Goal: Information Seeking & Learning: Learn about a topic

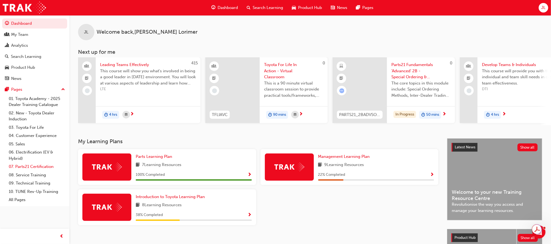
click at [34, 166] on link "07. Parts21 Certification" at bounding box center [37, 167] width 61 height 8
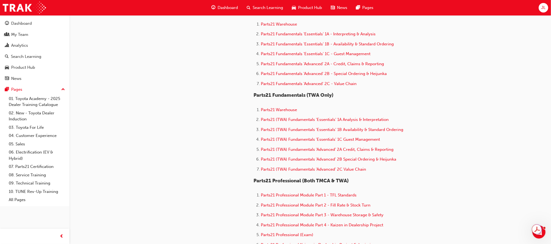
scroll to position [245, 0]
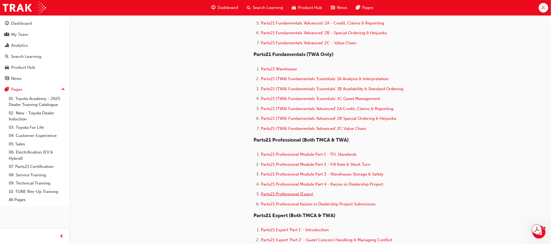
click at [297, 192] on span "Parts21 Professional (Exam)" at bounding box center [287, 194] width 52 height 5
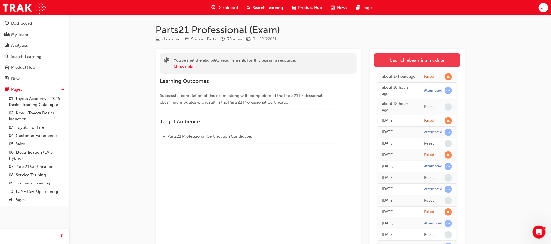
click at [425, 60] on link "Launch eLearning module" at bounding box center [417, 60] width 86 height 14
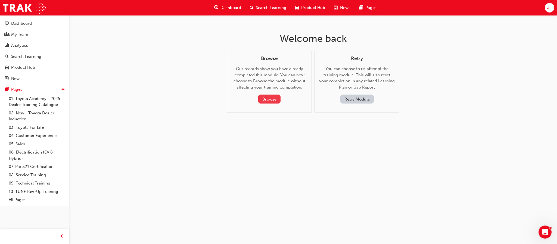
click at [270, 96] on button "Browse" at bounding box center [269, 99] width 22 height 9
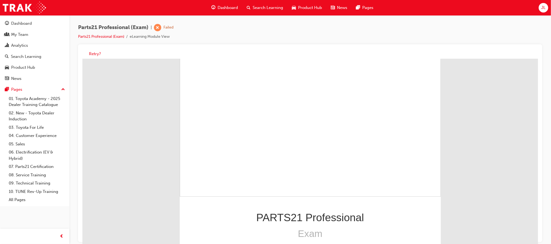
scroll to position [52, 0]
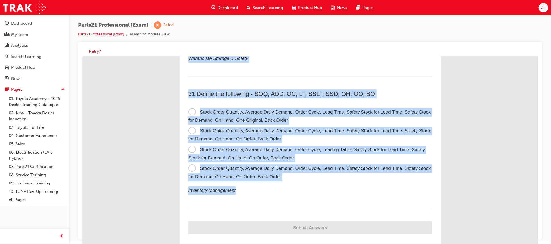
scroll to position [4, 0]
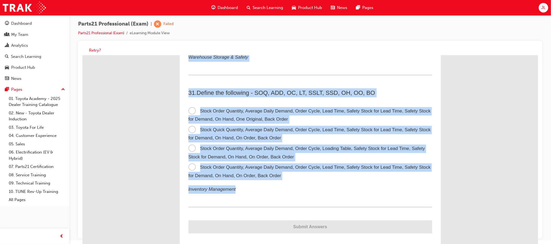
drag, startPoint x: 185, startPoint y: 75, endPoint x: 303, endPoint y: 179, distance: 157.6
copy div "1 . When should parts inform the service department of a backordered part ETA? …"
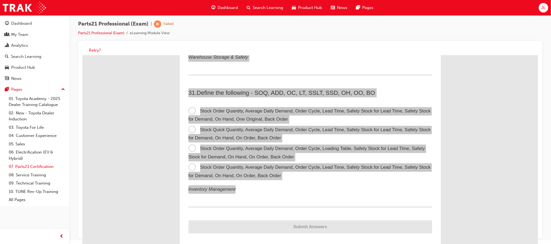
click at [29, 165] on link "07. Parts21 Certification" at bounding box center [37, 167] width 61 height 8
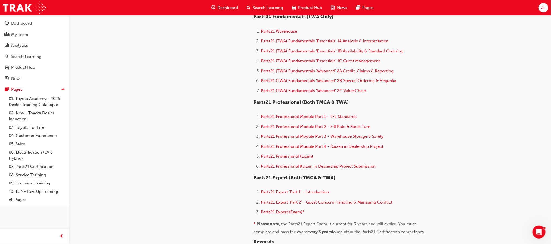
scroll to position [285, 0]
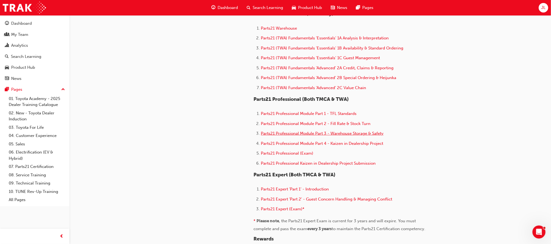
click at [365, 131] on span "Parts21 Professional Module Part 3 - Warehouse Storage & Safety" at bounding box center [322, 133] width 123 height 5
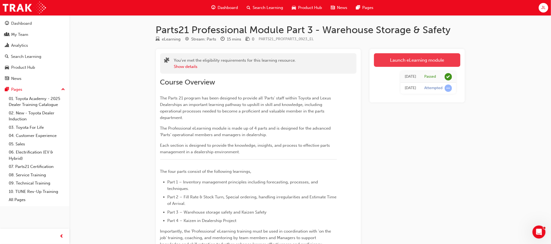
click at [418, 62] on link "Launch eLearning module" at bounding box center [417, 60] width 86 height 14
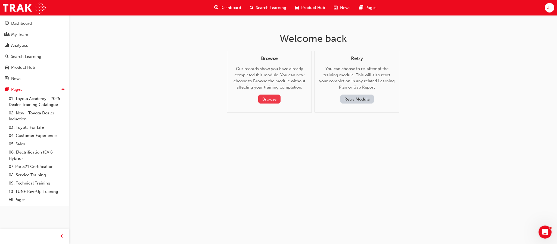
click at [270, 97] on button "Browse" at bounding box center [269, 99] width 22 height 9
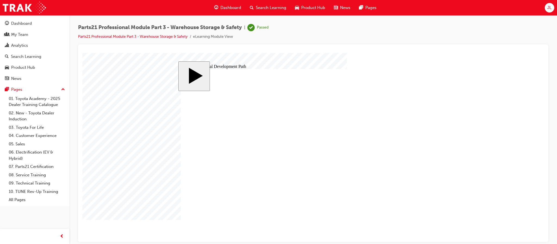
type input "12"
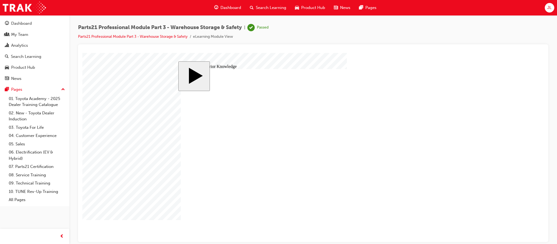
type input "11"
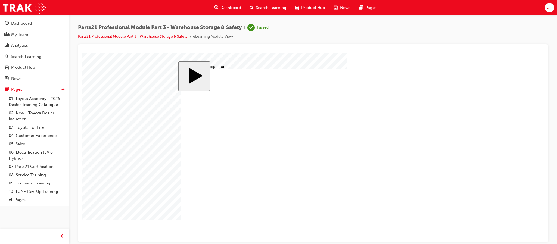
click at [471, 182] on body "slide: Course Completion MENU Rectangle 6 HELP Rectangle 6 EXIT Rectangle 6 War…" at bounding box center [313, 147] width 462 height 189
click at [529, 209] on body "slide: Course Completion MENU Rectangle 6 HELP Rectangle 6 EXIT Rectangle 6 War…" at bounding box center [313, 147] width 462 height 189
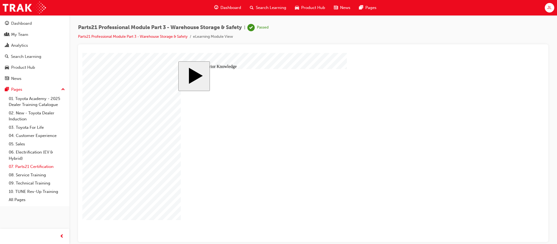
click at [33, 167] on link "07. Parts21 Certification" at bounding box center [37, 167] width 61 height 8
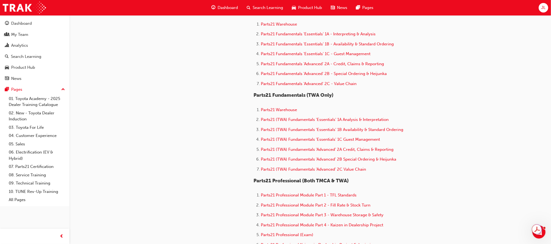
scroll to position [245, 0]
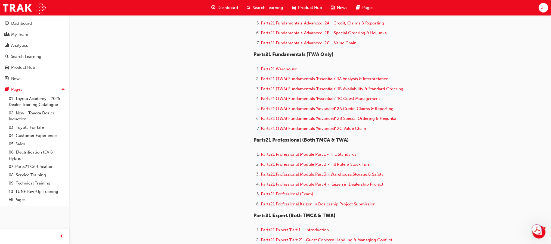
click at [328, 172] on span "Parts21 Professional Module Part 3 - Warehouse Storage & Safety" at bounding box center [322, 174] width 123 height 5
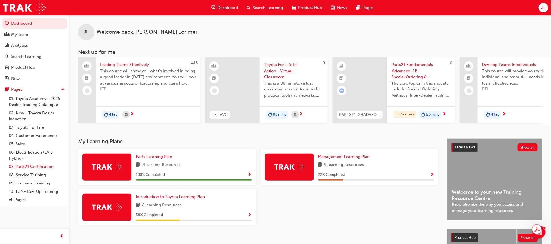
click at [32, 167] on link "07. Parts21 Certification" at bounding box center [37, 167] width 61 height 8
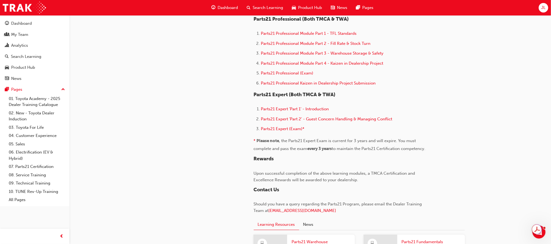
scroll to position [367, 0]
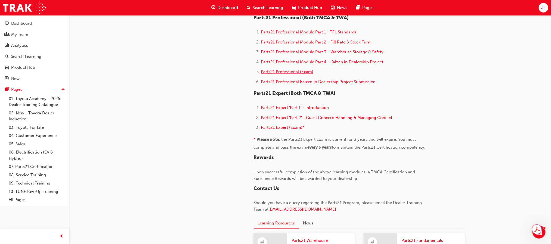
click at [284, 69] on span "Parts21 Professional (Exam)" at bounding box center [287, 71] width 52 height 5
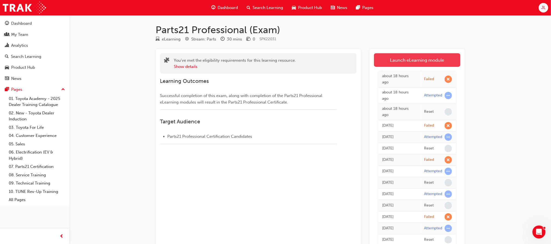
click at [423, 65] on link "Launch eLearning module" at bounding box center [417, 60] width 86 height 14
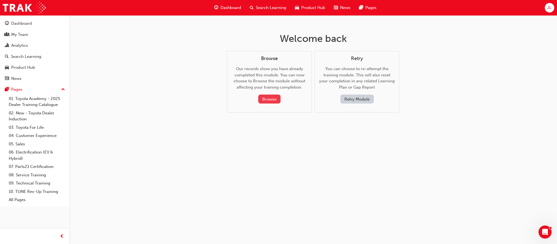
click at [268, 98] on button "Browse" at bounding box center [269, 99] width 22 height 9
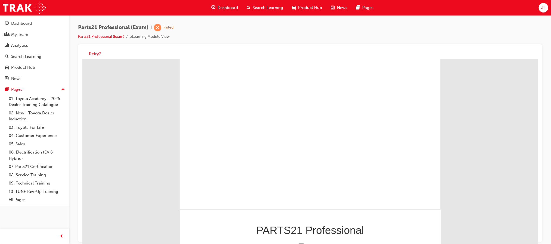
scroll to position [52, 0]
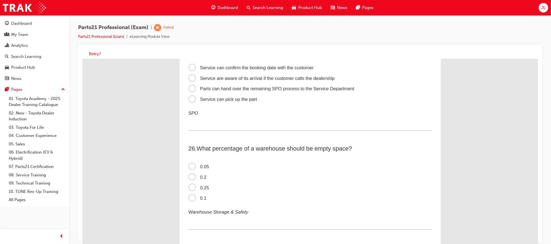
scroll to position [2580, 0]
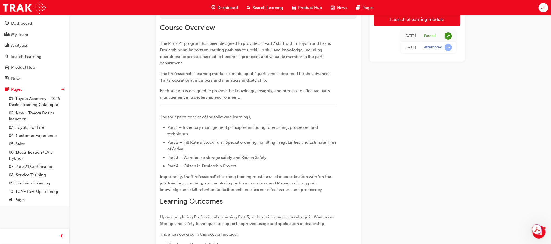
scroll to position [34, 0]
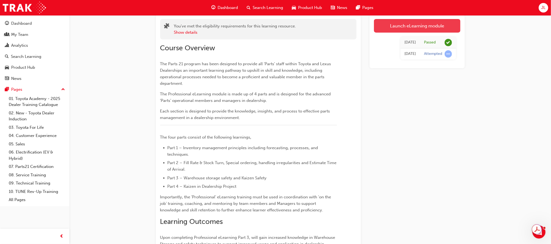
click at [415, 21] on link "Launch eLearning module" at bounding box center [417, 26] width 86 height 14
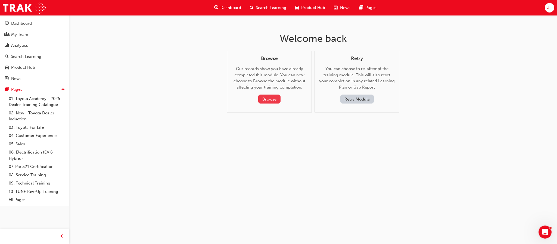
click at [271, 97] on button "Browse" at bounding box center [269, 99] width 22 height 9
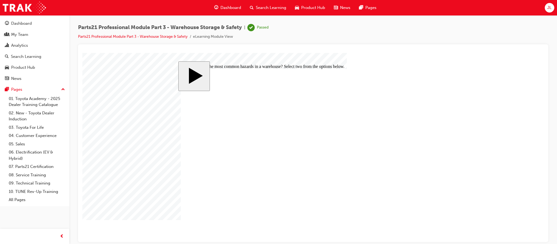
checkbox input "true"
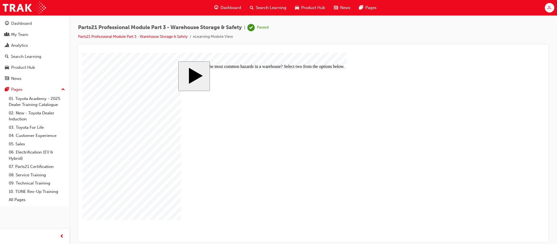
checkbox input "true"
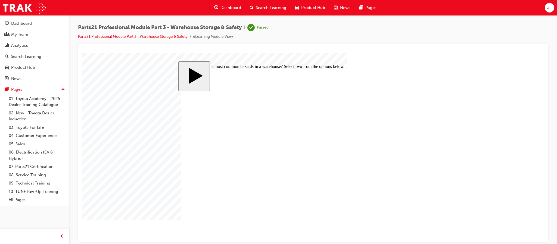
checkbox input "false"
checkbox input "true"
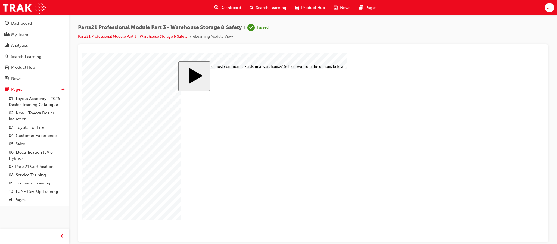
checkbox input "false"
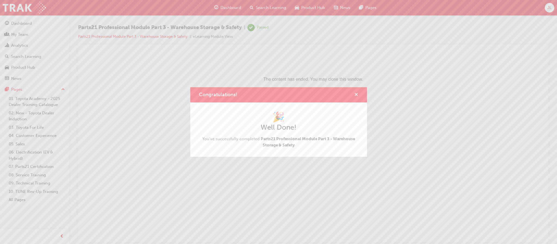
click at [356, 93] on span "cross-icon" at bounding box center [356, 95] width 4 height 5
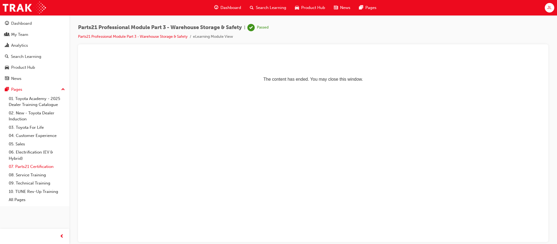
click at [26, 166] on link "07. Parts21 Certification" at bounding box center [37, 167] width 61 height 8
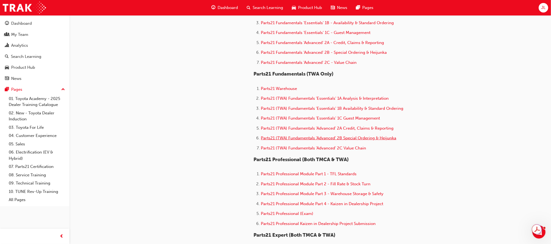
scroll to position [245, 0]
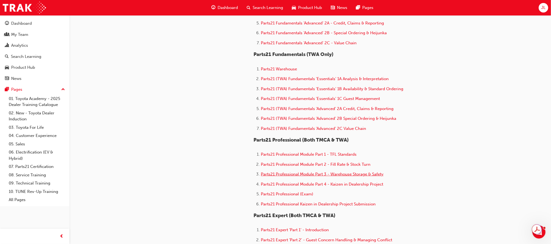
click at [349, 173] on span "Parts21 Professional Module Part 3 - Warehouse Storage & Safety" at bounding box center [322, 174] width 123 height 5
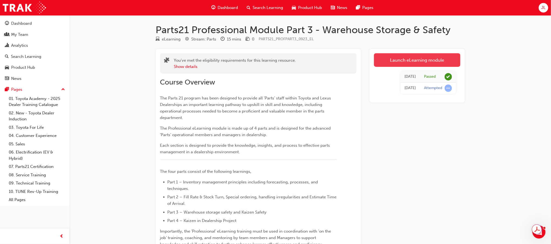
click at [426, 61] on link "Launch eLearning module" at bounding box center [417, 60] width 86 height 14
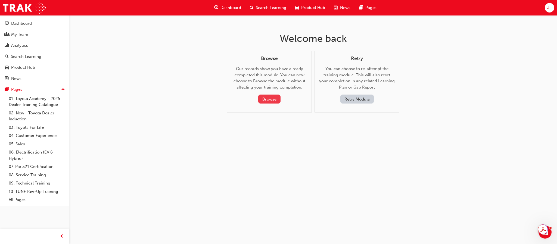
click at [270, 97] on button "Browse" at bounding box center [269, 99] width 22 height 9
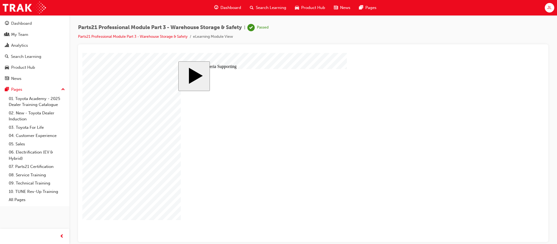
type input "0"
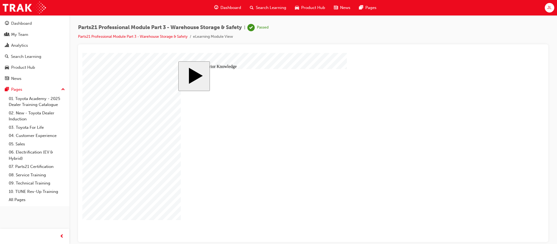
click at [82, 53] on image at bounding box center [82, 53] width 0 height 0
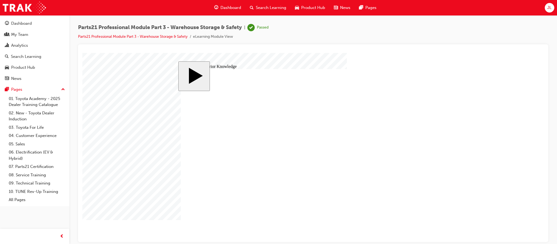
type input "12"
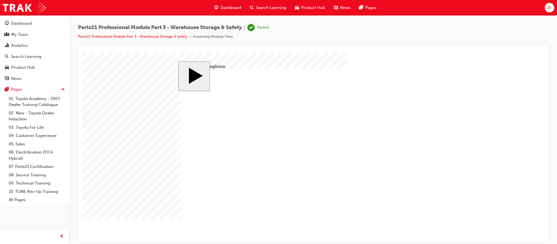
drag, startPoint x: 254, startPoint y: 183, endPoint x: 366, endPoint y: 156, distance: 116.1
drag, startPoint x: 245, startPoint y: 124, endPoint x: 362, endPoint y: 181, distance: 130.0
drag, startPoint x: 267, startPoint y: 157, endPoint x: 380, endPoint y: 130, distance: 115.9
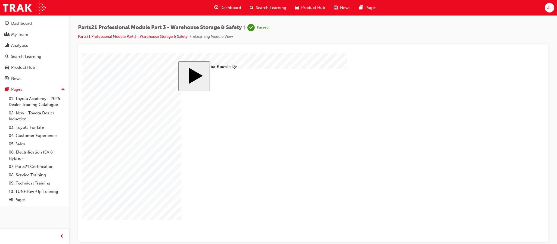
radio input "true"
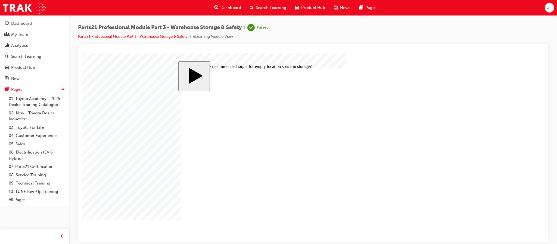
radio input "true"
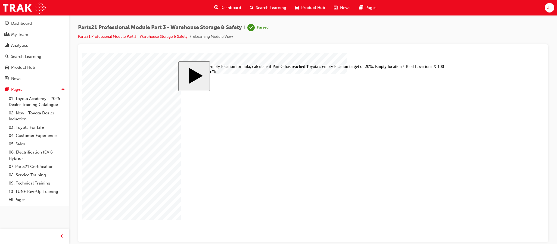
radio input "true"
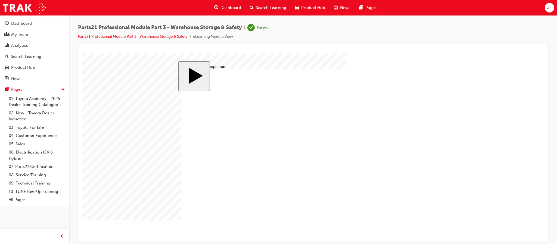
drag, startPoint x: 191, startPoint y: 138, endPoint x: 190, endPoint y: 153, distance: 15.8
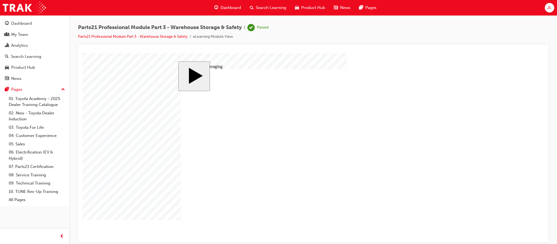
type input "3"
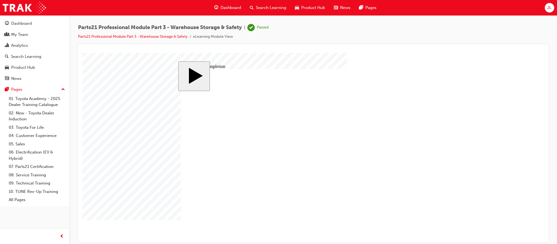
drag, startPoint x: 210, startPoint y: 158, endPoint x: 343, endPoint y: 191, distance: 137.0
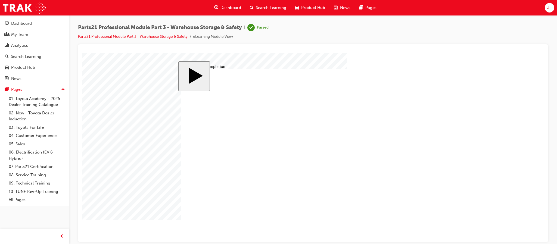
drag, startPoint x: 201, startPoint y: 171, endPoint x: 339, endPoint y: 169, distance: 137.3
drag, startPoint x: 229, startPoint y: 147, endPoint x: 349, endPoint y: 150, distance: 120.2
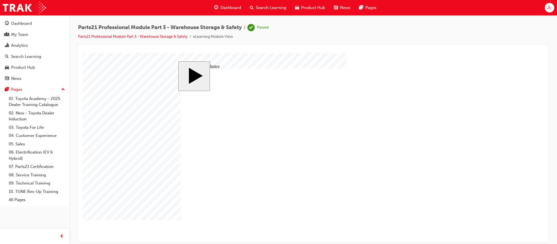
radio input "false"
radio input "true"
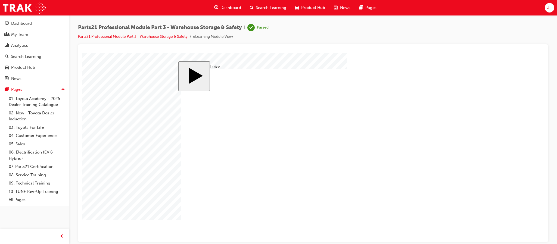
radio input "true"
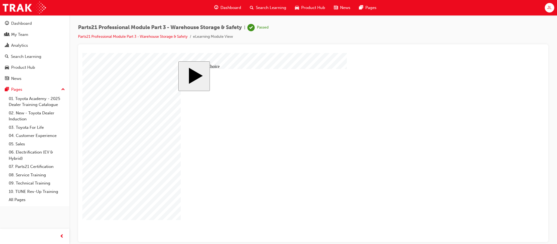
radio input "true"
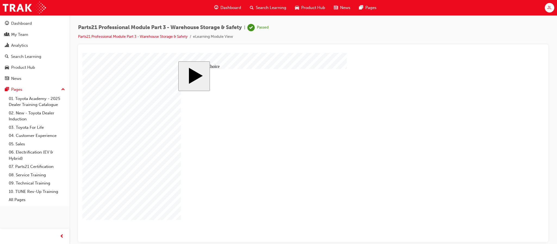
checkbox input "false"
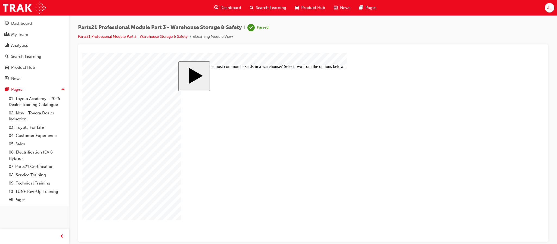
checkbox input "true"
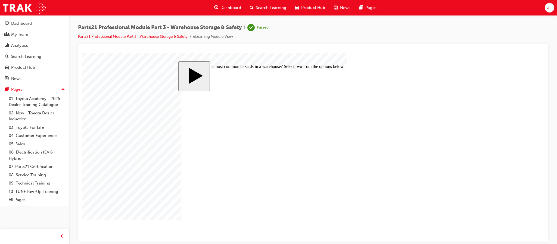
checkbox input "true"
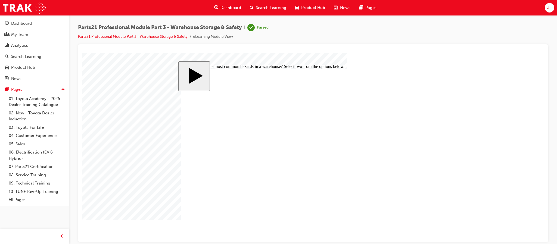
checkbox input "true"
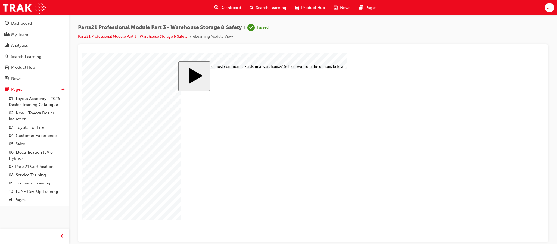
checkbox input "false"
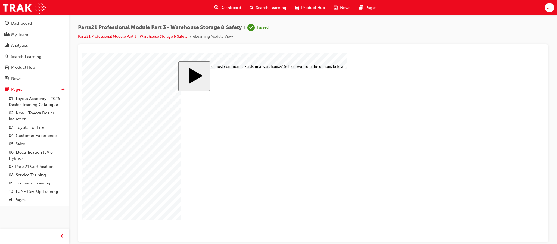
checkbox input "false"
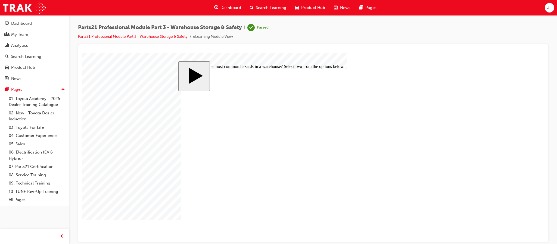
checkbox input "false"
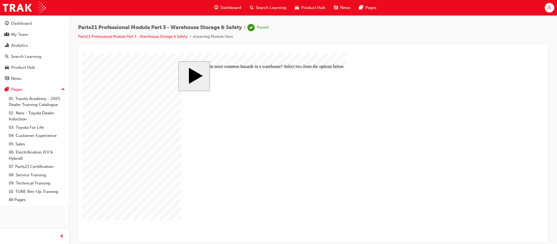
checkbox input "true"
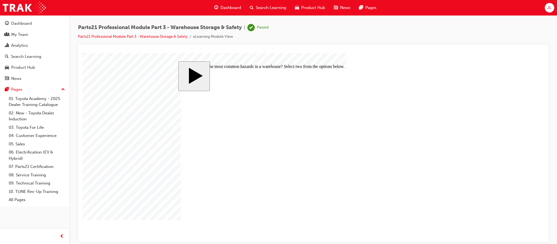
checkbox input "false"
checkbox input "true"
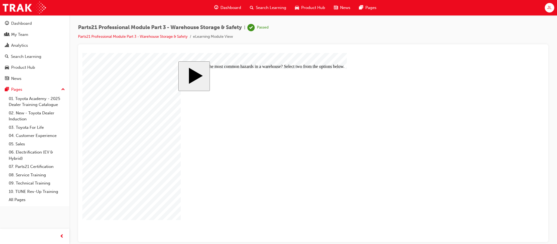
checkbox input "true"
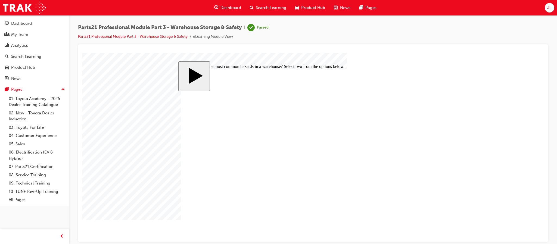
checkbox input "false"
checkbox input "true"
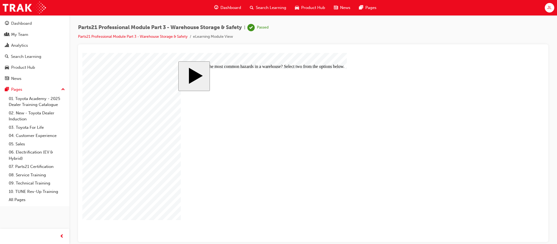
checkbox input "true"
checkbox input "false"
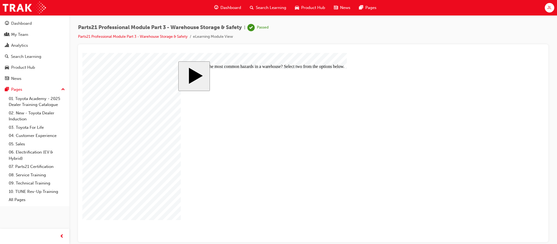
click at [37, 166] on link "07. Parts21 Certification" at bounding box center [37, 167] width 61 height 8
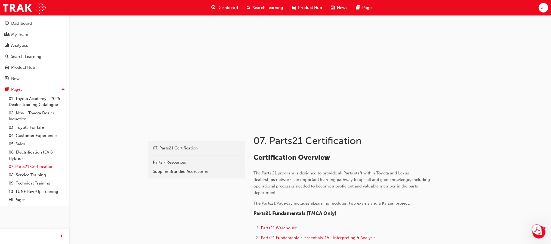
click at [28, 166] on link "07. Parts21 Certification" at bounding box center [37, 167] width 61 height 8
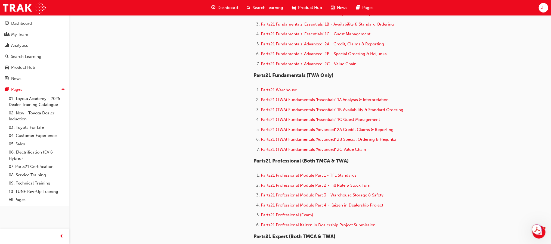
scroll to position [204, 0]
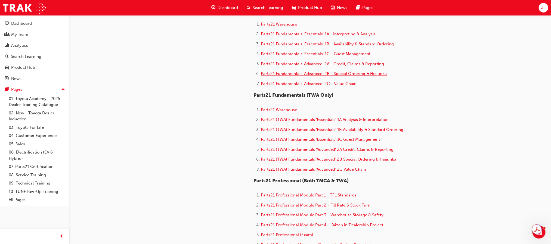
click at [353, 71] on span "Parts21 Fundamentals 'Advanced' 2B - Special Ordering & Heijunka" at bounding box center [324, 73] width 126 height 5
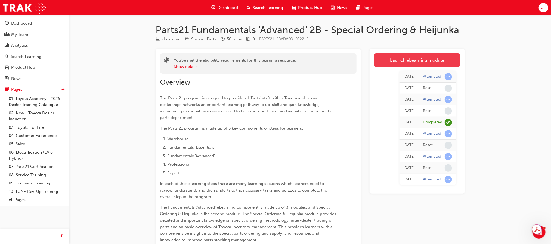
click at [415, 58] on link "Launch eLearning module" at bounding box center [417, 60] width 86 height 14
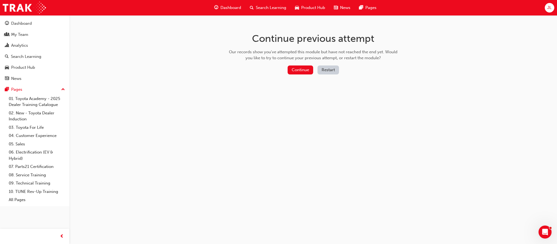
click at [324, 68] on button "Restart" at bounding box center [328, 70] width 21 height 9
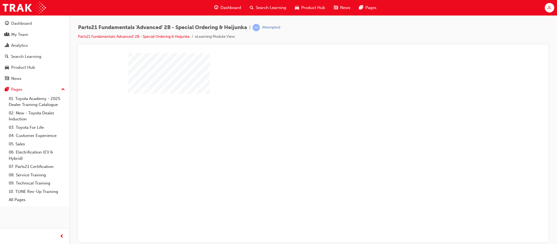
click at [297, 132] on div "play" at bounding box center [297, 132] width 0 height 0
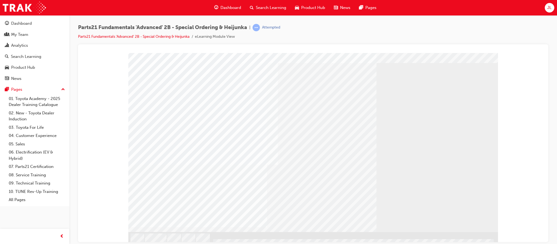
scroll to position [19, 0]
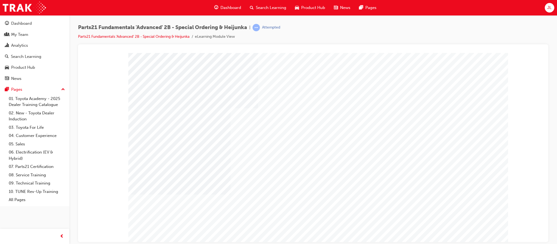
type input "jules"
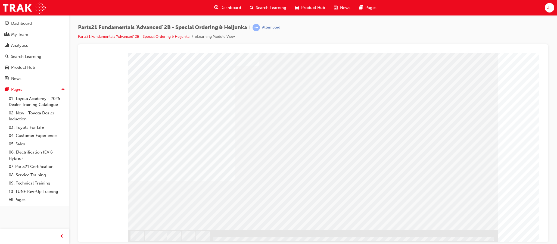
scroll to position [19, 0]
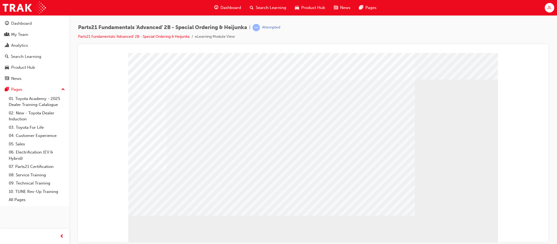
scroll to position [19, 0]
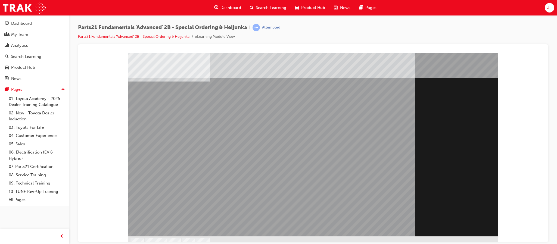
scroll to position [19, 0]
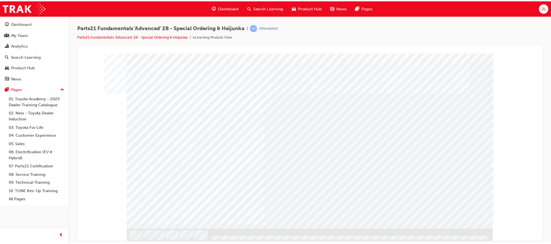
scroll to position [0, 0]
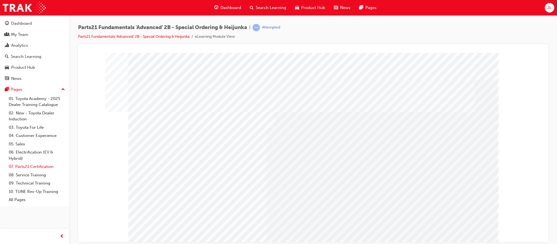
click at [32, 166] on link "07. Parts21 Certification" at bounding box center [37, 167] width 61 height 8
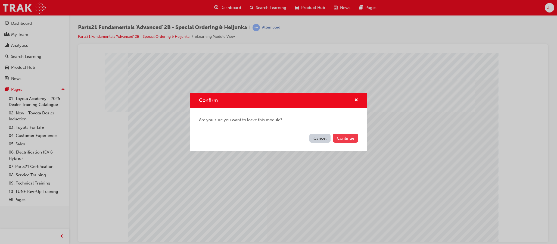
click at [344, 135] on button "Continue" at bounding box center [346, 138] width 26 height 9
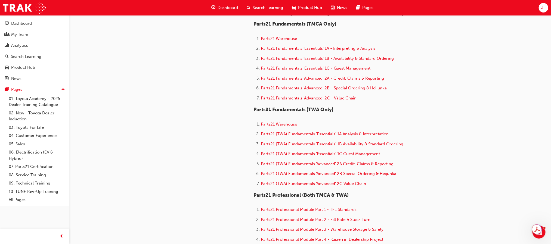
scroll to position [204, 0]
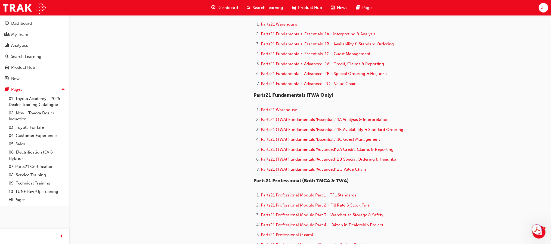
click at [331, 137] on span "Parts21 (TWA) Fundamentals 'Essentials' 1C Guest Management" at bounding box center [320, 139] width 119 height 5
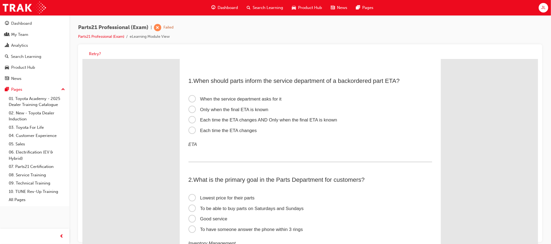
scroll to position [2580, 0]
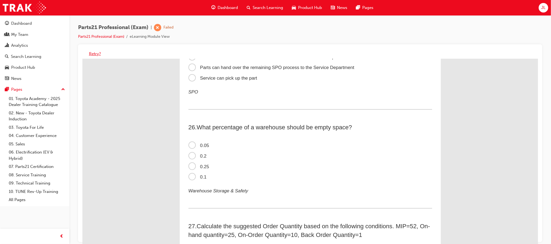
click at [93, 53] on button "Retry?" at bounding box center [95, 54] width 12 height 6
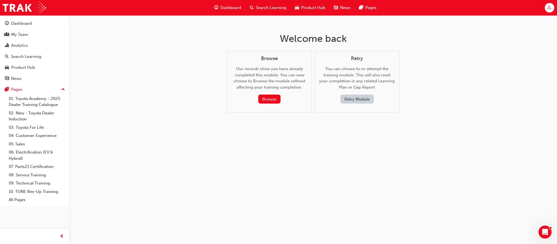
click at [353, 99] on button "Retry Module" at bounding box center [356, 99] width 33 height 9
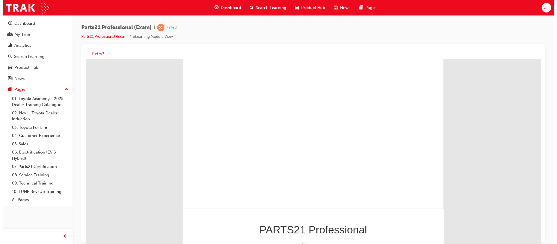
scroll to position [52, 0]
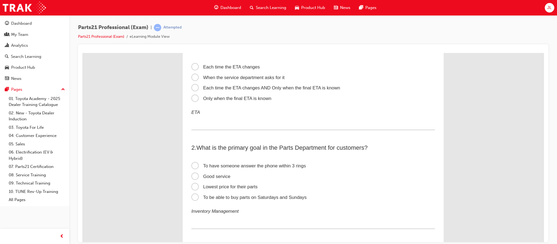
scroll to position [0, 0]
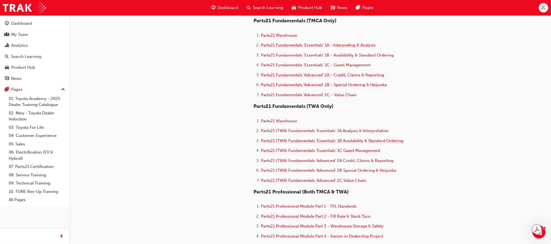
scroll to position [204, 0]
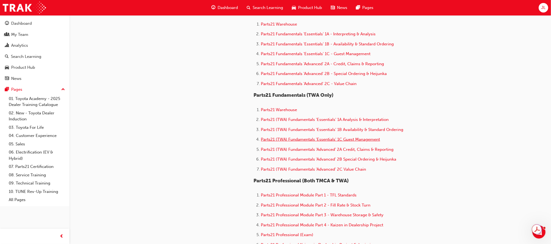
click at [349, 139] on span "Parts21 (TWA) Fundamentals 'Essentials' 1C Guest Management" at bounding box center [320, 139] width 119 height 5
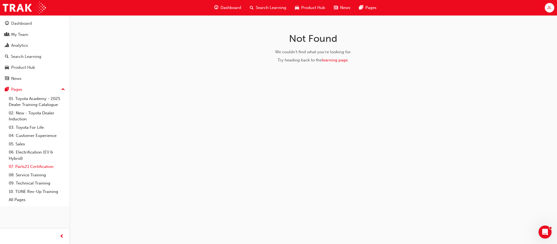
click at [38, 166] on link "07. Parts21 Certification" at bounding box center [37, 167] width 61 height 8
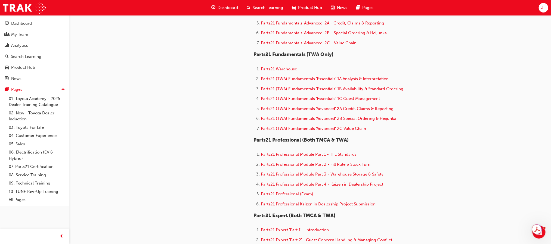
scroll to position [204, 0]
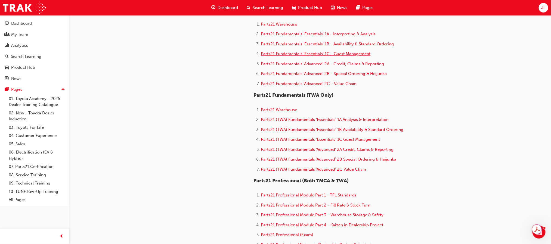
click at [291, 54] on span "Parts21 Fundamentals 'Essentials' 1C - Guest Management" at bounding box center [316, 53] width 110 height 5
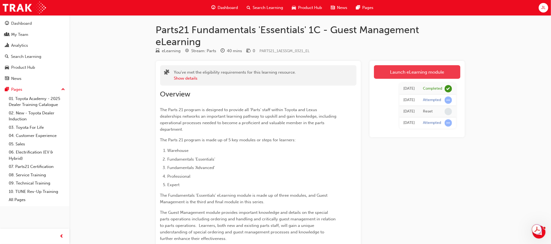
click at [428, 73] on link "Launch eLearning module" at bounding box center [417, 72] width 86 height 14
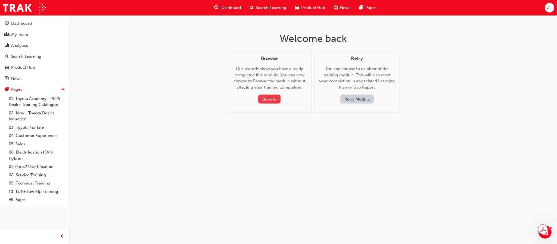
click at [270, 99] on button "Browse" at bounding box center [269, 99] width 22 height 9
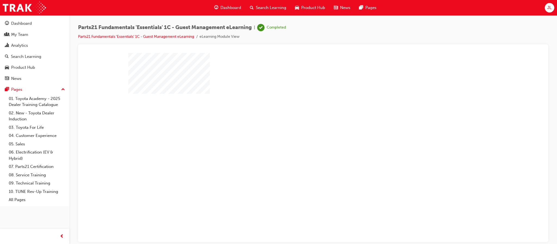
click at [297, 132] on div "play" at bounding box center [297, 132] width 0 height 0
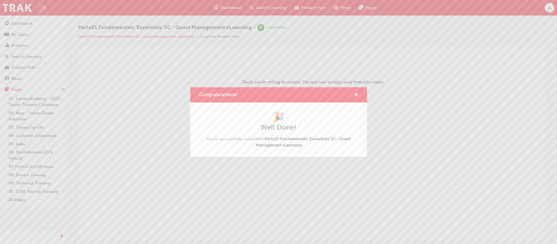
click at [157, 36] on div "Congratulations! 🎉 Well Done! You've successfully completed Parts21 Fundamental…" at bounding box center [278, 122] width 557 height 244
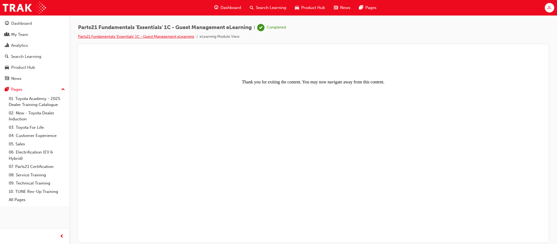
click at [157, 37] on link "Parts21 Fundamentals 'Essentials' 1C - Guest Management eLearning" at bounding box center [136, 36] width 116 height 5
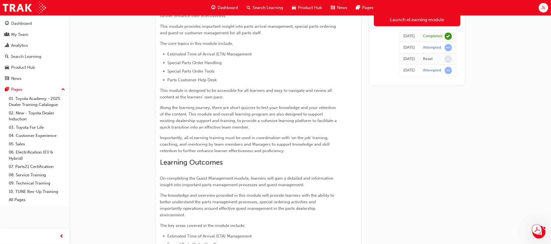
scroll to position [215, 0]
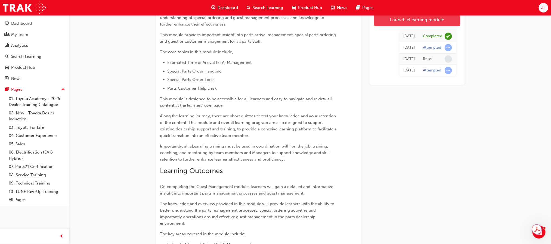
click at [417, 18] on link "Launch eLearning module" at bounding box center [417, 20] width 86 height 14
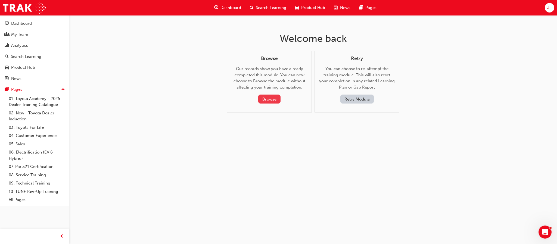
click at [263, 97] on button "Browse" at bounding box center [269, 99] width 22 height 9
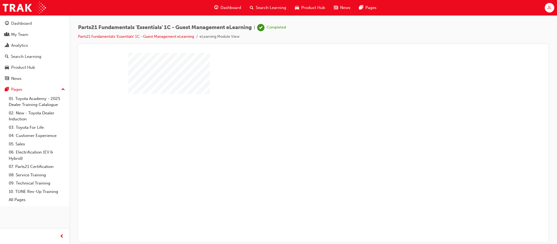
click at [297, 132] on div "play" at bounding box center [297, 132] width 0 height 0
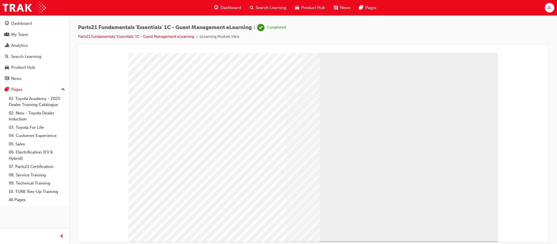
scroll to position [15, 0]
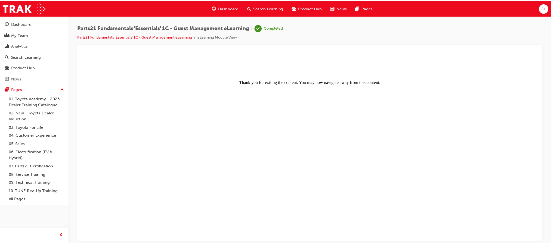
scroll to position [0, 0]
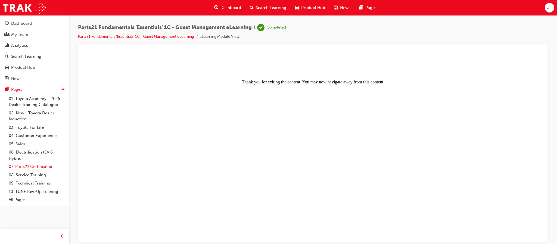
click at [25, 167] on link "07. Parts21 Certification" at bounding box center [37, 167] width 61 height 8
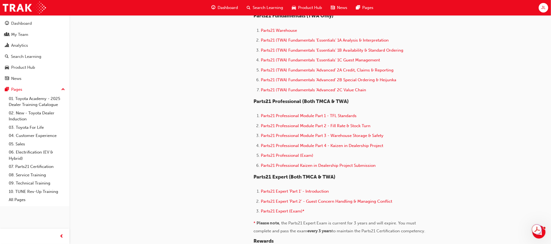
scroll to position [285, 0]
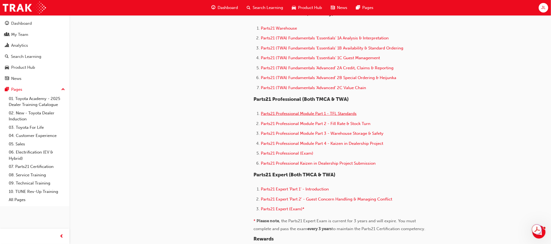
click at [328, 112] on span "Parts21 Professional Module Part 1 - TFL Standards" at bounding box center [309, 113] width 96 height 5
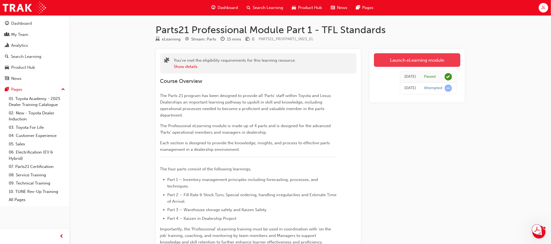
click at [409, 59] on link "Launch eLearning module" at bounding box center [417, 60] width 86 height 14
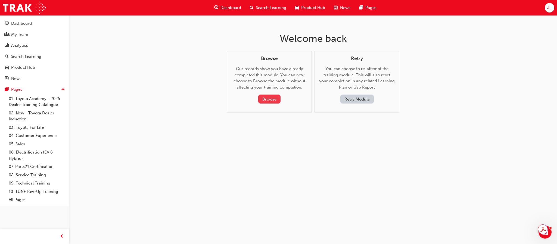
click at [265, 97] on button "Browse" at bounding box center [269, 99] width 22 height 9
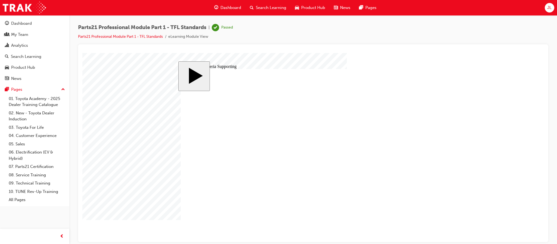
type input "5"
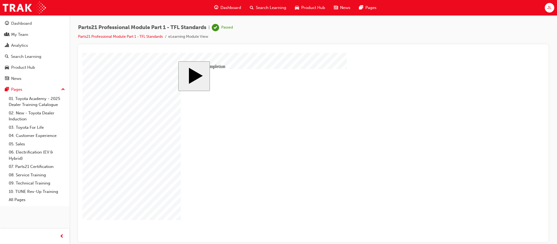
checkbox input "true"
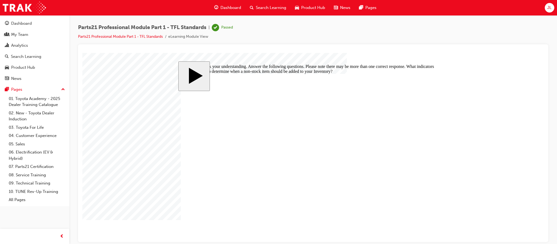
checkbox input "true"
drag, startPoint x: 423, startPoint y: 213, endPoint x: 423, endPoint y: 215, distance: 2.8
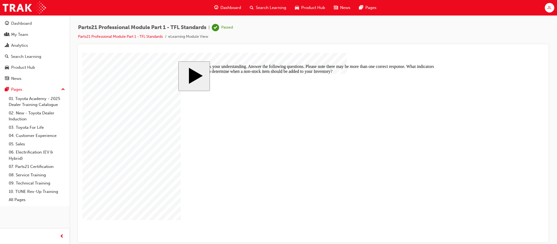
checkbox input "true"
checkbox input "false"
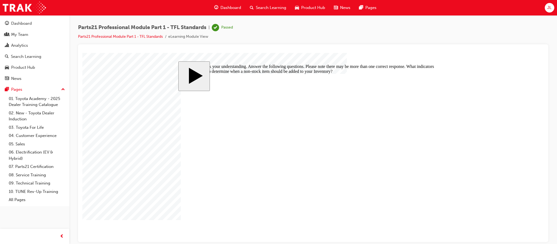
checkbox input "true"
checkbox input "false"
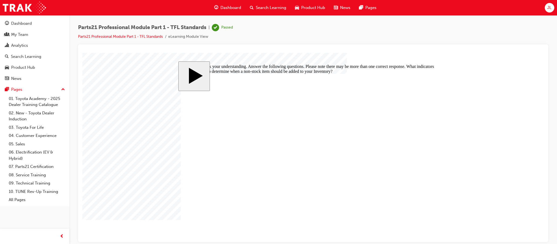
checkbox input "false"
checkbox input "true"
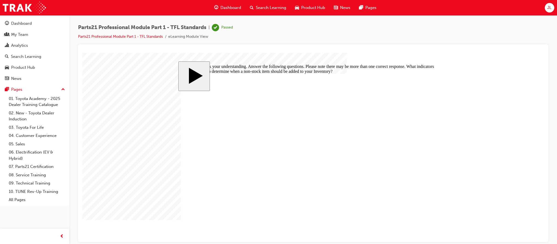
checkbox input "false"
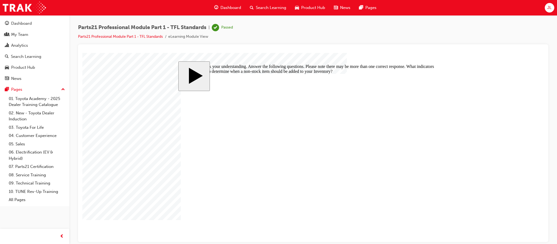
checkbox input "false"
checkbox input "true"
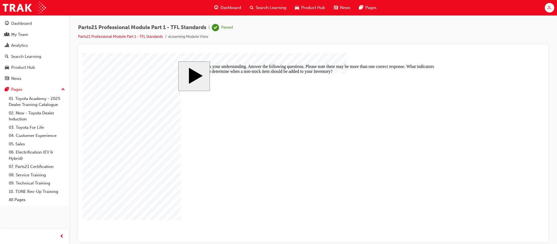
checkbox input "true"
checkbox input "false"
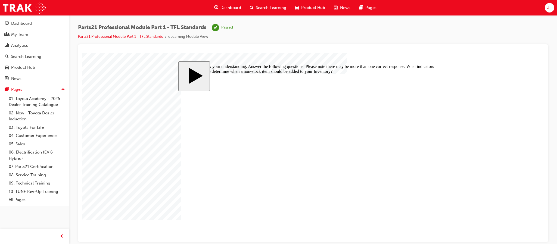
checkbox input "false"
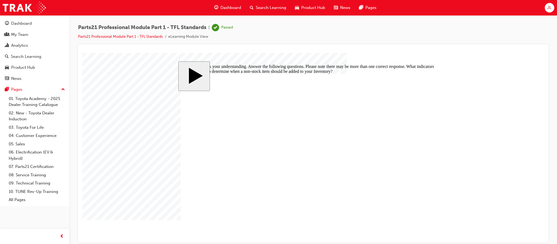
checkbox input "true"
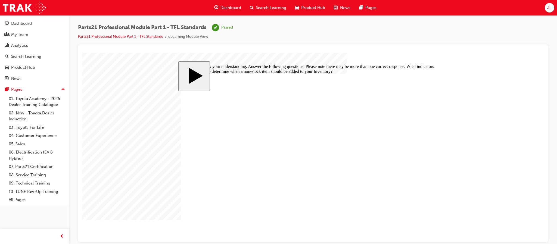
checkbox input "false"
checkbox input "true"
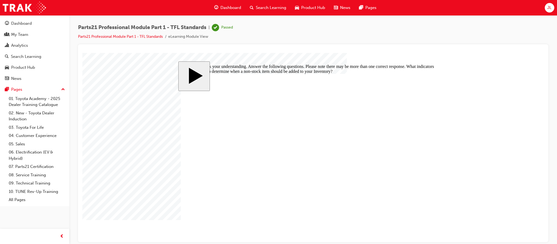
checkbox input "false"
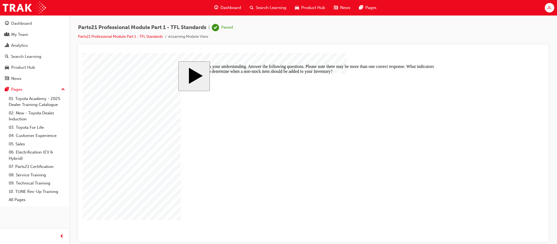
checkbox input "false"
checkbox input "true"
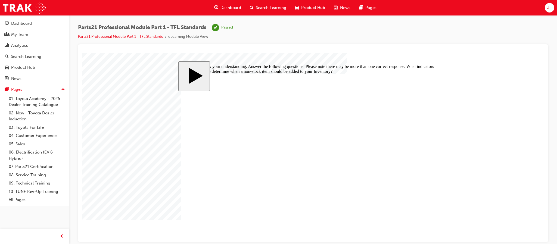
checkbox input "false"
checkbox input "true"
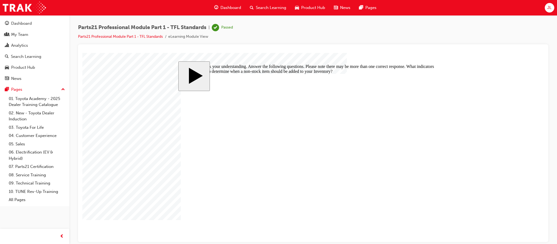
checkbox input "false"
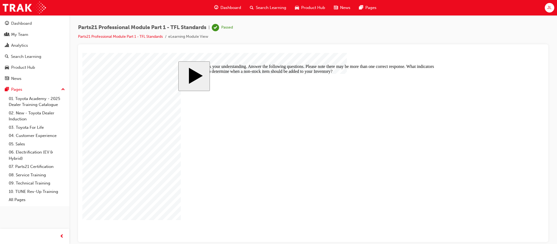
checkbox input "false"
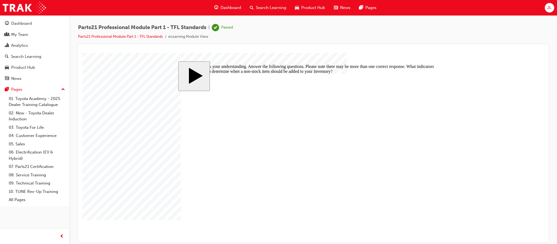
drag, startPoint x: 211, startPoint y: 195, endPoint x: 211, endPoint y: 191, distance: 4.1
checkbox input "true"
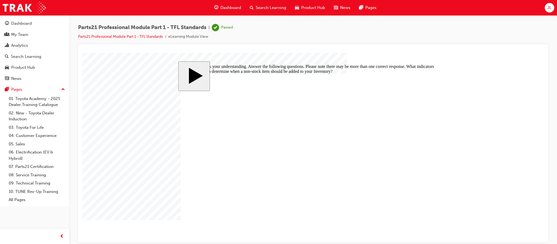
checkbox input "false"
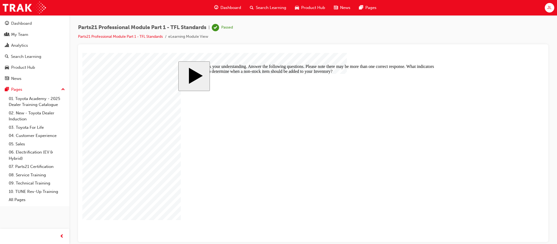
checkbox input "false"
checkbox input "true"
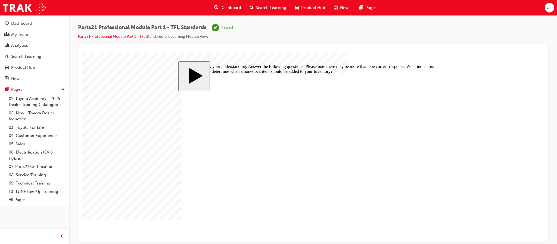
checkbox input "true"
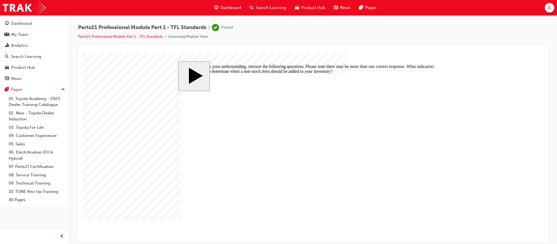
checkbox input "false"
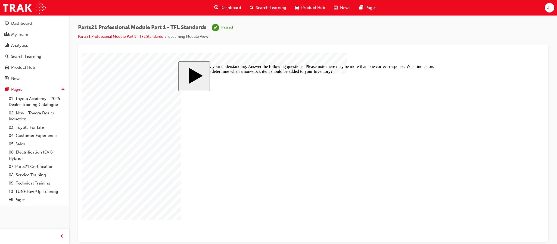
checkbox input "true"
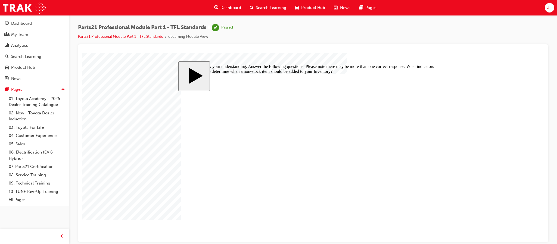
checkbox input "false"
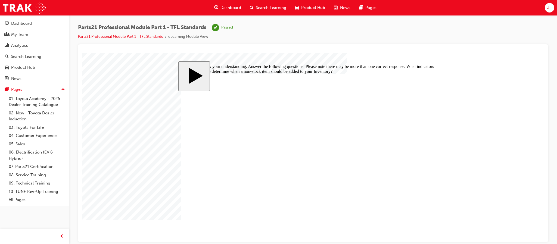
checkbox input "true"
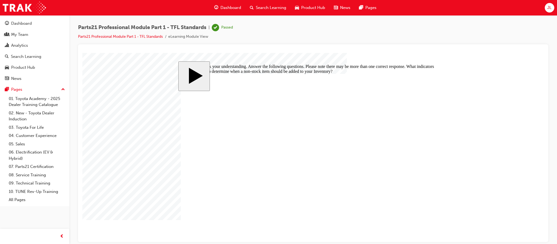
checkbox input "false"
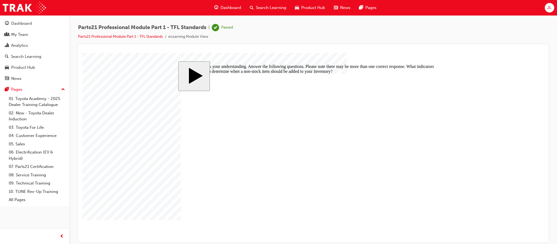
checkbox input "true"
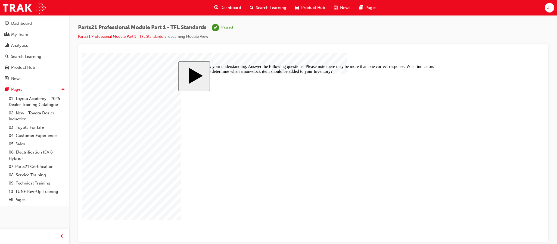
checkbox input "false"
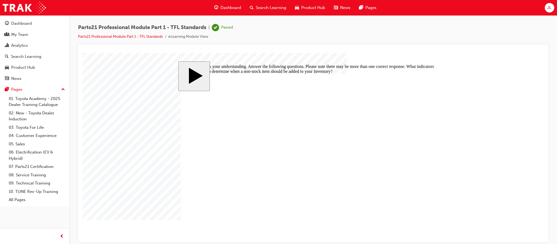
checkbox input "false"
checkbox input "true"
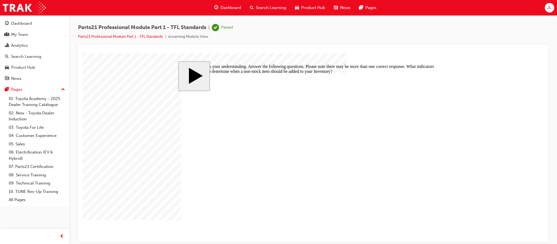
checkbox input "false"
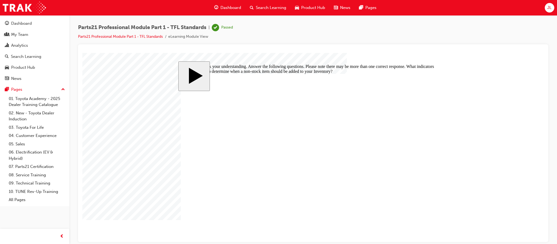
checkbox input "true"
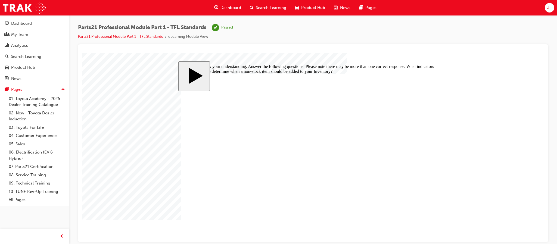
checkbox input "true"
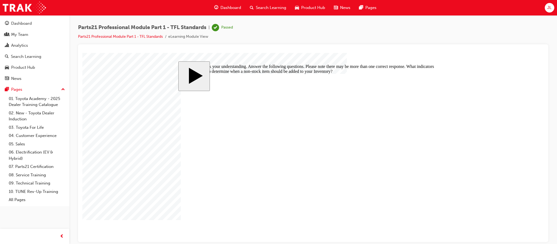
checkbox input "true"
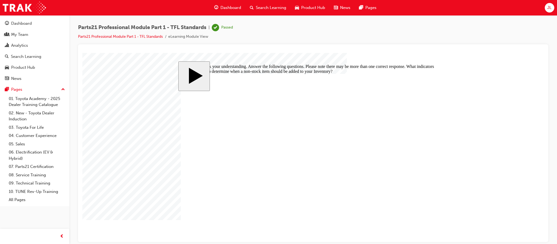
checkbox input "true"
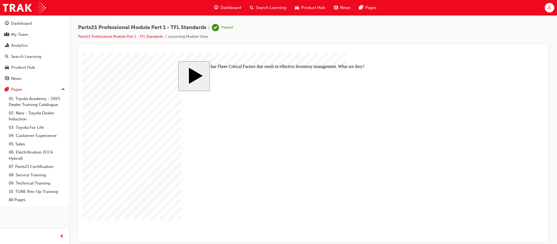
checkbox input "false"
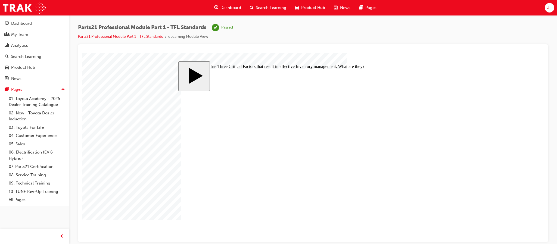
checkbox input "true"
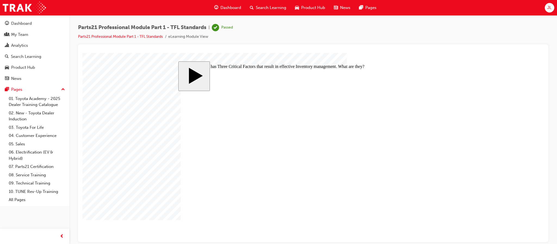
checkbox input "true"
checkbox input "false"
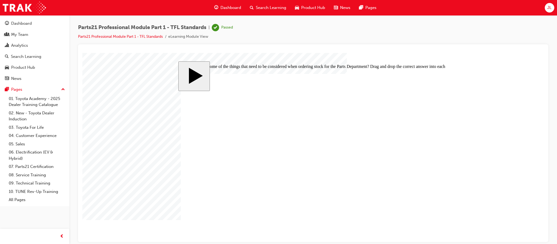
drag, startPoint x: 340, startPoint y: 135, endPoint x: 331, endPoint y: 153, distance: 19.2
drag, startPoint x: 337, startPoint y: 175, endPoint x: 322, endPoint y: 173, distance: 15.4
drag, startPoint x: 340, startPoint y: 141, endPoint x: 318, endPoint y: 140, distance: 22.0
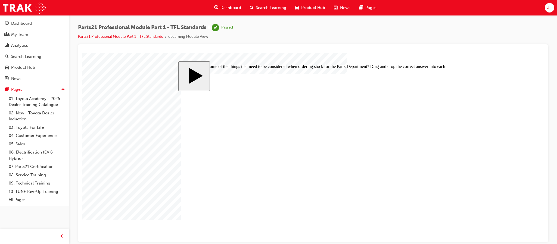
drag, startPoint x: 327, startPoint y: 155, endPoint x: 329, endPoint y: 148, distance: 6.9
drag, startPoint x: 325, startPoint y: 153, endPoint x: 331, endPoint y: 139, distance: 15.3
drag, startPoint x: 331, startPoint y: 139, endPoint x: 431, endPoint y: 139, distance: 100.3
drag, startPoint x: 358, startPoint y: 157, endPoint x: 405, endPoint y: 160, distance: 48.0
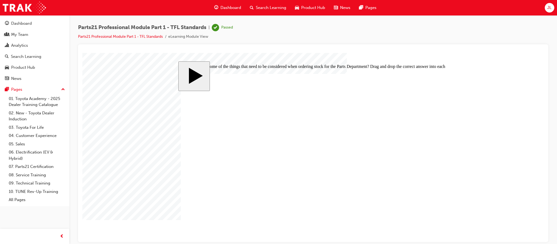
drag, startPoint x: 372, startPoint y: 175, endPoint x: 444, endPoint y: 174, distance: 71.8
checkbox input "true"
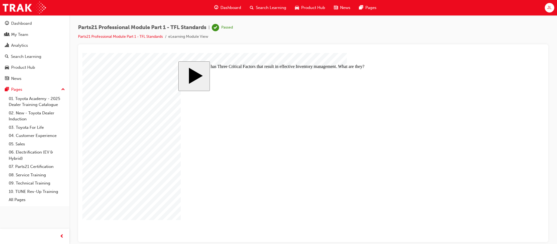
checkbox input "true"
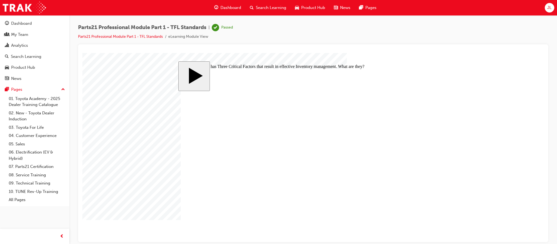
checkbox input "false"
drag, startPoint x: 383, startPoint y: 160, endPoint x: 375, endPoint y: 141, distance: 20.1
drag, startPoint x: 377, startPoint y: 157, endPoint x: 366, endPoint y: 156, distance: 11.0
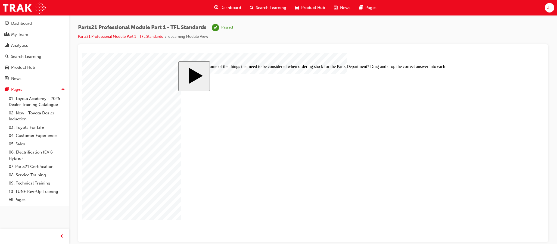
drag, startPoint x: 372, startPoint y: 172, endPoint x: 353, endPoint y: 171, distance: 19.6
drag, startPoint x: 355, startPoint y: 140, endPoint x: 342, endPoint y: 160, distance: 24.0
drag, startPoint x: 355, startPoint y: 143, endPoint x: 348, endPoint y: 124, distance: 20.3
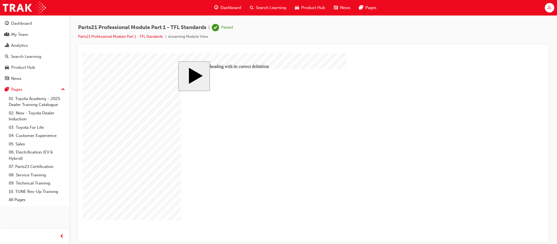
drag, startPoint x: 347, startPoint y: 143, endPoint x: 340, endPoint y: 141, distance: 7.1
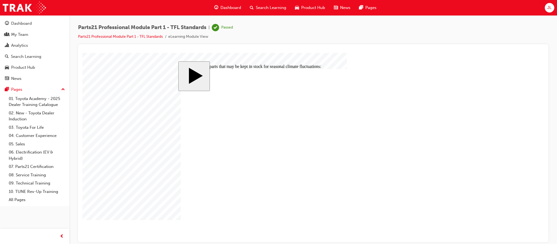
checkbox input "true"
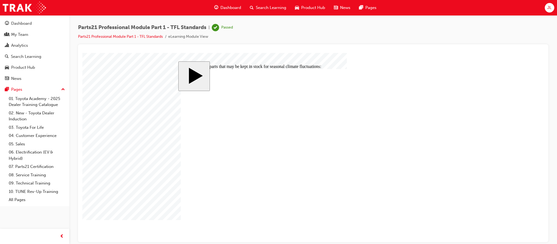
checkbox input "true"
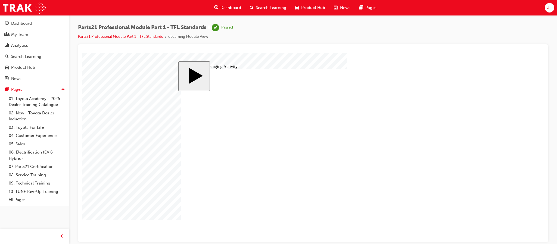
type input "3"
type input "30"
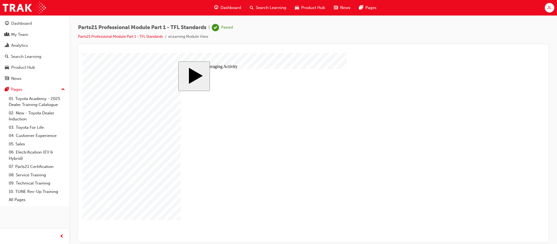
type input "30"
type input "3"
type input "30"
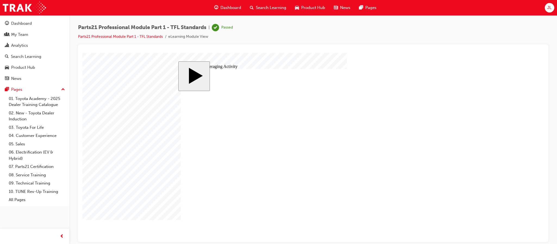
type input "30"
type input "5"
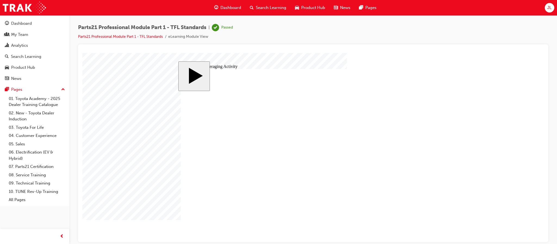
type input "6"
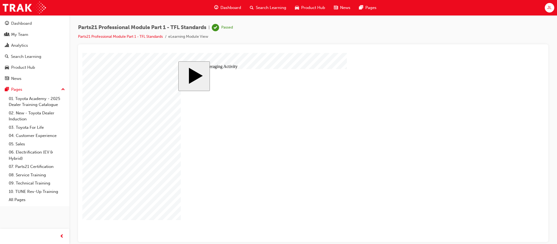
type input "30"
type input "6"
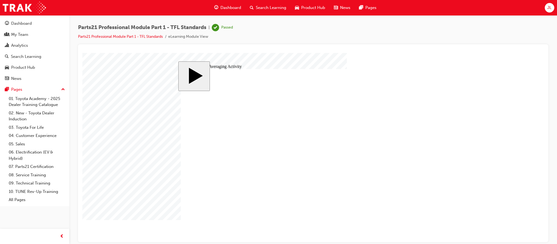
drag, startPoint x: 410, startPoint y: 126, endPoint x: 256, endPoint y: 168, distance: 159.5
drag, startPoint x: 405, startPoint y: 138, endPoint x: 331, endPoint y: 168, distance: 79.9
drag, startPoint x: 407, startPoint y: 151, endPoint x: 417, endPoint y: 170, distance: 21.5
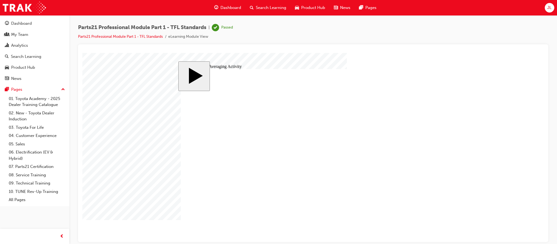
type input "9"
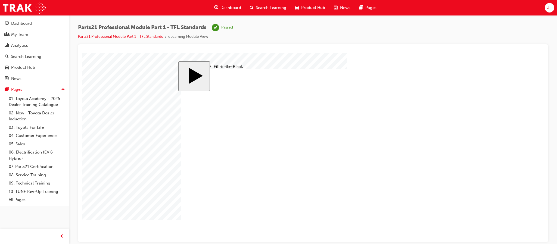
type input "9"
type input "1"
type input "17"
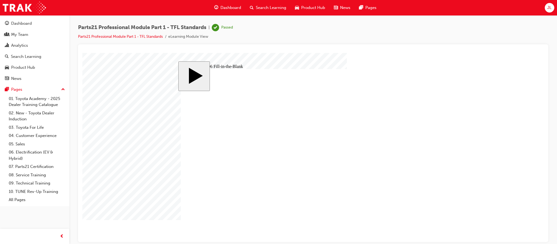
type input "17"
type input "1"
type input "18"
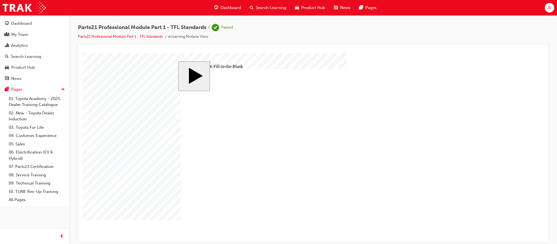
type input "18"
type input "1"
type input "14"
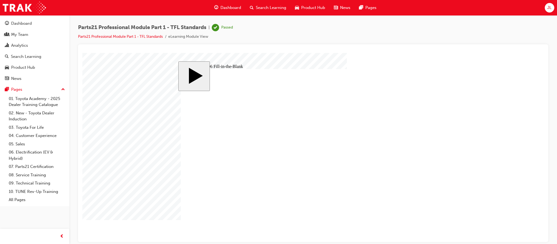
type input "14"
type input "1"
type input "12"
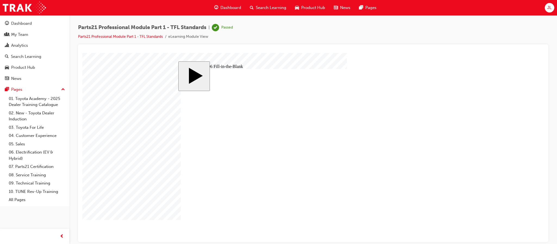
type input "12"
type input "1"
type input "13"
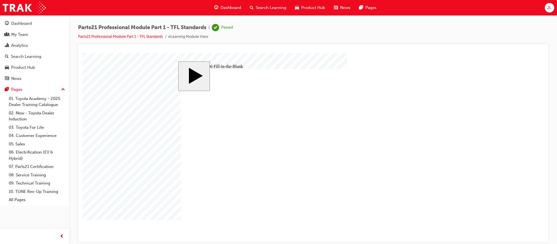
type input "13"
type input "8"
type input "83"
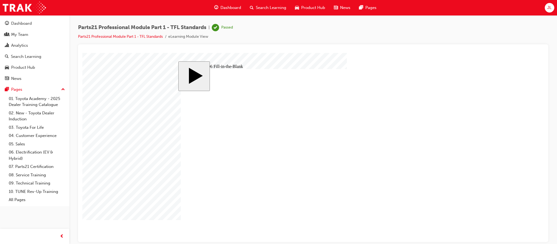
type input "83"
type input "8"
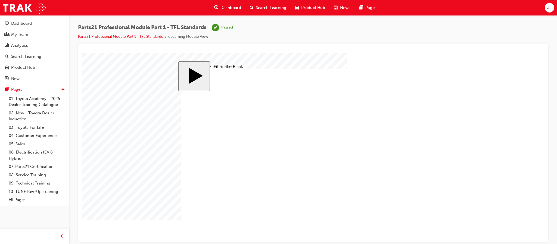
type input "83"
type input "6"
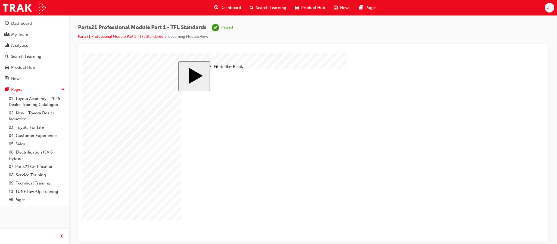
type input "6"
type input "7"
type input "72"
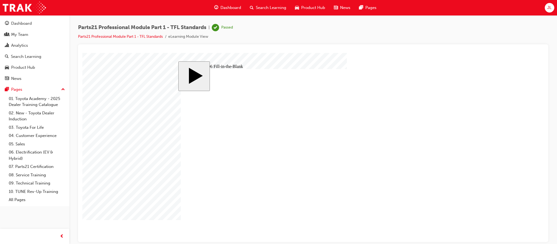
type input "72."
type input "72.1"
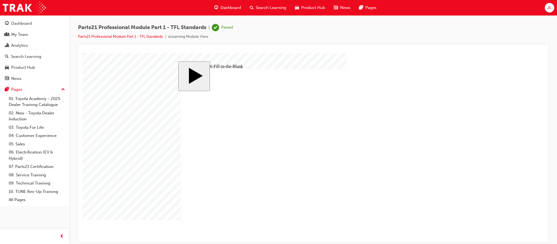
type input "72.16"
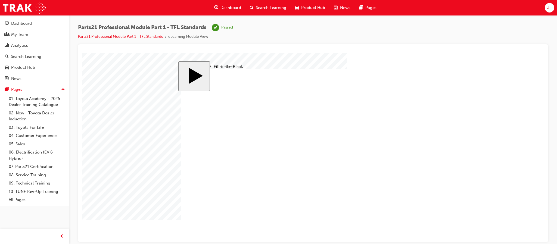
type input "9"
type input "17"
type input "18"
type input "14"
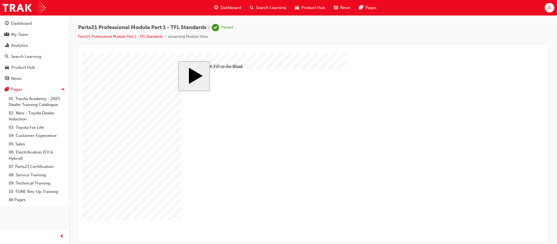
type input "12"
type input "13"
type input "83"
type input "6"
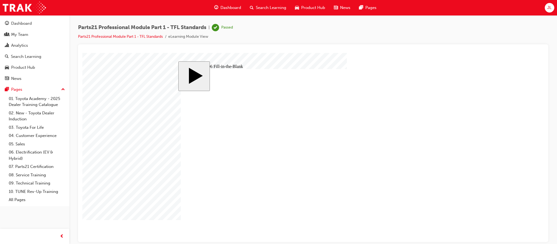
type input "72.16"
type input "9"
type input "17"
type input "18"
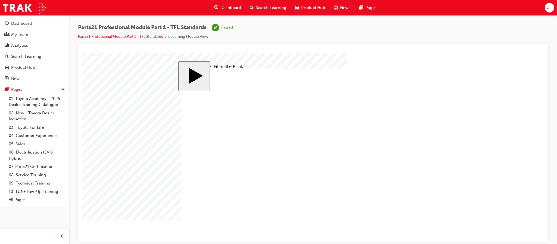
type input "14"
type input "12"
type input "13"
type input "83"
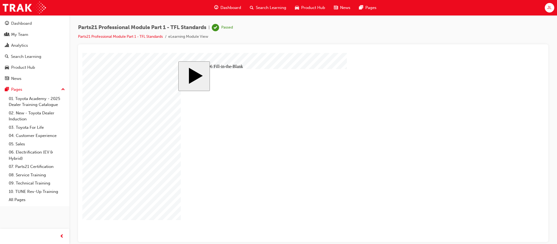
type input "6"
type input "72.1"
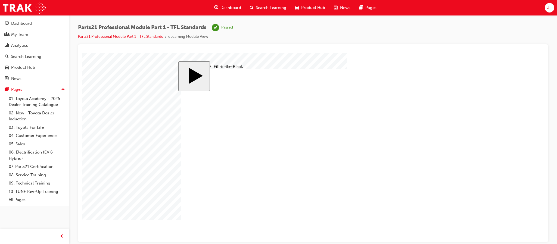
type input "9"
type input "17"
type input "18"
type input "14"
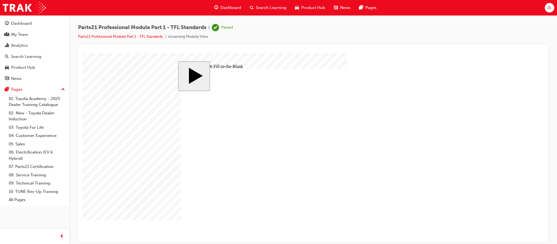
type input "12"
type input "13"
type input "83"
type input "6"
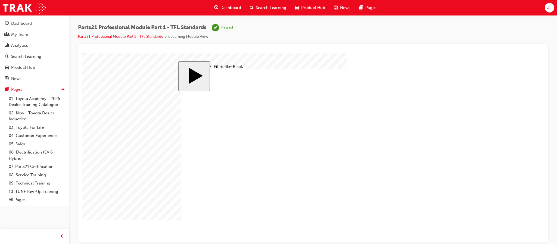
type input "72.1"
type input "9"
type input "17"
type input "18"
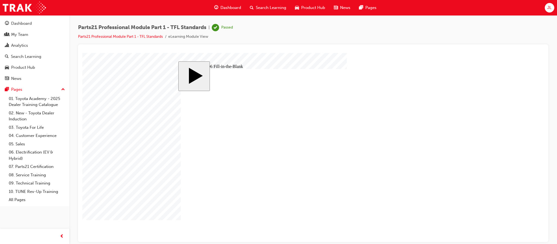
type input "14"
type input "12"
type input "13"
type input "83"
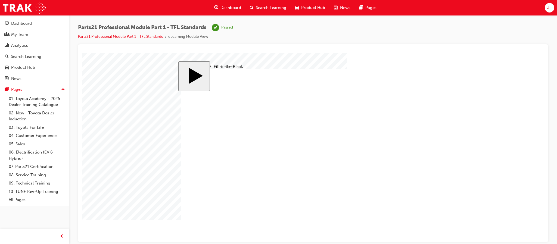
type input "6"
drag, startPoint x: 267, startPoint y: 192, endPoint x: 220, endPoint y: 188, distance: 46.7
type input "1"
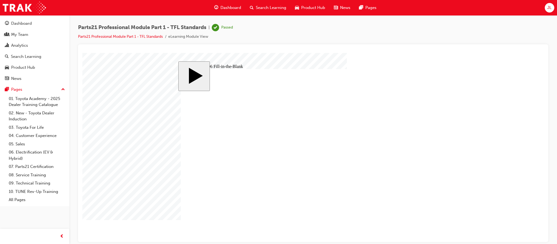
type input "13"
type input "13."
type input "13.8"
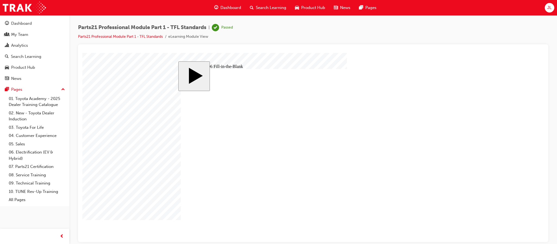
type input "13.8"
type input "13.83"
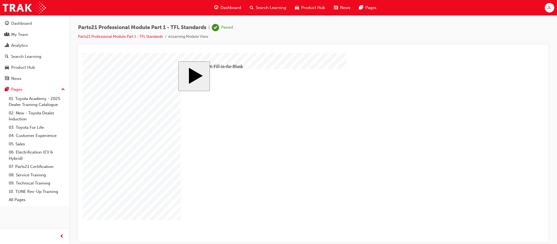
type input "9"
type input "17"
type input "18"
type input "14"
type input "12"
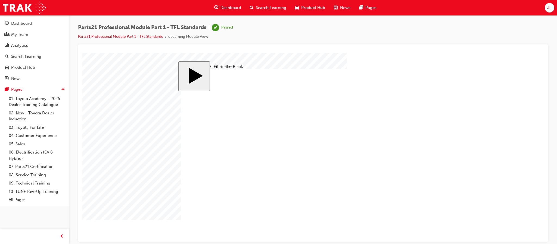
type input "13"
type input "83"
type input "6"
type input "13.83"
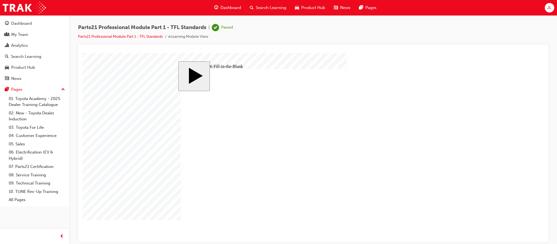
type input "14"
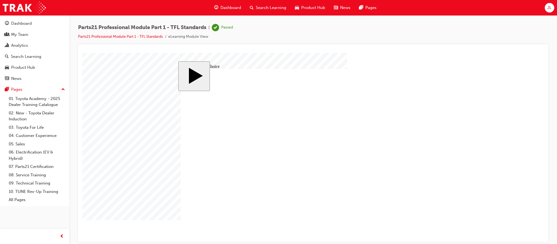
radio input "true"
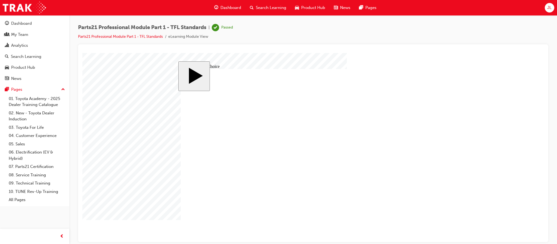
radio input "true"
drag, startPoint x: 426, startPoint y: 225, endPoint x: 424, endPoint y: 219, distance: 5.8
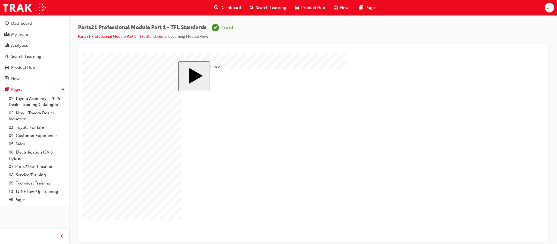
radio input "false"
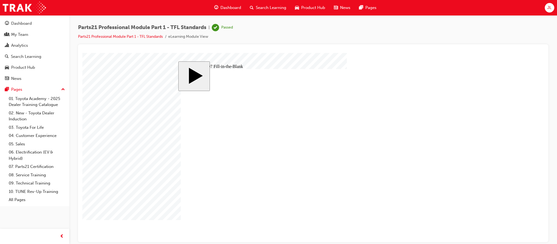
drag, startPoint x: 266, startPoint y: 196, endPoint x: 254, endPoint y: 196, distance: 12.2
drag, startPoint x: 265, startPoint y: 193, endPoint x: 235, endPoint y: 195, distance: 30.2
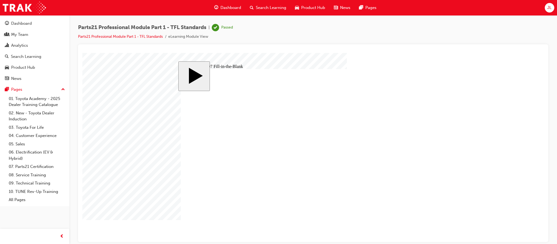
drag, startPoint x: 267, startPoint y: 194, endPoint x: 255, endPoint y: 194, distance: 12.2
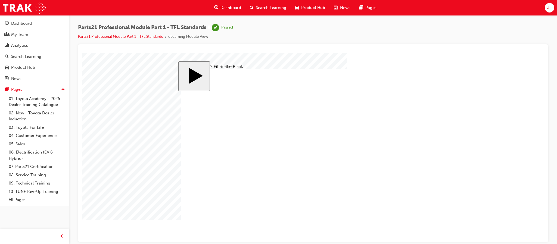
drag, startPoint x: 237, startPoint y: 197, endPoint x: 232, endPoint y: 196, distance: 4.7
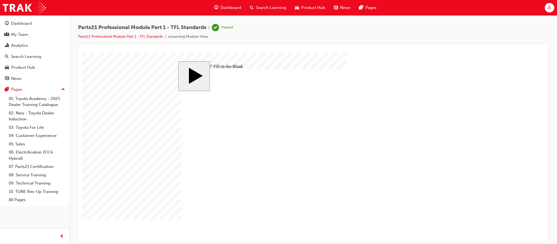
drag, startPoint x: 264, startPoint y: 198, endPoint x: 255, endPoint y: 197, distance: 9.0
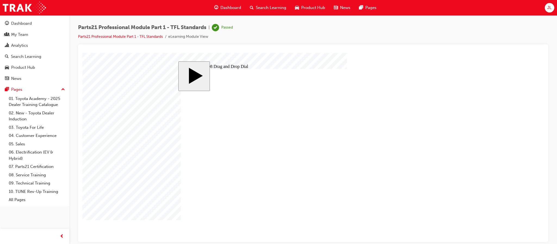
drag, startPoint x: 227, startPoint y: 186, endPoint x: 422, endPoint y: 146, distance: 199.9
drag, startPoint x: 354, startPoint y: 185, endPoint x: 409, endPoint y: 155, distance: 62.8
drag, startPoint x: 298, startPoint y: 185, endPoint x: 418, endPoint y: 169, distance: 120.9
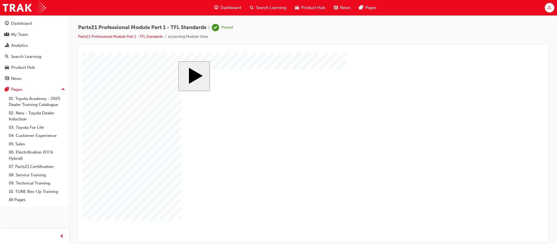
checkbox input "true"
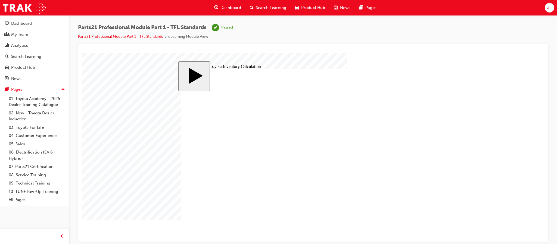
checkbox input "true"
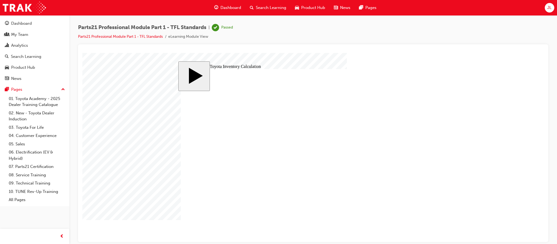
checkbox input "true"
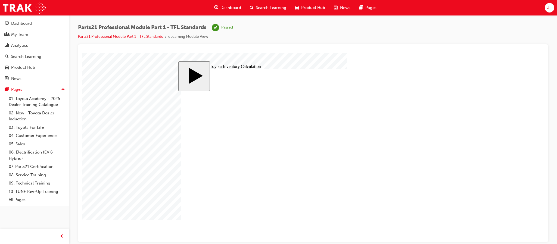
checkbox input "true"
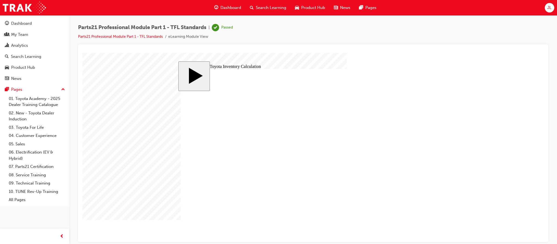
checkbox input "true"
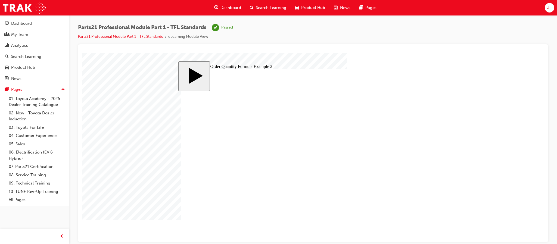
type input "11"
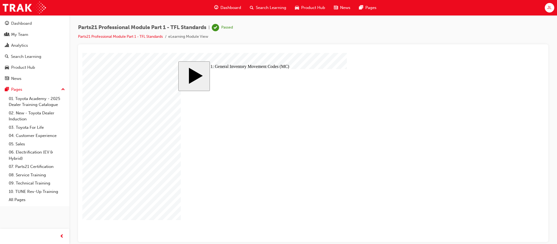
checkbox input "true"
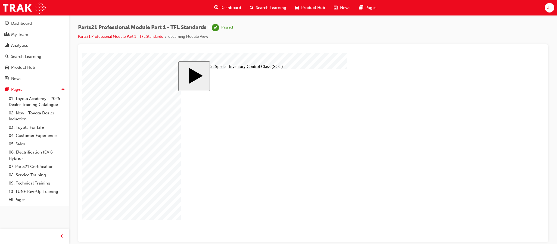
checkbox input "true"
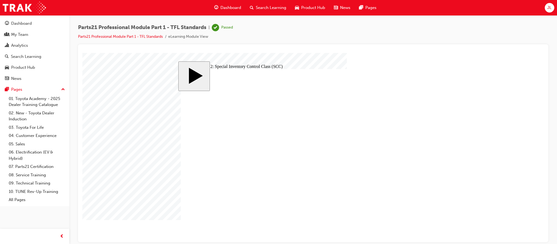
checkbox input "true"
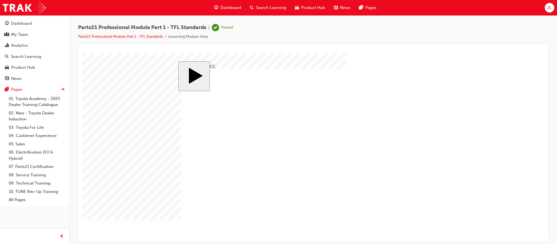
checkbox input "true"
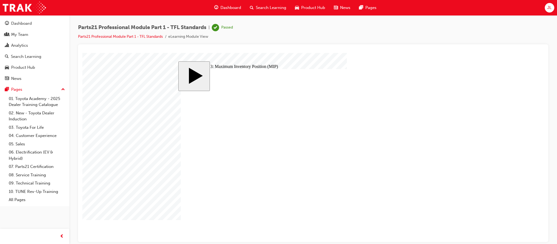
checkbox input "true"
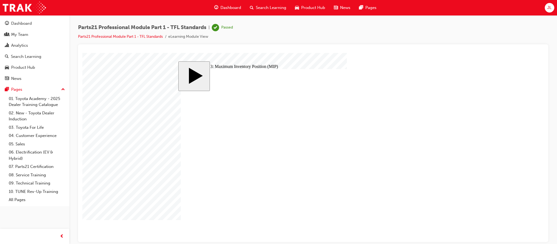
checkbox input "true"
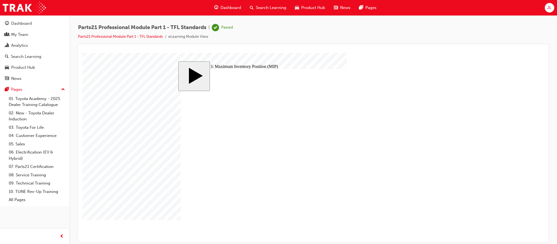
checkbox input "true"
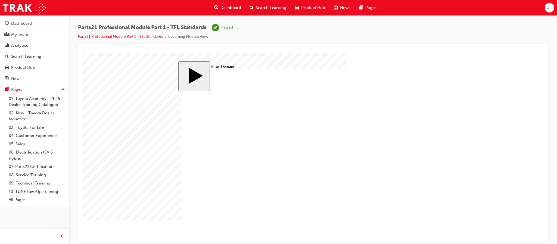
checkbox input "true"
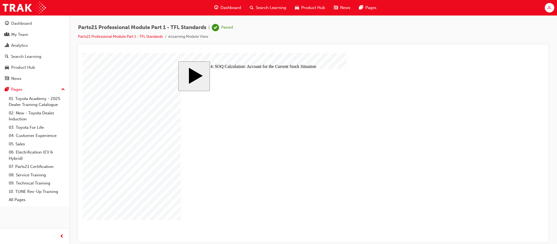
checkbox input "true"
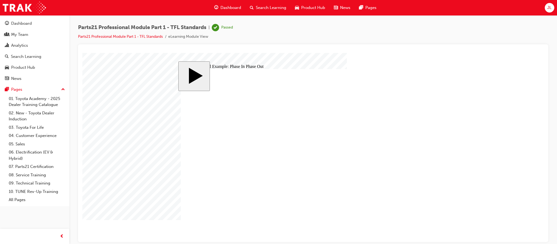
type input "8"
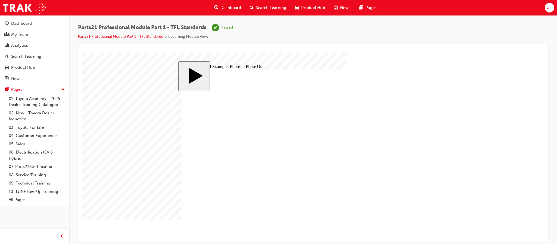
checkbox input "true"
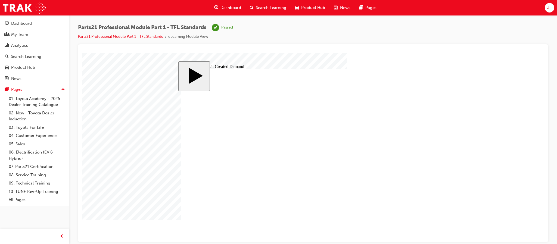
checkbox input "true"
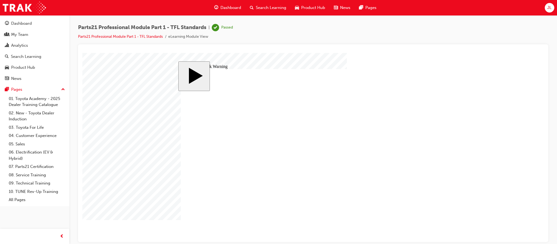
drag, startPoint x: 422, startPoint y: 221, endPoint x: 524, endPoint y: 296, distance: 127.0
drag, startPoint x: 356, startPoint y: 140, endPoint x: 260, endPoint y: 134, distance: 96.2
drag, startPoint x: 348, startPoint y: 147, endPoint x: 256, endPoint y: 138, distance: 92.4
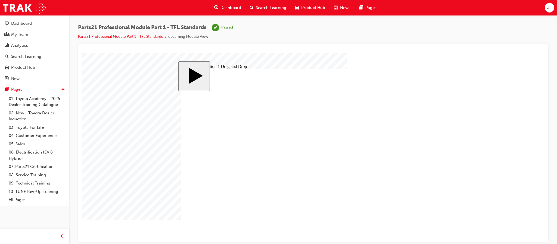
drag, startPoint x: 344, startPoint y: 164, endPoint x: 245, endPoint y: 143, distance: 101.6
drag, startPoint x: 234, startPoint y: 138, endPoint x: 237, endPoint y: 147, distance: 9.2
drag, startPoint x: 338, startPoint y: 148, endPoint x: 243, endPoint y: 141, distance: 95.4
drag, startPoint x: 340, startPoint y: 129, endPoint x: 241, endPoint y: 159, distance: 103.9
drag, startPoint x: 344, startPoint y: 155, endPoint x: 249, endPoint y: 163, distance: 95.2
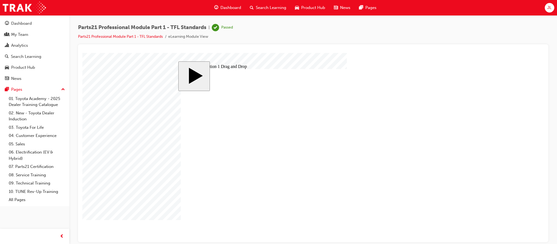
drag, startPoint x: 361, startPoint y: 193, endPoint x: 266, endPoint y: 174, distance: 97.0
drag, startPoint x: 341, startPoint y: 202, endPoint x: 243, endPoint y: 183, distance: 100.2
drag, startPoint x: 365, startPoint y: 175, endPoint x: 272, endPoint y: 195, distance: 94.3
drag, startPoint x: 355, startPoint y: 182, endPoint x: 257, endPoint y: 199, distance: 99.4
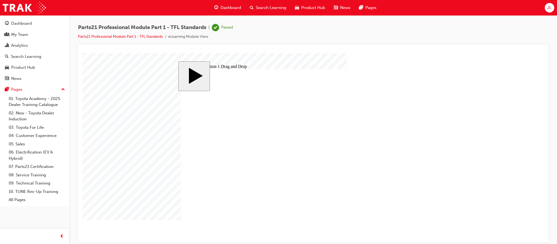
drag, startPoint x: 263, startPoint y: 152, endPoint x: 250, endPoint y: 120, distance: 34.8
checkbox input "true"
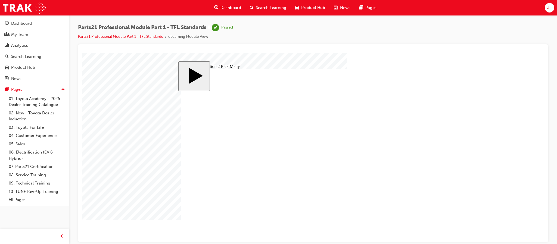
checkbox input "true"
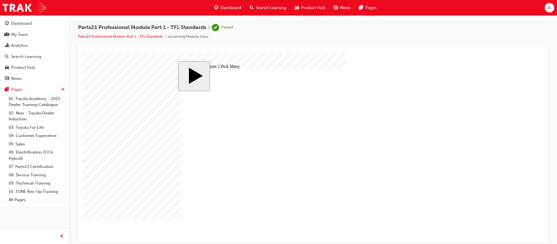
checkbox input "true"
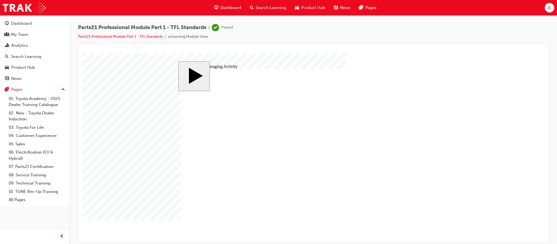
type input "9"
type input "94"
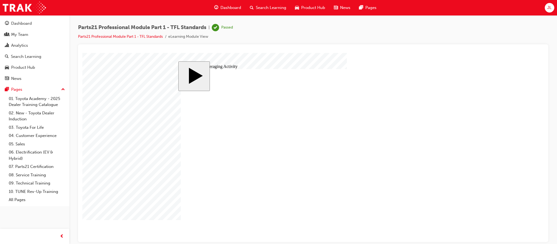
type input "94"
drag, startPoint x: 222, startPoint y: 155, endPoint x: 192, endPoint y: 153, distance: 29.7
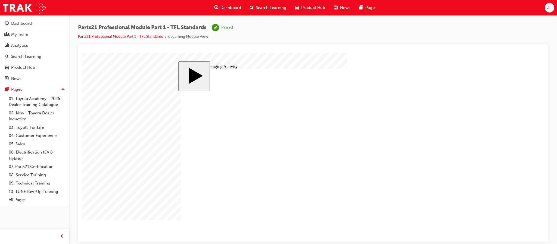
type input "3"
type input "30"
type input "304"
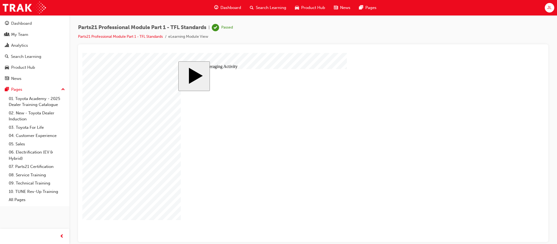
type input "304"
drag, startPoint x: 218, startPoint y: 156, endPoint x: 190, endPoint y: 149, distance: 28.4
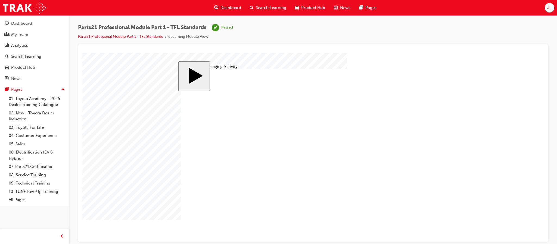
type input "3"
type input "34"
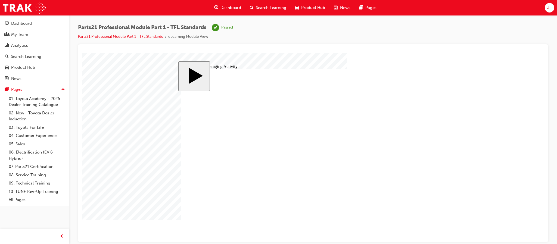
type input "34"
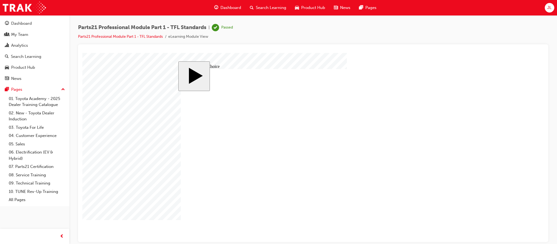
radio input "false"
radio input "true"
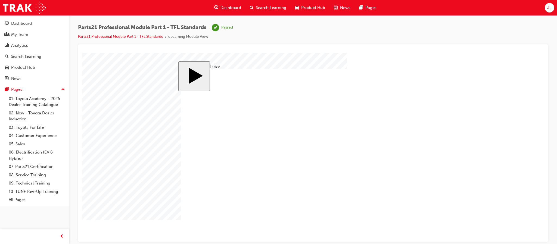
radio input "false"
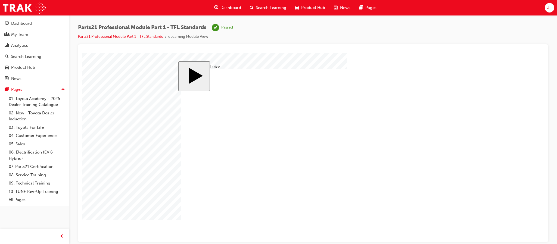
radio input "false"
radio input "true"
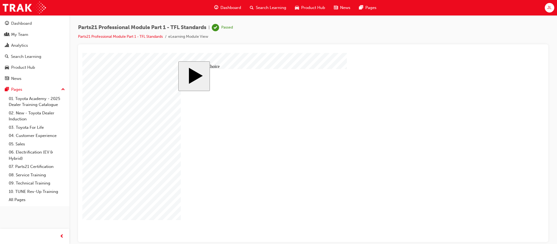
radio input "true"
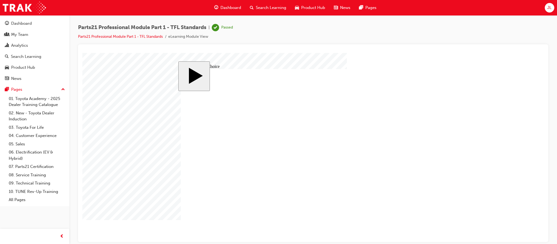
radio input "true"
drag, startPoint x: 320, startPoint y: 169, endPoint x: 307, endPoint y: 166, distance: 13.9
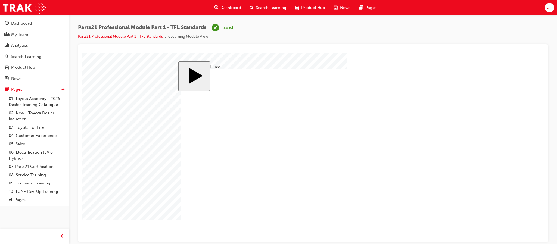
radio input "false"
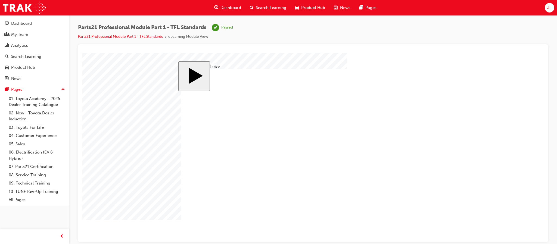
radio input "true"
drag, startPoint x: 410, startPoint y: 161, endPoint x: 188, endPoint y: 139, distance: 223.2
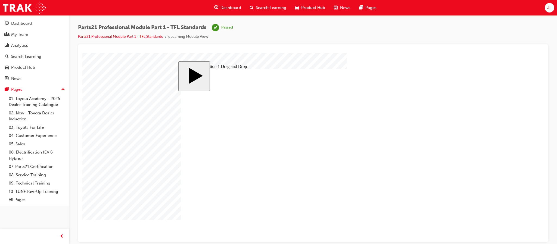
drag, startPoint x: 411, startPoint y: 178, endPoint x: 374, endPoint y: 194, distance: 39.9
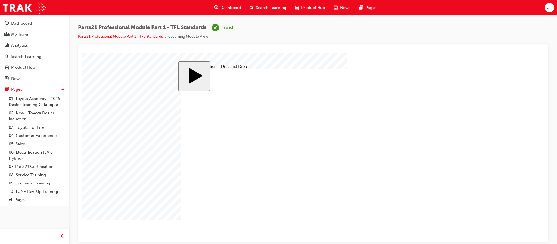
drag, startPoint x: 419, startPoint y: 131, endPoint x: 317, endPoint y: 164, distance: 107.3
drag, startPoint x: 322, startPoint y: 157, endPoint x: 414, endPoint y: 159, distance: 92.7
drag, startPoint x: 415, startPoint y: 145, endPoint x: 308, endPoint y: 159, distance: 107.2
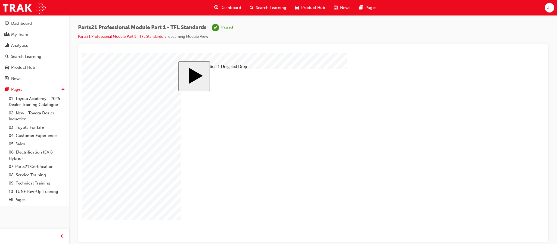
drag, startPoint x: 244, startPoint y: 142, endPoint x: 322, endPoint y: 155, distance: 78.8
drag, startPoint x: 401, startPoint y: 131, endPoint x: 333, endPoint y: 131, distance: 68.0
drag, startPoint x: 274, startPoint y: 132, endPoint x: 264, endPoint y: 138, distance: 11.6
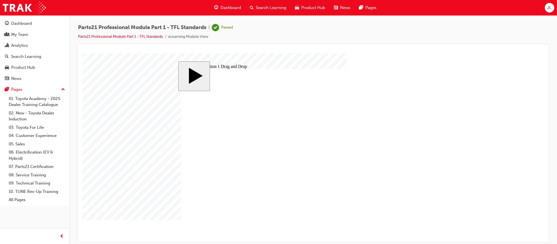
drag, startPoint x: 407, startPoint y: 126, endPoint x: 237, endPoint y: 147, distance: 171.4
drag, startPoint x: 383, startPoint y: 192, endPoint x: 324, endPoint y: 179, distance: 60.3
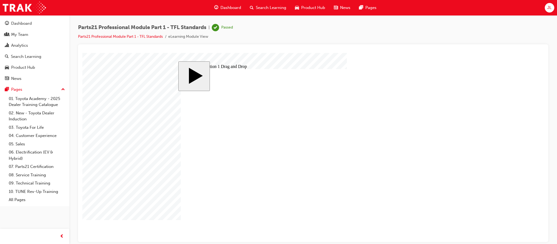
drag, startPoint x: 419, startPoint y: 147, endPoint x: 388, endPoint y: 193, distance: 56.1
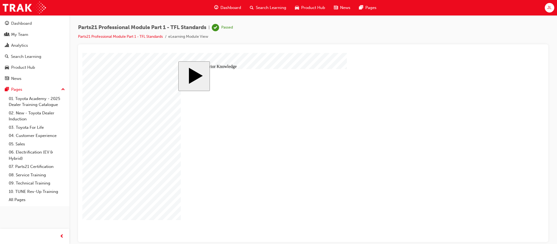
type input "4"
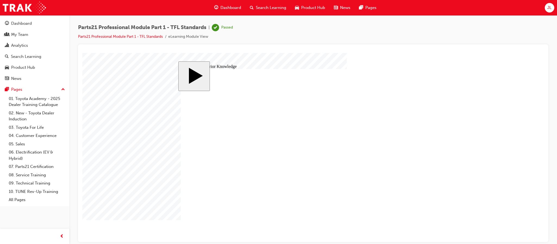
drag, startPoint x: 236, startPoint y: 182, endPoint x: 356, endPoint y: 157, distance: 122.7
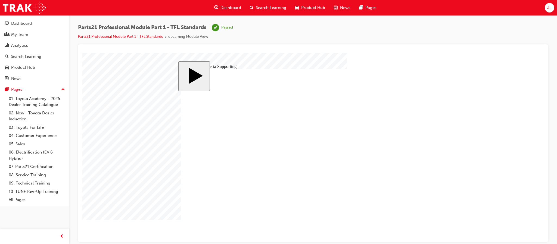
drag, startPoint x: 240, startPoint y: 151, endPoint x: 245, endPoint y: 169, distance: 18.7
drag, startPoint x: 230, startPoint y: 170, endPoint x: 218, endPoint y: 164, distance: 13.4
drag, startPoint x: 240, startPoint y: 154, endPoint x: 248, endPoint y: 184, distance: 31.5
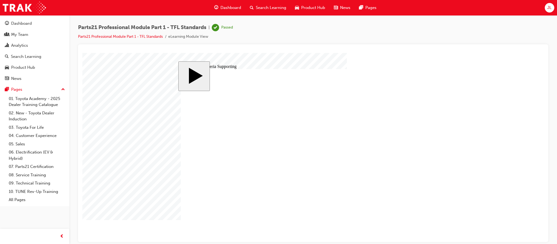
drag, startPoint x: 229, startPoint y: 169, endPoint x: 237, endPoint y: 161, distance: 11.0
drag, startPoint x: 250, startPoint y: 144, endPoint x: 218, endPoint y: 135, distance: 33.0
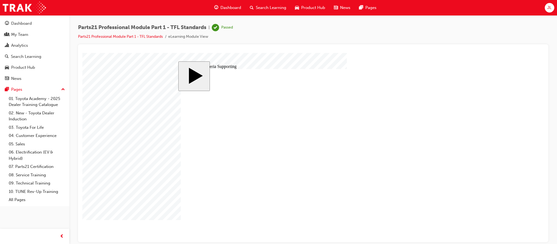
type input "12"
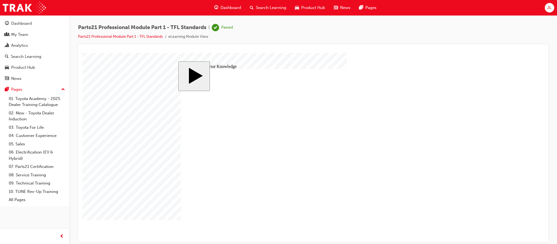
type input "2"
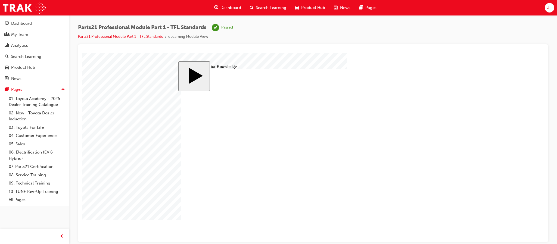
type input "3"
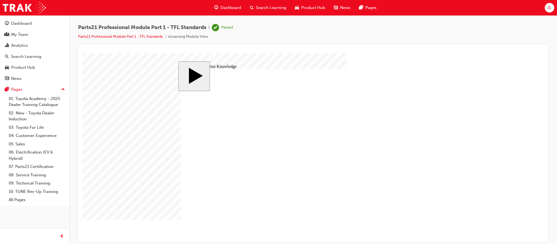
drag, startPoint x: 207, startPoint y: 162, endPoint x: 309, endPoint y: 161, distance: 102.0
type input "4"
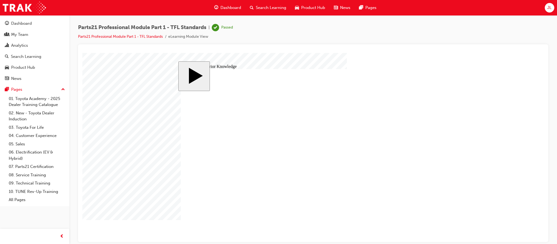
checkbox input "true"
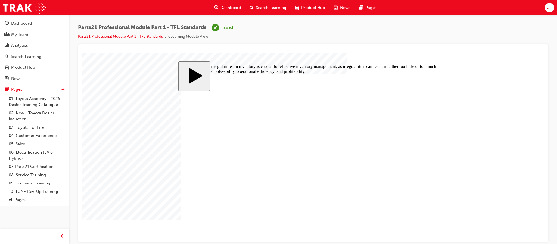
radio input "true"
drag, startPoint x: 307, startPoint y: 152, endPoint x: 307, endPoint y: 126, distance: 25.6
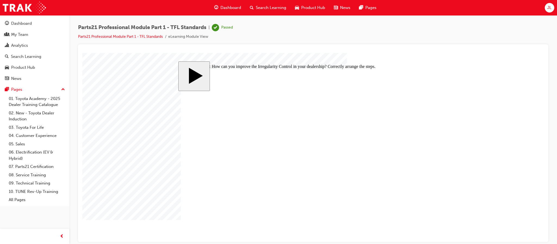
drag, startPoint x: 293, startPoint y: 139, endPoint x: 294, endPoint y: 126, distance: 13.2
drag, startPoint x: 278, startPoint y: 152, endPoint x: 278, endPoint y: 168, distance: 16.3
drag, startPoint x: 226, startPoint y: 165, endPoint x: 235, endPoint y: 156, distance: 12.5
drag, startPoint x: 227, startPoint y: 166, endPoint x: 230, endPoint y: 150, distance: 16.6
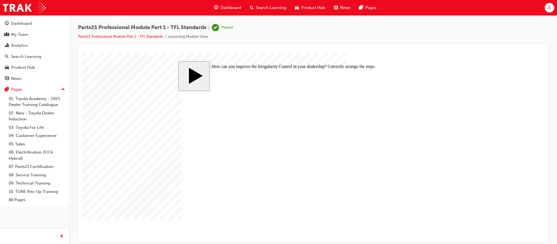
drag, startPoint x: 247, startPoint y: 151, endPoint x: 243, endPoint y: 166, distance: 16.2
drag, startPoint x: 241, startPoint y: 165, endPoint x: 245, endPoint y: 150, distance: 15.6
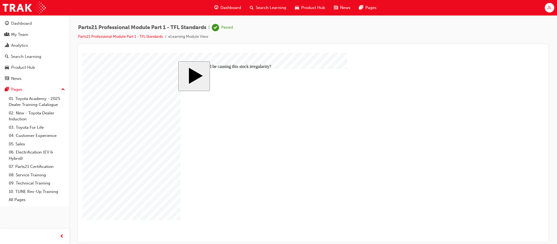
radio input "true"
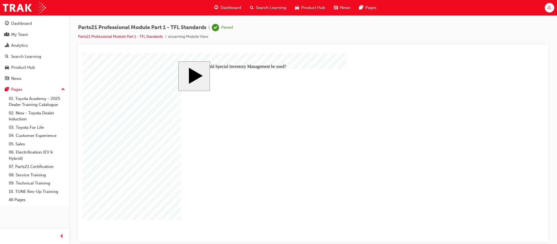
radio input "true"
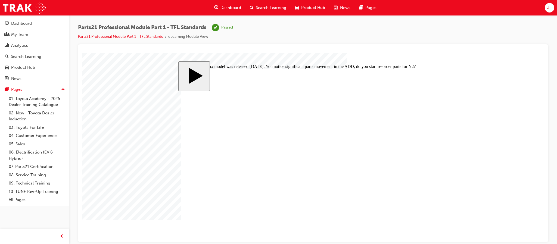
drag, startPoint x: 388, startPoint y: 164, endPoint x: 383, endPoint y: 128, distance: 37.1
drag, startPoint x: 353, startPoint y: 170, endPoint x: 340, endPoint y: 151, distance: 23.1
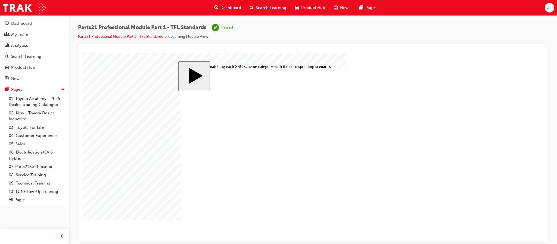
drag, startPoint x: 346, startPoint y: 160, endPoint x: 334, endPoint y: 160, distance: 12.2
drag, startPoint x: 352, startPoint y: 168, endPoint x: 436, endPoint y: 161, distance: 83.7
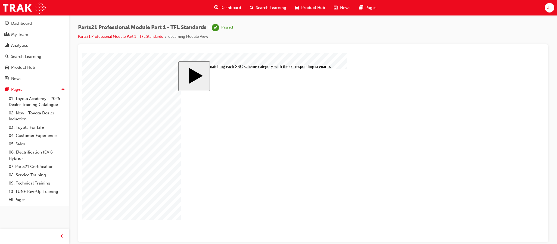
drag, startPoint x: 367, startPoint y: 146, endPoint x: 366, endPoint y: 162, distance: 16.3
drag, startPoint x: 369, startPoint y: 147, endPoint x: 356, endPoint y: 146, distance: 13.6
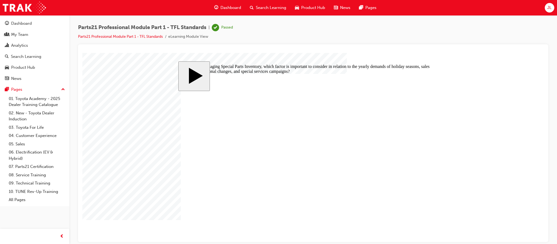
radio input "true"
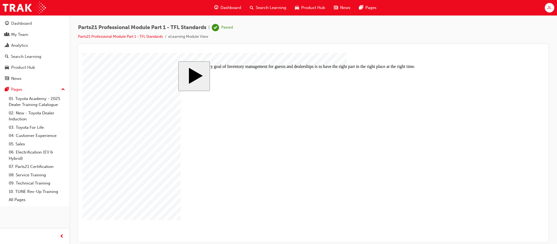
click at [38, 167] on link "07. Parts21 Certification" at bounding box center [37, 167] width 61 height 8
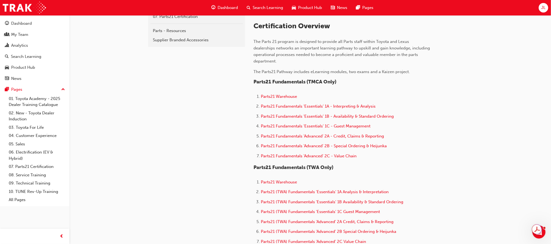
scroll to position [163, 0]
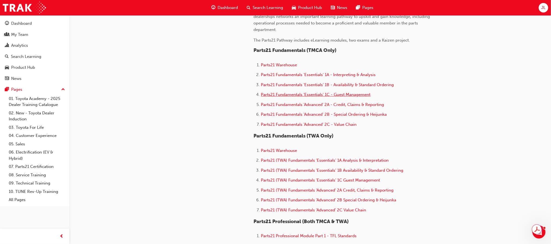
click at [353, 93] on span "Parts21 Fundamentals 'Essentials' 1C - Guest Management" at bounding box center [316, 94] width 110 height 5
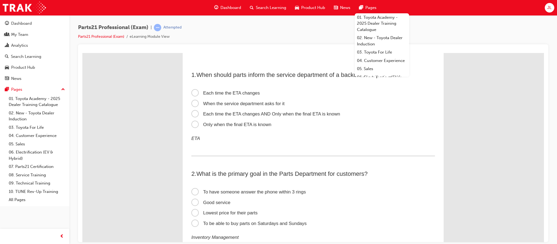
click at [389, 124] on label "Only when the final ETA is known" at bounding box center [313, 124] width 244 height 11
click at [82, 53] on input "Only when the final ETA is known" at bounding box center [82, 53] width 0 height 0
click at [226, 96] on label "Each time the ETA changes" at bounding box center [313, 93] width 244 height 11
click at [82, 53] on input "Each time the ETA changes" at bounding box center [82, 53] width 0 height 0
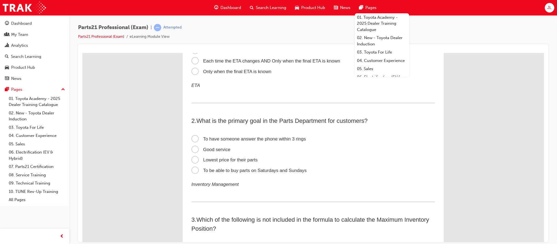
scroll to position [82, 0]
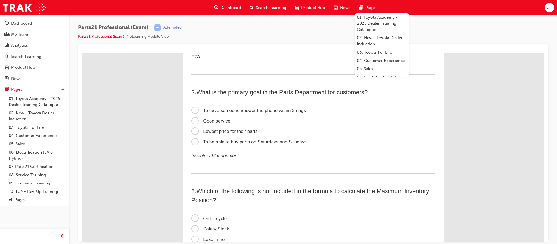
click at [203, 118] on span "Good service" at bounding box center [210, 120] width 39 height 5
click at [82, 53] on input "Good service" at bounding box center [82, 53] width 0 height 0
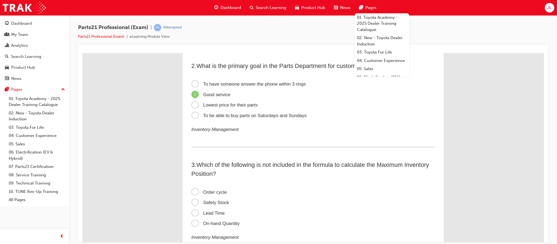
scroll to position [122, 0]
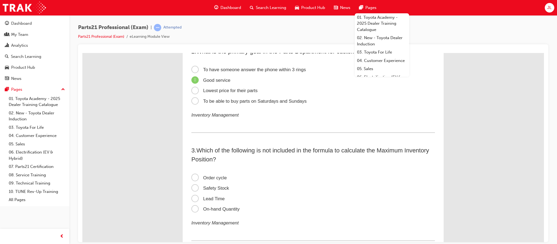
click at [210, 207] on span "On-hand Quantity" at bounding box center [215, 208] width 48 height 5
click at [82, 53] on input "On-hand Quantity" at bounding box center [82, 53] width 0 height 0
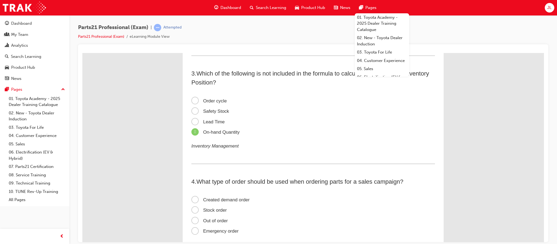
scroll to position [204, 0]
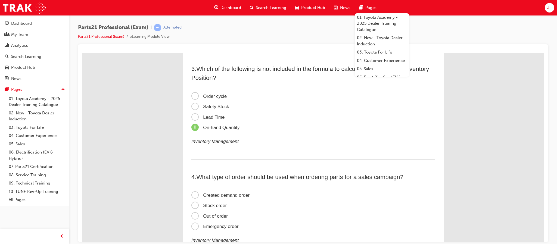
click at [208, 194] on span "Created demand order" at bounding box center [220, 194] width 58 height 5
click at [82, 53] on input "Created demand order" at bounding box center [82, 53] width 0 height 0
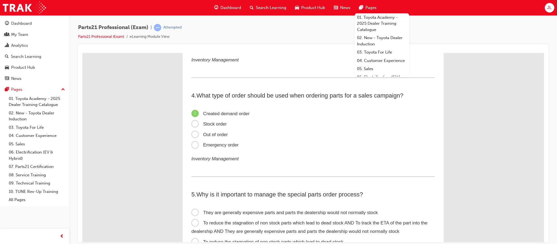
scroll to position [326, 0]
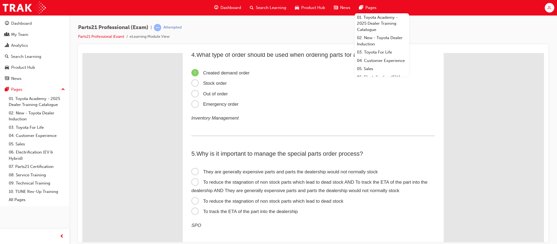
click at [251, 181] on span "To reduce the stagnation of non stock parts which lead to dead stock AND To tra…" at bounding box center [309, 186] width 236 height 14
click at [82, 53] on input "To reduce the stagnation of non stock parts which lead to dead stock AND To tra…" at bounding box center [82, 53] width 0 height 0
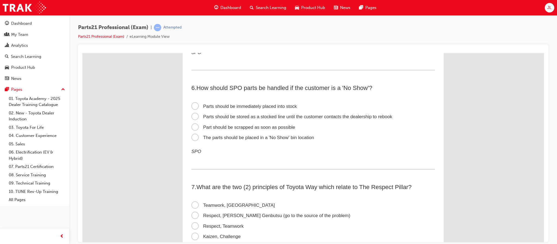
scroll to position [530, 0]
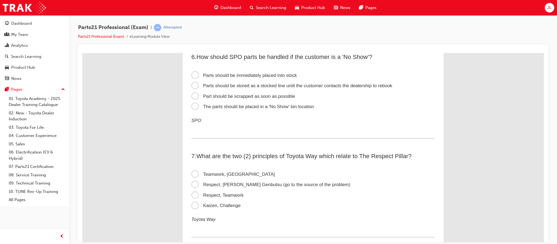
click at [265, 185] on span "Respect, [PERSON_NAME] Genbutsu (go to the source of the problem)" at bounding box center [270, 184] width 159 height 5
click at [82, 53] on input "Respect, [PERSON_NAME] Genbutsu (go to the source of the problem)" at bounding box center [82, 53] width 0 height 0
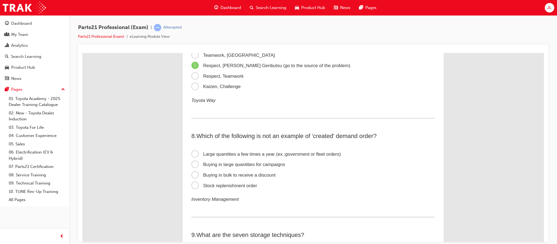
scroll to position [652, 0]
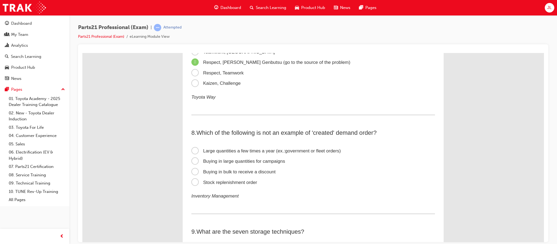
click at [193, 182] on span "Stock replenishment order" at bounding box center [224, 182] width 66 height 5
click at [82, 53] on input "Stock replenishment order" at bounding box center [82, 53] width 0 height 0
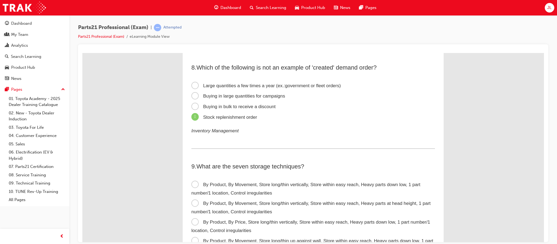
scroll to position [734, 0]
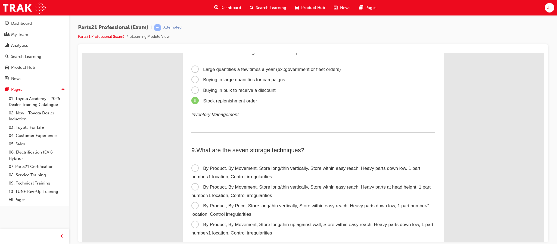
click at [243, 204] on span "By Product, By Price, Store long/thin vertically, Store within easy reach, Heav…" at bounding box center [310, 210] width 239 height 14
click at [82, 53] on input "By Product, By Price, Store long/thin vertically, Store within easy reach, Heav…" at bounding box center [82, 53] width 0 height 0
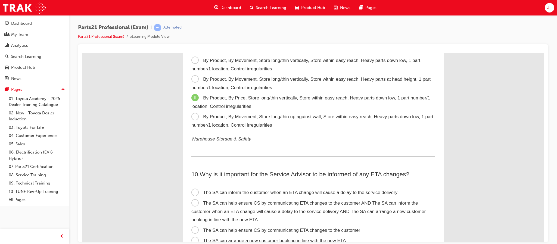
scroll to position [856, 0]
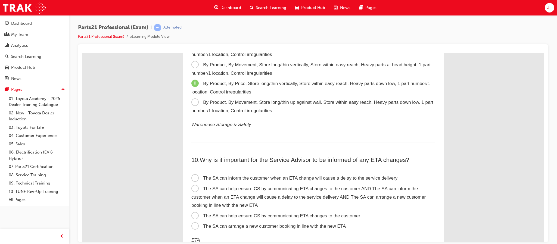
click at [296, 223] on span "The SA can arrange a new customer booking in line with the new ETA" at bounding box center [268, 225] width 154 height 5
click at [82, 53] on input "The SA can arrange a new customer booking in line with the new ETA" at bounding box center [82, 53] width 0 height 0
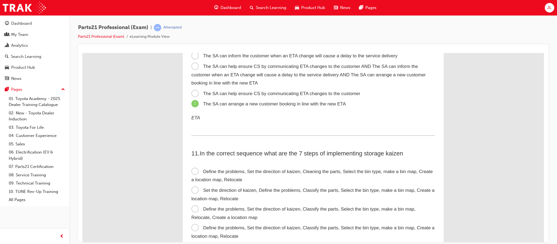
scroll to position [1019, 0]
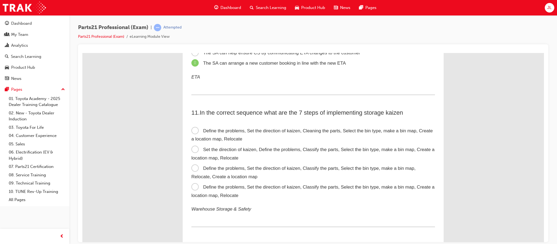
click at [215, 187] on span "Define the problems, Set the direction of kaizen, Classify the parts, Select th…" at bounding box center [312, 191] width 243 height 14
click at [82, 53] on input "Define the problems, Set the direction of kaizen, Classify the parts, Select th…" at bounding box center [82, 53] width 0 height 0
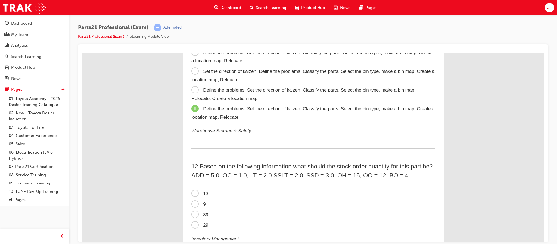
scroll to position [1101, 0]
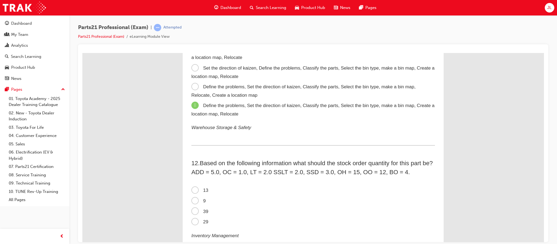
click at [199, 200] on span "9" at bounding box center [198, 200] width 14 height 5
click at [82, 53] on input "9" at bounding box center [82, 53] width 0 height 0
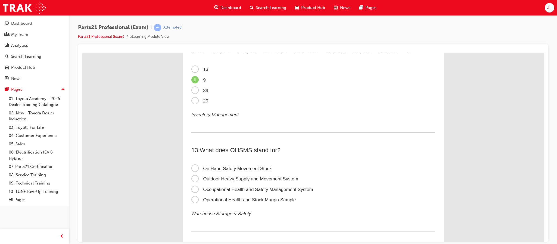
scroll to position [1223, 0]
click at [266, 185] on span "Occupational Health and Safety Management System" at bounding box center [252, 187] width 122 height 5
click at [82, 53] on input "Occupational Health and Safety Management System" at bounding box center [82, 53] width 0 height 0
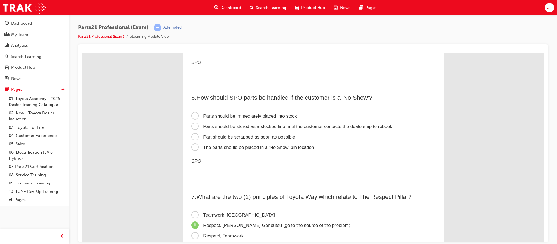
scroll to position [449, 0]
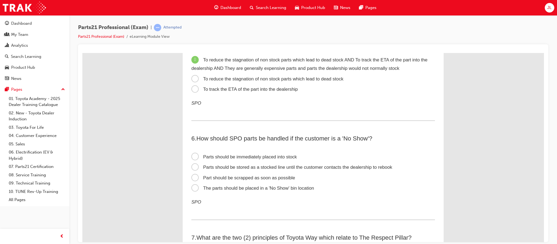
click at [283, 164] on span "Parts should be stored as a stocked line until the customer contacts the dealer…" at bounding box center [291, 166] width 201 height 5
click at [82, 53] on input "Parts should be stored as a stocked line until the customer contacts the dealer…" at bounding box center [82, 53] width 0 height 0
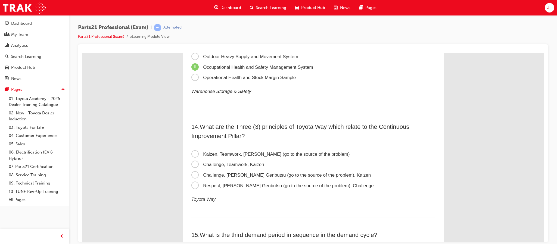
scroll to position [1346, 0]
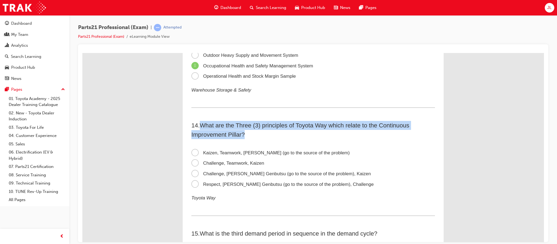
drag, startPoint x: 200, startPoint y: 122, endPoint x: 387, endPoint y: 130, distance: 187.7
click at [387, 130] on h2 "14 . What are the Three (3) principles of Toyota Way which relate to the Contin…" at bounding box center [313, 130] width 244 height 18
copy span "What are the Three (3) principles of Toyota Way which relate to the Continuous …"
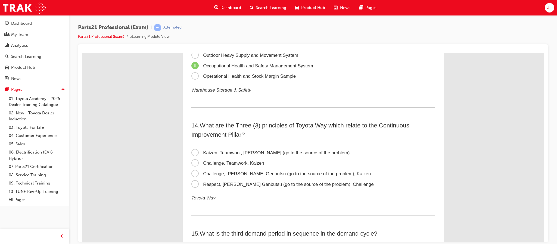
click at [233, 183] on span "Respect, [PERSON_NAME] Genbutsu (go to the source of the problem), Challenge" at bounding box center [282, 184] width 182 height 5
click at [82, 53] on input "Respect, [PERSON_NAME] Genbutsu (go to the source of the problem), Challenge" at bounding box center [82, 53] width 0 height 0
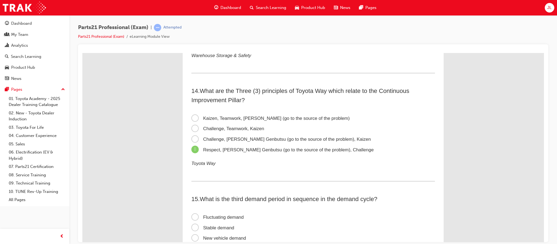
scroll to position [1468, 0]
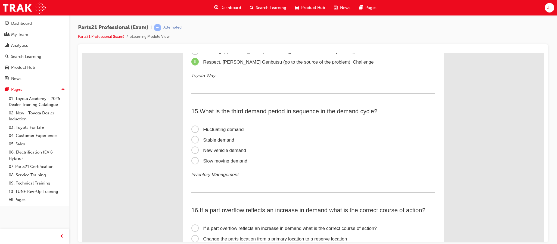
click at [220, 127] on span "Fluctuating demand" at bounding box center [217, 129] width 52 height 5
click at [82, 53] on input "Fluctuating demand" at bounding box center [82, 53] width 0 height 0
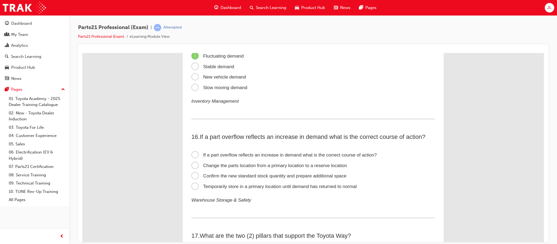
scroll to position [1550, 0]
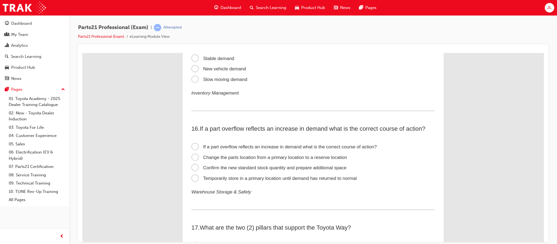
click at [302, 176] on span "Temporarily store in a primary location until demand has returned to normal" at bounding box center [273, 178] width 165 height 5
click at [82, 53] on input "Temporarily store in a primary location until demand has returned to normal" at bounding box center [82, 53] width 0 height 0
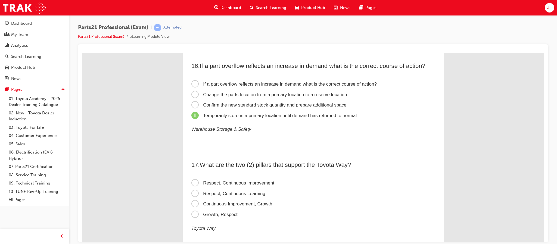
scroll to position [1631, 0]
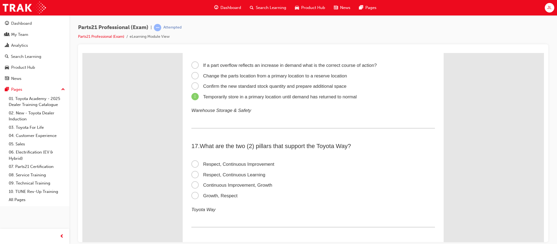
click at [239, 161] on span "Respect, Continuous Improvement" at bounding box center [232, 163] width 83 height 5
click at [82, 53] on input "Respect, Continuous Improvement" at bounding box center [82, 53] width 0 height 0
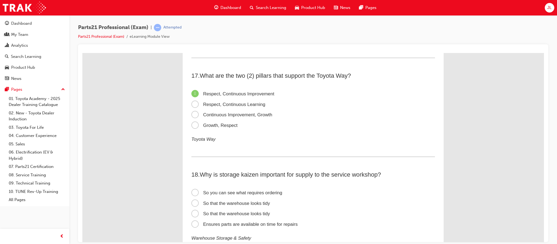
scroll to position [1713, 0]
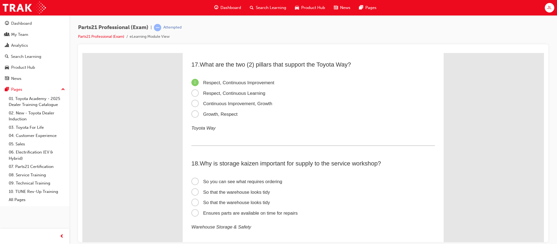
click at [243, 210] on span "Ensures parts are available on time for repairs" at bounding box center [244, 212] width 106 height 5
click at [82, 53] on input "Ensures parts are available on time for repairs" at bounding box center [82, 53] width 0 height 0
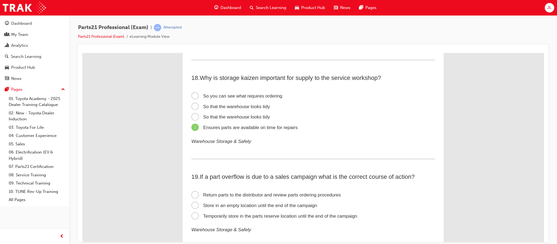
scroll to position [1835, 0]
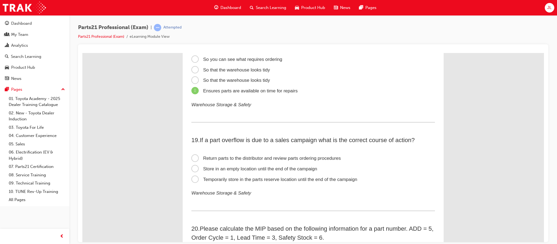
click at [307, 177] on span "Temporarily store in the parts reserve location until the end of the campaign" at bounding box center [274, 179] width 166 height 5
click at [82, 53] on input "Temporarily store in the parts reserve location until the end of the campaign" at bounding box center [82, 53] width 0 height 0
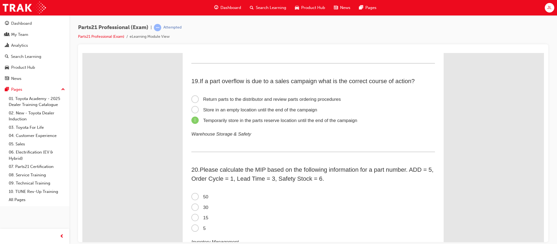
scroll to position [1917, 0]
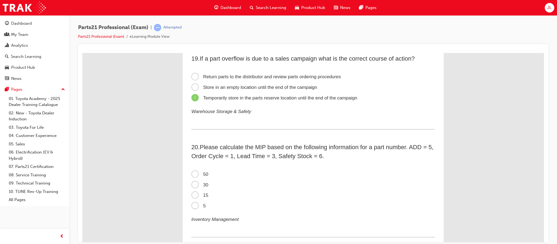
click at [204, 192] on span "15" at bounding box center [199, 194] width 17 height 5
click at [82, 53] on input "15" at bounding box center [82, 53] width 0 height 0
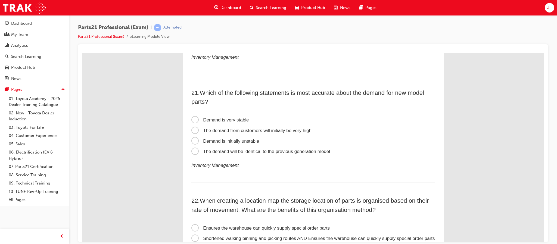
scroll to position [2080, 0]
click at [245, 127] on span "The demand from customers will initially be very high" at bounding box center [251, 129] width 120 height 5
click at [82, 53] on input "The demand from customers will initially be very high" at bounding box center [82, 53] width 0 height 0
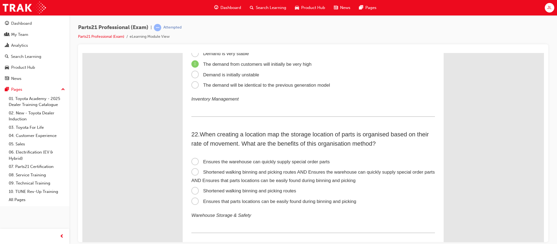
scroll to position [2161, 0]
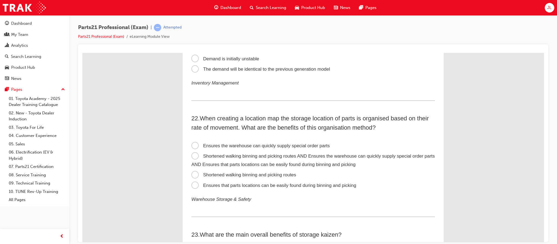
click at [223, 143] on span "Ensures the warehouse can quickly supply special order parts" at bounding box center [260, 145] width 138 height 5
click at [82, 53] on input "Ensures the warehouse can quickly supply special order parts" at bounding box center [82, 53] width 0 height 0
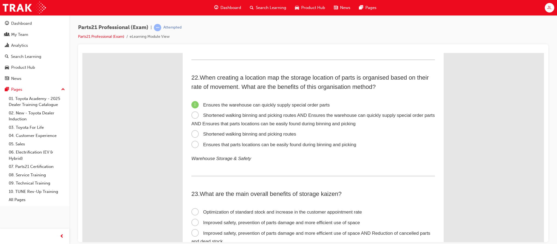
scroll to position [2243, 0]
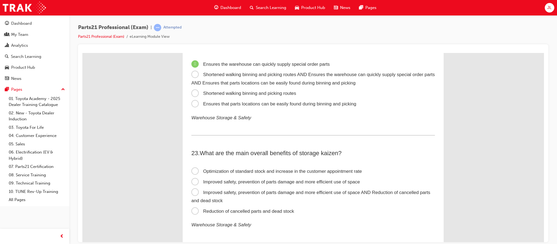
click at [310, 179] on span "Improved safety, prevention of parts damage and more efficient use of space" at bounding box center [275, 181] width 169 height 5
click at [82, 53] on input "Improved safety, prevention of parts damage and more efficient use of space" at bounding box center [82, 53] width 0 height 0
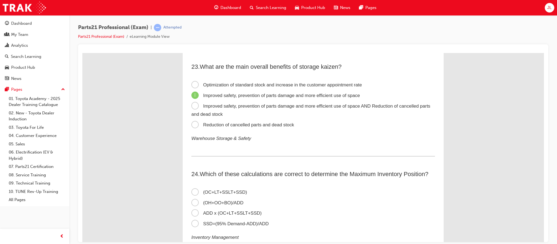
scroll to position [2365, 0]
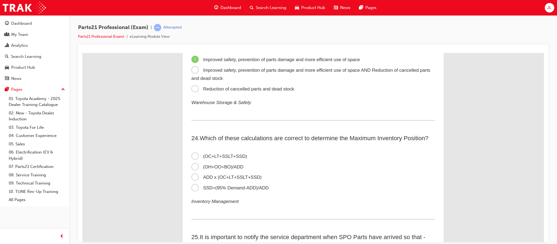
click at [209, 154] on span "(OC+LT+SSLT+SSD)" at bounding box center [219, 156] width 56 height 5
click at [82, 53] on input "(OC+LT+SSLT+SSD)" at bounding box center [82, 53] width 0 height 0
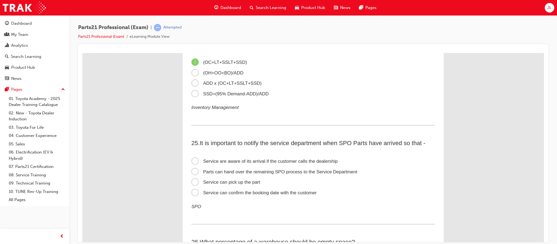
scroll to position [2488, 0]
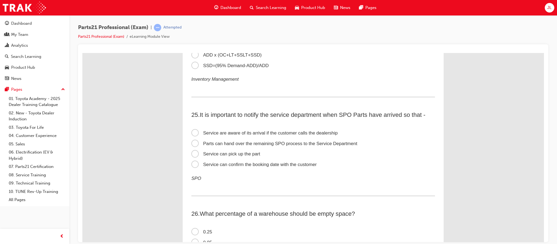
click at [221, 162] on span "Service can confirm the booking date with the customer" at bounding box center [253, 164] width 125 height 5
click at [82, 53] on input "Service can confirm the booking date with the customer" at bounding box center [82, 53] width 0 height 0
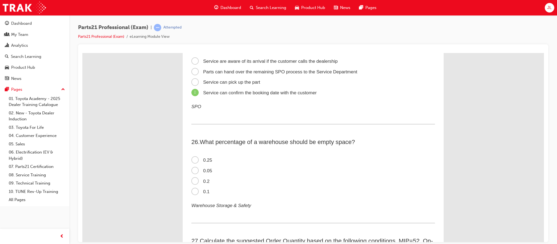
scroll to position [2569, 0]
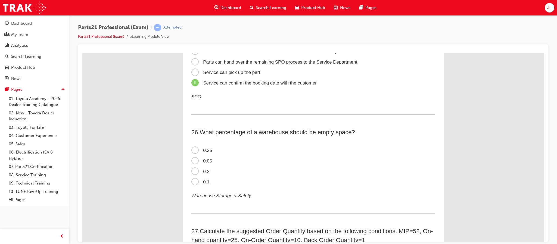
click at [203, 169] on span "0.2" at bounding box center [200, 171] width 18 height 5
click at [82, 53] on input "0.2" at bounding box center [82, 53] width 0 height 0
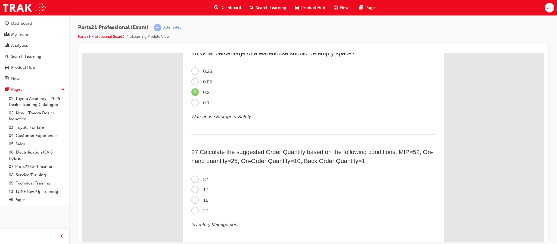
scroll to position [2651, 0]
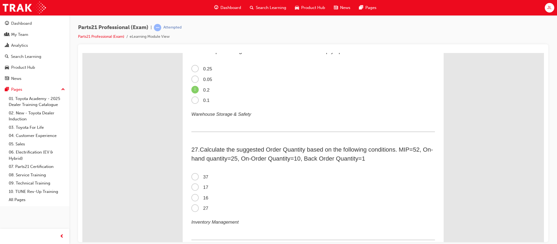
click at [209, 177] on label "37" at bounding box center [313, 177] width 244 height 11
click at [82, 53] on input "37" at bounding box center [82, 53] width 0 height 0
click at [208, 176] on label "37" at bounding box center [313, 177] width 244 height 11
click at [82, 53] on input "37" at bounding box center [82, 53] width 0 height 0
click at [193, 195] on span "16" at bounding box center [199, 197] width 17 height 5
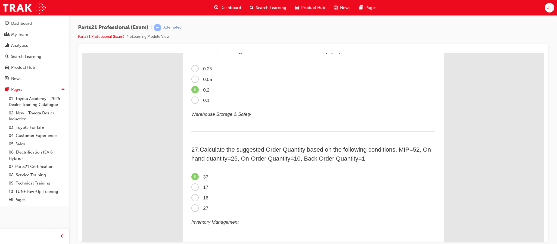
click at [82, 53] on input "16" at bounding box center [82, 53] width 0 height 0
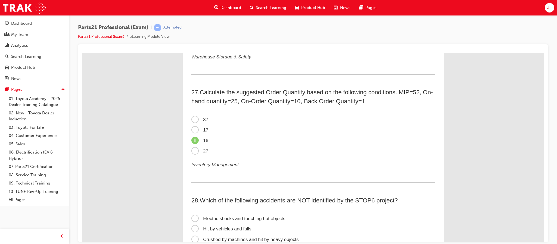
scroll to position [2732, 0]
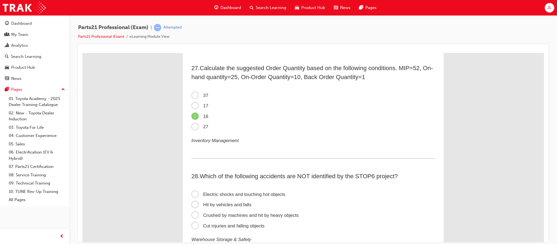
click at [233, 223] on span "Cut injuries and falling objects" at bounding box center [227, 225] width 73 height 5
click at [82, 53] on input "Cut injuries and falling objects" at bounding box center [82, 53] width 0 height 0
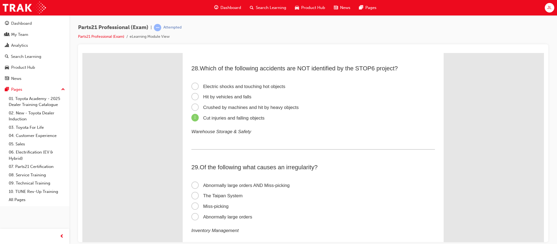
scroll to position [2855, 0]
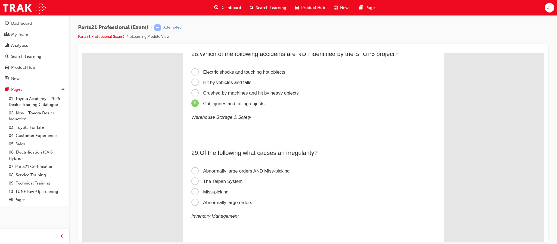
click at [201, 200] on span "Abnormally large orders" at bounding box center [221, 202] width 61 height 5
click at [82, 53] on input "Abnormally large orders" at bounding box center [82, 53] width 0 height 0
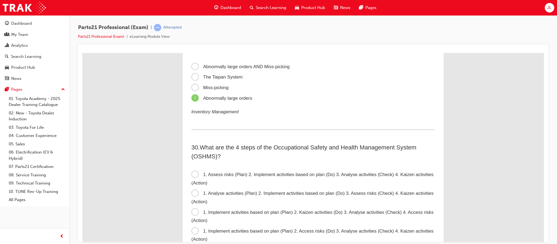
scroll to position [2977, 0]
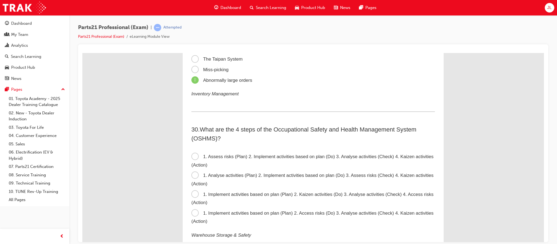
click at [193, 154] on span "1. Assess risks (Plan) 2. Implement activities based on plan (Do) 3. Analyse ac…" at bounding box center [312, 161] width 242 height 14
click at [82, 53] on input "1. Assess risks (Plan) 2. Implement activities based on plan (Do) 3. Analyse ac…" at bounding box center [82, 53] width 0 height 0
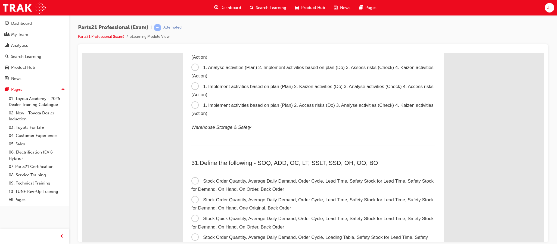
scroll to position [3099, 0]
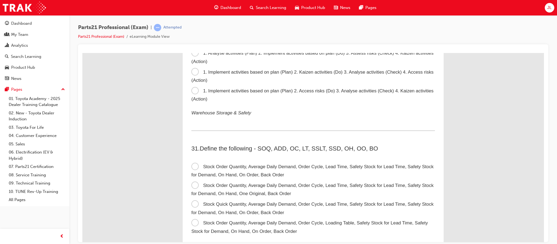
click at [254, 167] on span "Stock Order Quantity, Average Daily Demand, Order Cycle, Lead Time, Safety Stoc…" at bounding box center [312, 171] width 242 height 14
click at [82, 53] on input "Stock Order Quantity, Average Daily Demand, Order Cycle, Lead Time, Safety Stoc…" at bounding box center [82, 53] width 0 height 0
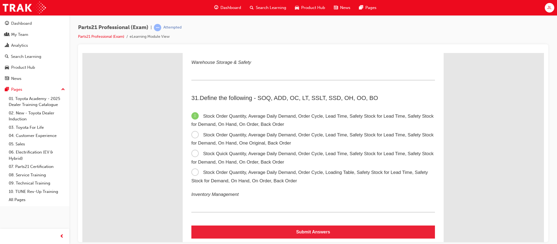
scroll to position [3157, 0]
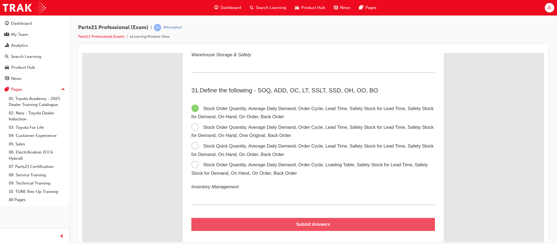
click at [300, 218] on button "Submit Answers" at bounding box center [313, 224] width 244 height 13
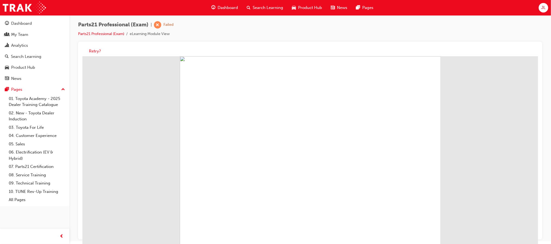
scroll to position [4, 0]
click at [95, 49] on button "Retry?" at bounding box center [95, 50] width 12 height 6
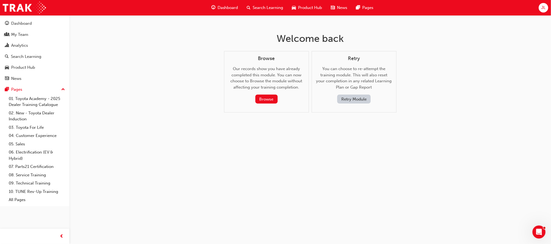
scroll to position [0, 0]
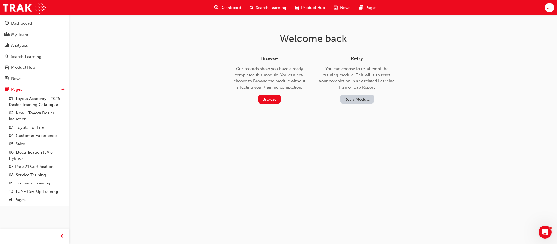
click at [355, 100] on button "Retry Module" at bounding box center [356, 99] width 33 height 9
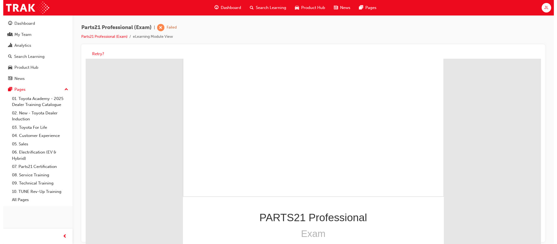
scroll to position [52, 0]
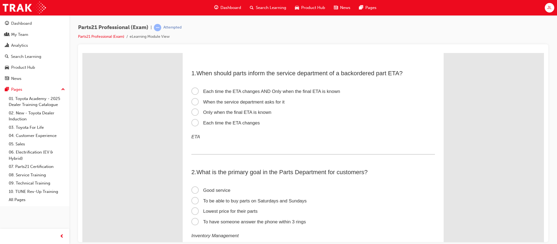
scroll to position [0, 0]
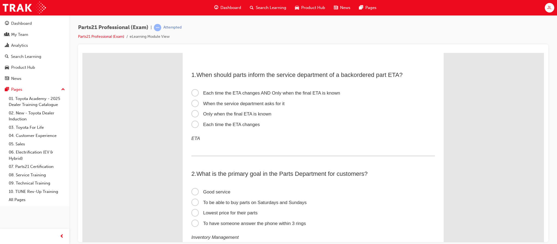
click at [217, 125] on span "Each time the ETA changes" at bounding box center [225, 124] width 69 height 5
click at [82, 53] on input "Each time the ETA changes" at bounding box center [82, 53] width 0 height 0
click at [217, 125] on span "Each time the ETA changes" at bounding box center [225, 124] width 69 height 5
click at [82, 53] on input "Each time the ETA changes" at bounding box center [82, 53] width 0 height 0
click at [204, 90] on span "Each time the ETA changes AND Only when the final ETA is known" at bounding box center [265, 92] width 149 height 5
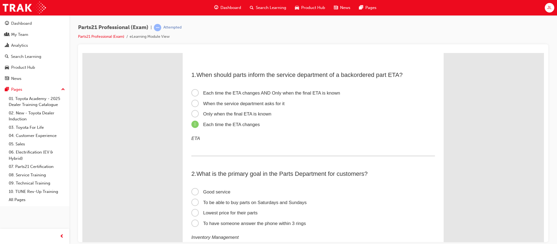
click at [82, 53] on input "Each time the ETA changes AND Only when the final ETA is known" at bounding box center [82, 53] width 0 height 0
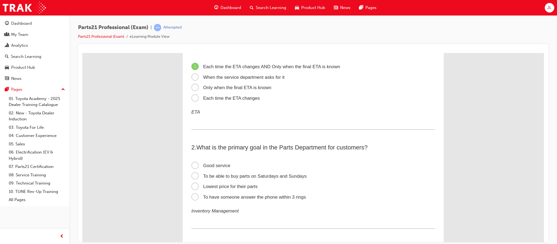
scroll to position [82, 0]
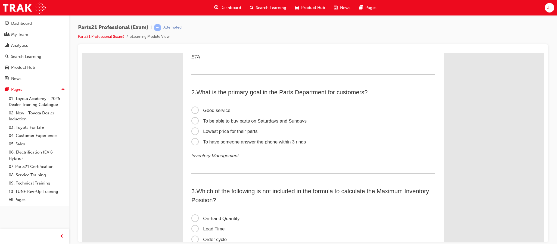
click at [206, 110] on span "Good service" at bounding box center [210, 110] width 39 height 5
click at [82, 53] on input "Good service" at bounding box center [82, 53] width 0 height 0
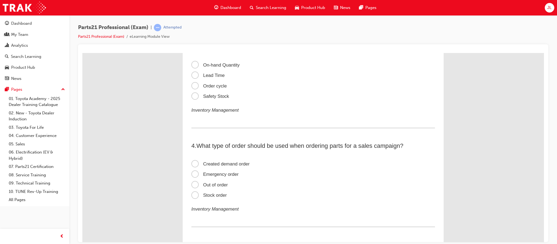
scroll to position [245, 0]
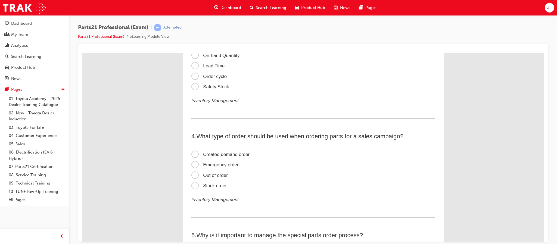
click at [226, 154] on span "Created demand order" at bounding box center [220, 154] width 58 height 5
click at [82, 53] on input "Created demand order" at bounding box center [82, 53] width 0 height 0
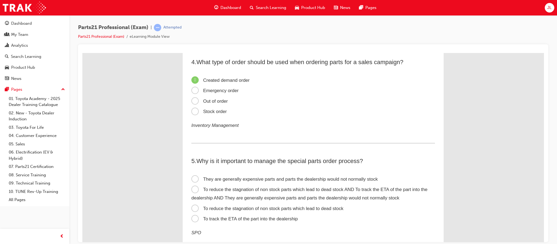
scroll to position [326, 0]
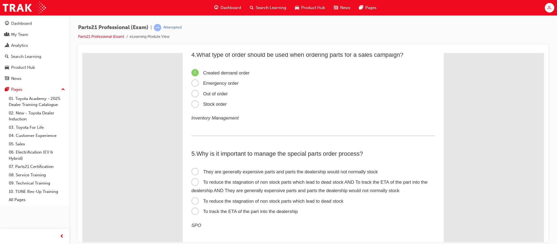
click at [243, 210] on span "To track the ETA of the part into the dealership" at bounding box center [244, 211] width 107 height 5
click at [82, 53] on input "To track the ETA of the part into the dealership" at bounding box center [82, 53] width 0 height 0
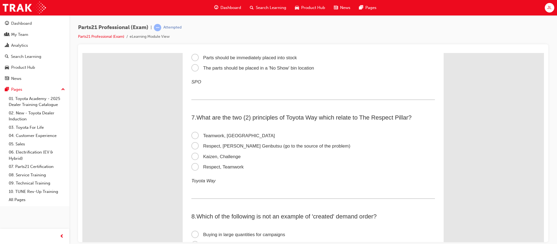
scroll to position [571, 0]
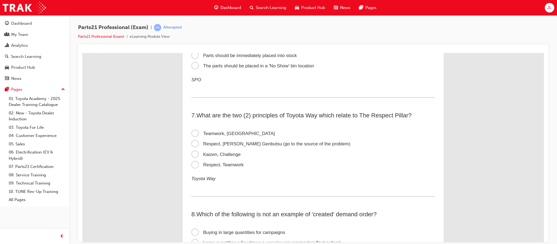
click at [225, 142] on span "Respect, [PERSON_NAME] Genbutsu (go to the source of the problem)" at bounding box center [270, 143] width 159 height 5
click at [82, 53] on input "Respect, [PERSON_NAME] Genbutsu (go to the source of the problem)" at bounding box center [82, 53] width 0 height 0
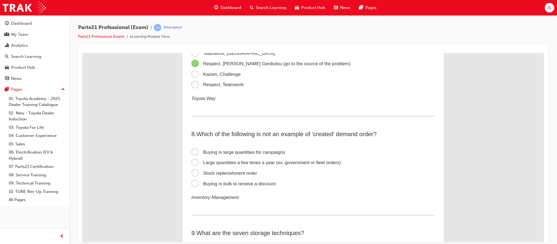
scroll to position [652, 0]
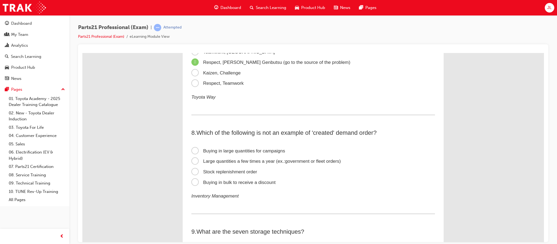
click at [214, 169] on span "Stock replenishment order" at bounding box center [224, 171] width 66 height 5
click at [82, 53] on input "Stock replenishment order" at bounding box center [82, 53] width 0 height 0
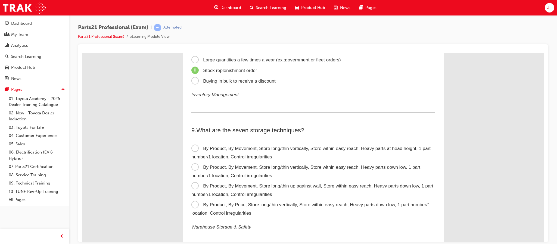
scroll to position [775, 0]
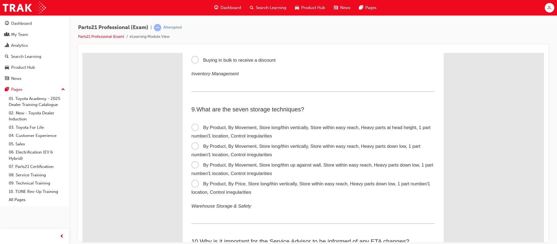
click at [233, 169] on span "By Product, By Movement, Store long/thin up against wall, Store within easy rea…" at bounding box center [312, 169] width 242 height 14
click at [82, 53] on input "By Product, By Movement, Store long/thin up against wall, Store within easy rea…" at bounding box center [82, 53] width 0 height 0
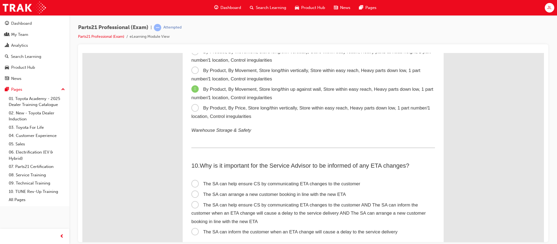
scroll to position [856, 0]
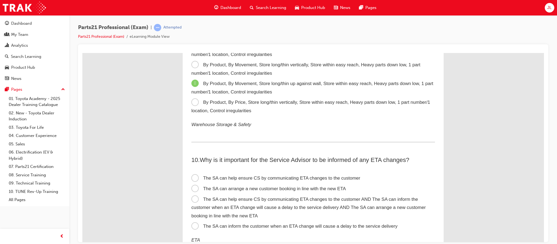
click at [224, 186] on span "The SA can arrange a new customer booking in line with the new ETA" at bounding box center [268, 188] width 154 height 5
click at [82, 53] on input "The SA can arrange a new customer booking in line with the new ETA" at bounding box center [82, 53] width 0 height 0
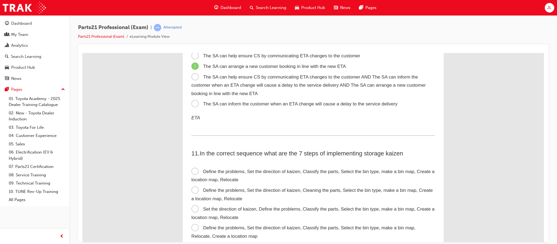
scroll to position [1019, 0]
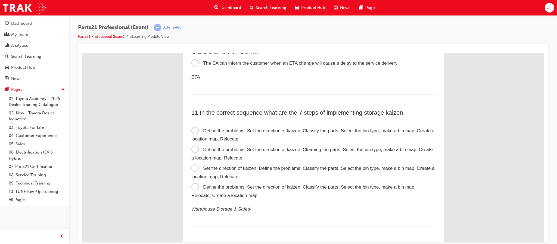
click at [251, 131] on label "Define the problems, Set the direction of kaizen, Classify the parts, Select th…" at bounding box center [313, 135] width 244 height 19
click at [82, 53] on input "Define the problems, Set the direction of kaizen, Classify the parts, Select th…" at bounding box center [82, 53] width 0 height 0
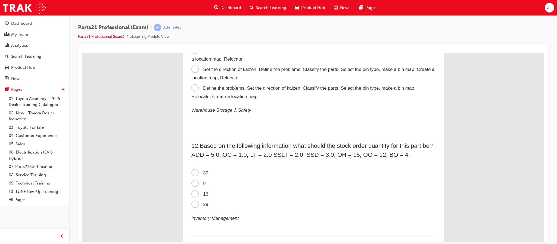
scroll to position [1142, 0]
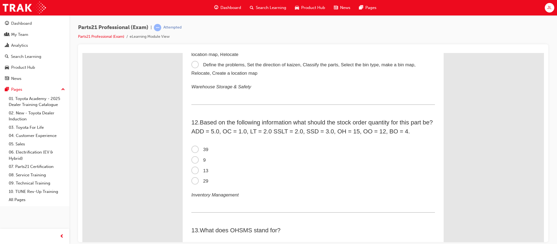
click at [191, 157] on span "9" at bounding box center [198, 159] width 14 height 5
click at [82, 53] on input "9" at bounding box center [82, 53] width 0 height 0
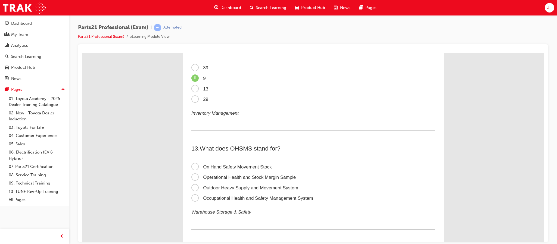
scroll to position [1264, 0]
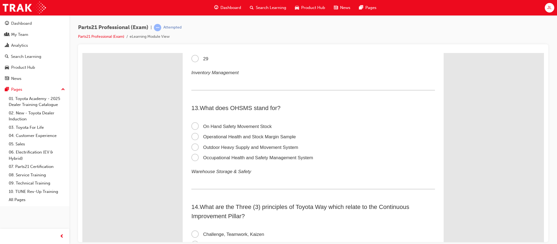
click at [219, 125] on span "On Hand Safety Movement Stock" at bounding box center [231, 126] width 80 height 5
click at [82, 53] on input "On Hand Safety Movement Stock" at bounding box center [82, 53] width 0 height 0
click at [219, 155] on span "Occupational Health and Safety Management System" at bounding box center [252, 157] width 122 height 5
click at [82, 53] on input "Occupational Health and Safety Management System" at bounding box center [82, 53] width 0 height 0
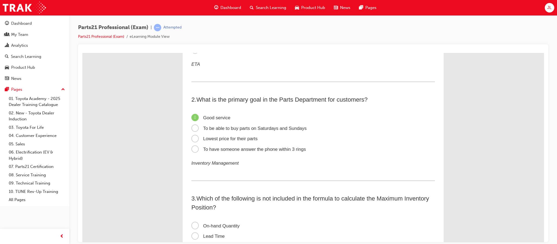
scroll to position [82, 0]
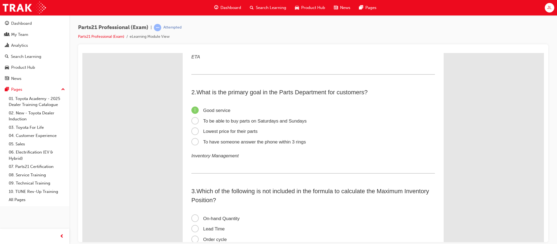
click at [226, 139] on span "To have someone answer the phone within 3 rings" at bounding box center [248, 141] width 114 height 5
click at [82, 53] on input "To have someone answer the phone within 3 rings" at bounding box center [82, 53] width 0 height 0
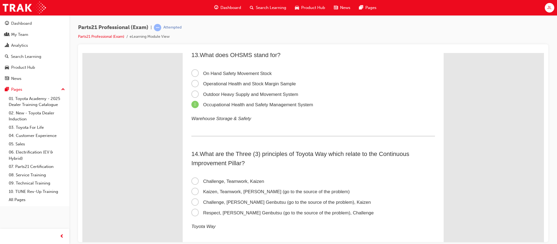
scroll to position [1346, 0]
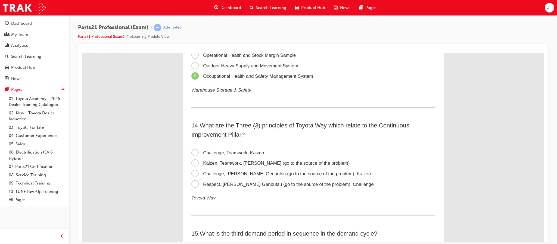
click at [300, 171] on span "Challenge, Genchi Genbutsu (go to the source of the problem), Kaizen" at bounding box center [280, 173] width 179 height 5
click at [82, 53] on input "Challenge, Genchi Genbutsu (go to the source of the problem), Kaizen" at bounding box center [82, 53] width 0 height 0
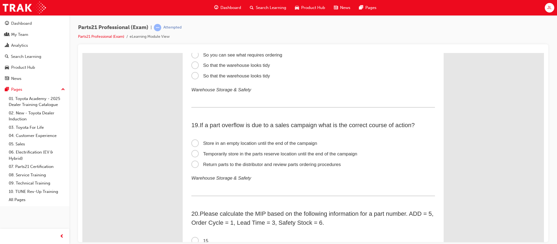
scroll to position [1876, 0]
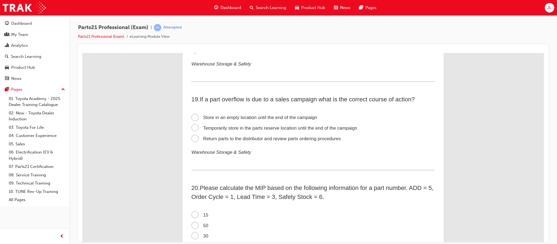
click at [237, 125] on span "Temporarily store in the parts reserve location until the end of the campaign" at bounding box center [274, 127] width 166 height 5
click at [82, 53] on input "Temporarily store in the parts reserve location until the end of the campaign" at bounding box center [82, 53] width 0 height 0
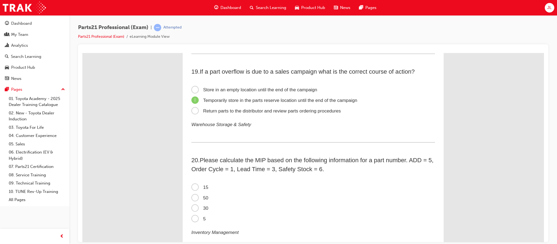
scroll to position [1917, 0]
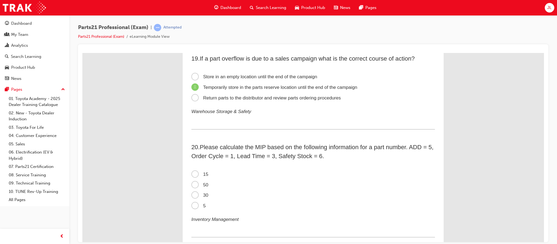
click at [199, 172] on span "15" at bounding box center [199, 174] width 17 height 5
click at [82, 53] on input "15" at bounding box center [82, 53] width 0 height 0
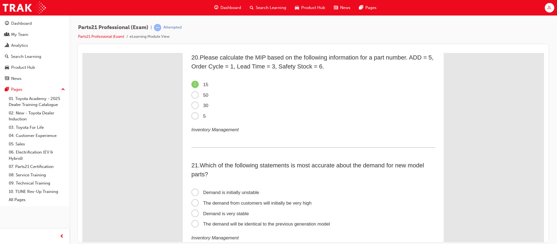
scroll to position [2039, 0]
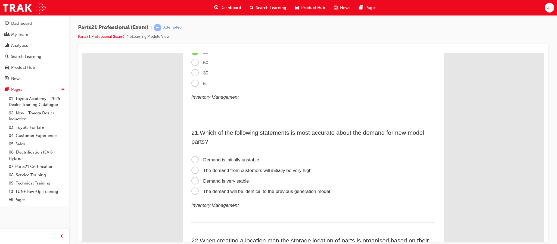
click at [246, 168] on span "The demand from customers will initially be very high" at bounding box center [251, 170] width 120 height 5
click at [82, 53] on input "The demand from customers will initially be very high" at bounding box center [82, 53] width 0 height 0
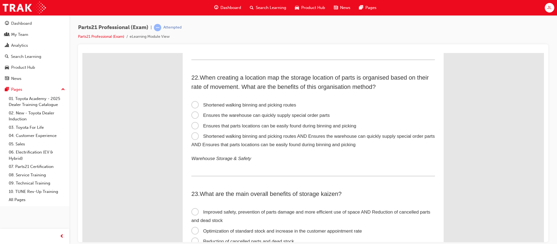
scroll to position [2243, 0]
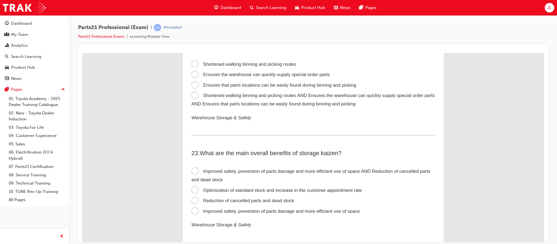
click at [294, 209] on span "Improved safety, prevention of parts damage and more efficient use of space" at bounding box center [275, 211] width 169 height 5
click at [82, 53] on input "Improved safety, prevention of parts damage and more efficient use of space" at bounding box center [82, 53] width 0 height 0
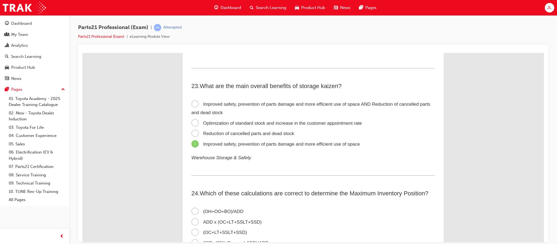
scroll to position [2324, 0]
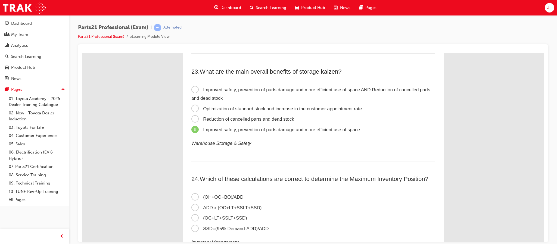
click at [225, 215] on span "(OC+LT+SSLT+SSD)" at bounding box center [219, 217] width 56 height 5
click at [82, 53] on input "(OC+LT+SSLT+SSD)" at bounding box center [82, 53] width 0 height 0
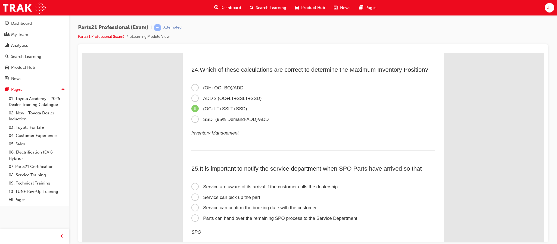
scroll to position [2447, 0]
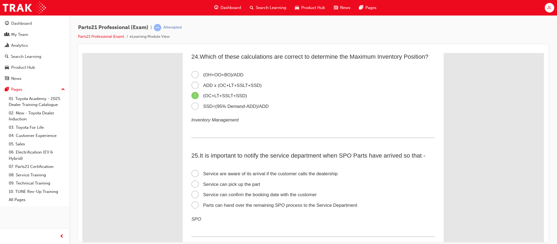
click at [234, 192] on span "Service can confirm the booking date with the customer" at bounding box center [253, 194] width 125 height 5
click at [82, 53] on input "Service can confirm the booking date with the customer" at bounding box center [82, 53] width 0 height 0
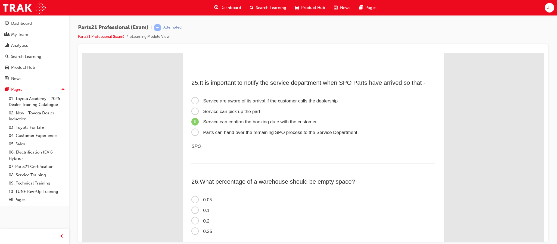
scroll to position [2528, 0]
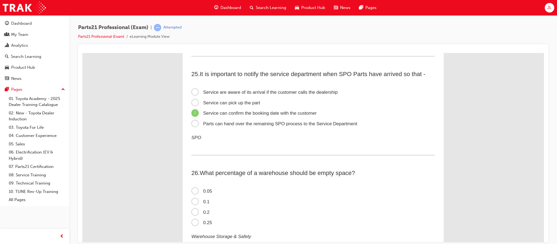
click at [202, 210] on span "0.2" at bounding box center [200, 212] width 18 height 5
click at [82, 53] on input "0.2" at bounding box center [82, 53] width 0 height 0
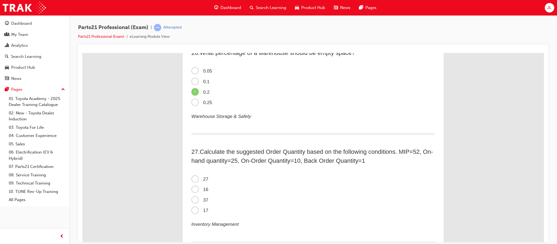
scroll to position [2651, 0]
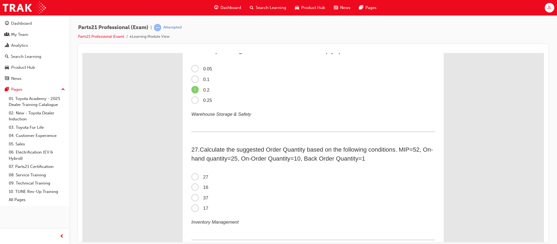
click at [206, 183] on label "16" at bounding box center [313, 187] width 244 height 11
click at [82, 53] on input "16" at bounding box center [82, 53] width 0 height 0
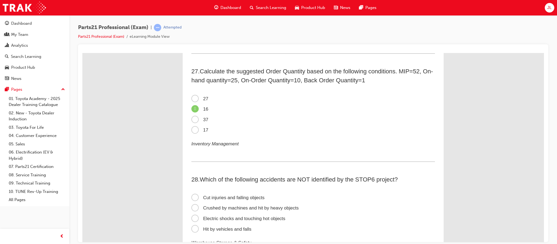
scroll to position [2732, 0]
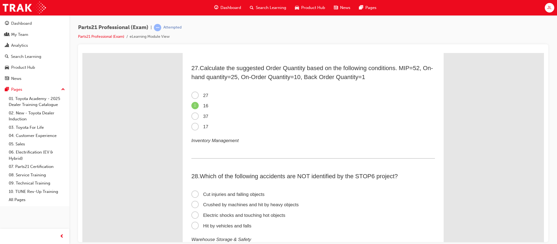
click at [231, 192] on span "Cut injuries and falling objects" at bounding box center [227, 194] width 73 height 5
click at [82, 53] on input "Cut injuries and falling objects" at bounding box center [82, 53] width 0 height 0
click at [229, 202] on span "Crushed by machines and hit by heavy objects" at bounding box center [244, 204] width 107 height 5
click at [82, 53] on input "Crushed by machines and hit by heavy objects" at bounding box center [82, 53] width 0 height 0
click at [232, 221] on label "Hit by vehicles and falls" at bounding box center [313, 226] width 244 height 11
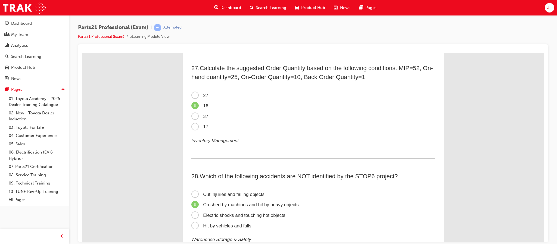
click at [82, 53] on input "Hit by vehicles and falls" at bounding box center [82, 53] width 0 height 0
click at [235, 213] on span "Electric shocks and touching hot objects" at bounding box center [238, 215] width 94 height 5
click at [82, 53] on input "Electric shocks and touching hot objects" at bounding box center [82, 53] width 0 height 0
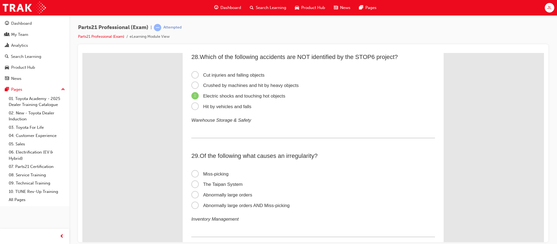
scroll to position [2855, 0]
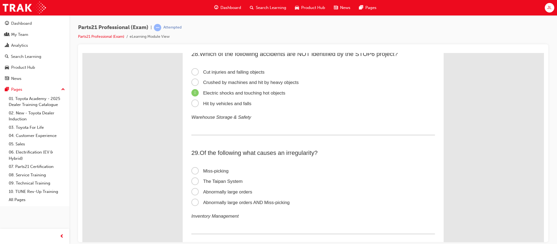
click at [214, 189] on span "Abnormally large orders" at bounding box center [221, 191] width 61 height 5
click at [82, 53] on input "Abnormally large orders" at bounding box center [82, 53] width 0 height 0
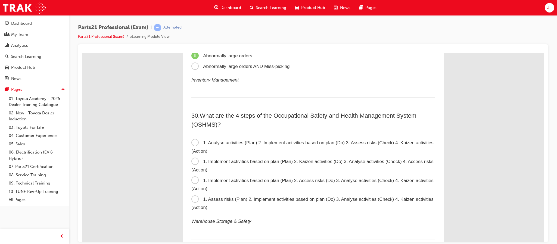
scroll to position [3018, 0]
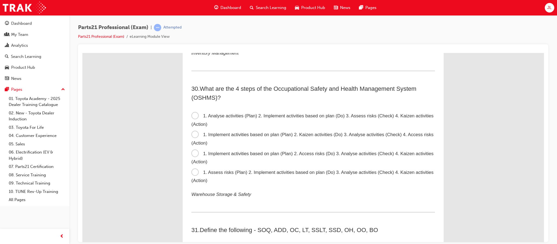
click at [192, 170] on span "1. Assess risks (Plan) 2. Implement activities based on plan (Do) 3. Analyse ac…" at bounding box center [312, 177] width 242 height 14
click at [82, 53] on input "1. Assess risks (Plan) 2. Implement activities based on plan (Do) 3. Analyse ac…" at bounding box center [82, 53] width 0 height 0
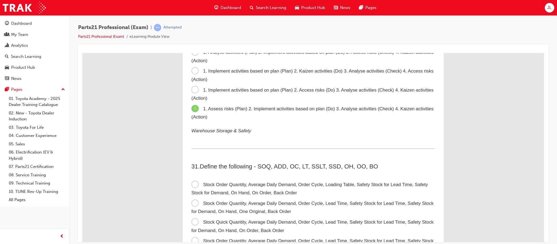
scroll to position [3099, 0]
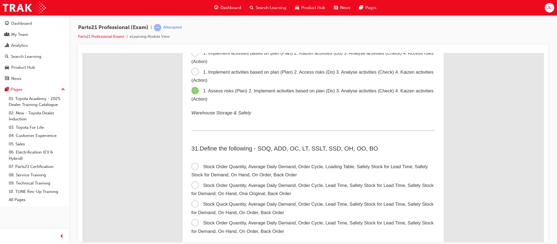
click at [195, 220] on span "Stock Order Quantity, Average Daily Demand, Order Cycle, Lead Time, Safety Stoc…" at bounding box center [312, 227] width 242 height 14
click at [82, 53] on input "Stock Order Quantity, Average Daily Demand, Order Cycle, Lead Time, Safety Stoc…" at bounding box center [82, 53] width 0 height 0
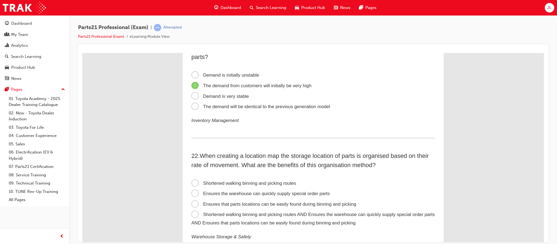
scroll to position [2138, 0]
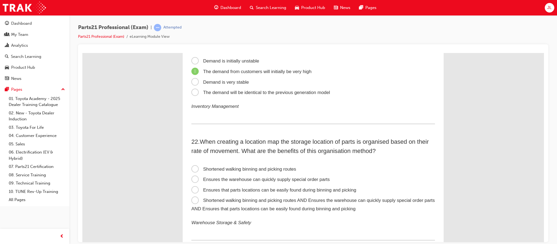
click at [244, 177] on span "Ensures the warehouse can quickly supply special order parts" at bounding box center [260, 179] width 138 height 5
click at [82, 53] on input "Ensures the warehouse can quickly supply special order parts" at bounding box center [82, 53] width 0 height 0
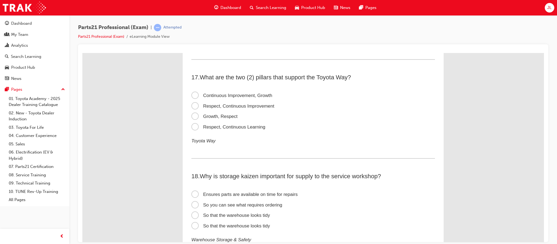
scroll to position [1689, 0]
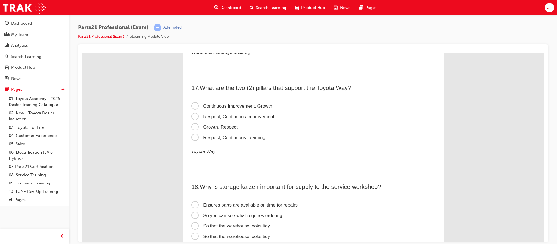
click at [224, 114] on span "Respect, Continuous Improvement" at bounding box center [232, 116] width 83 height 5
click at [82, 53] on input "Respect, Continuous Improvement" at bounding box center [82, 53] width 0 height 0
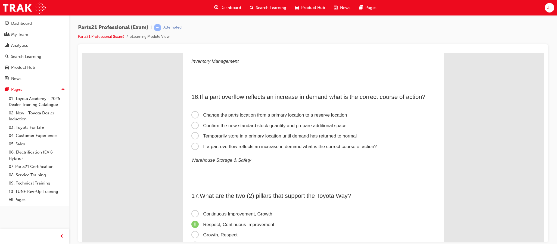
scroll to position [1567, 0]
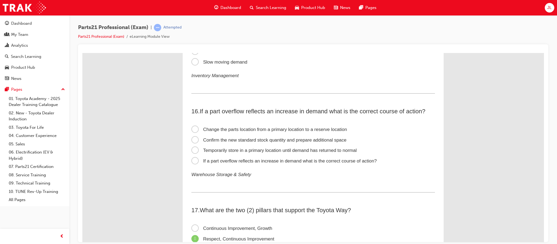
click at [281, 148] on span "Temporarily store in a primary location until demand has returned to normal" at bounding box center [273, 150] width 165 height 5
click at [82, 53] on input "Temporarily store in a primary location until demand has returned to normal" at bounding box center [82, 53] width 0 height 0
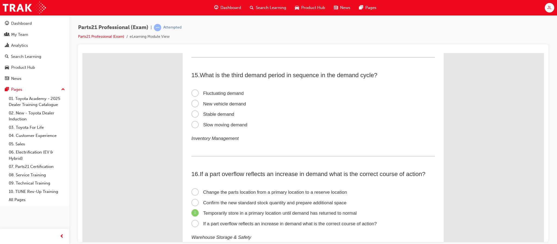
scroll to position [1485, 0]
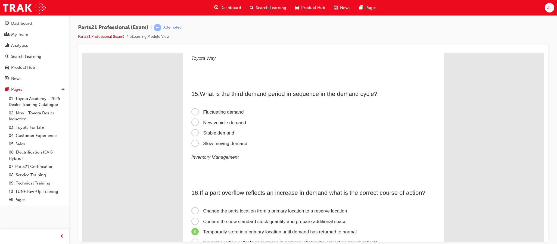
click at [219, 109] on span "Fluctuating demand" at bounding box center [217, 111] width 52 height 5
click at [82, 53] on input "Fluctuating demand" at bounding box center [82, 53] width 0 height 0
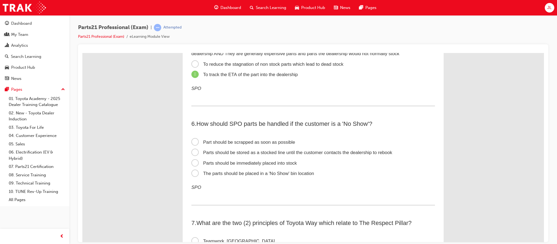
scroll to position [466, 0]
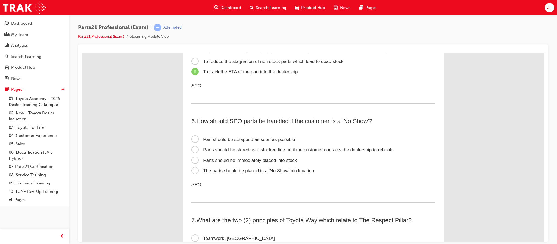
click at [275, 148] on span "Parts should be stored as a stocked line until the customer contacts the dealer…" at bounding box center [291, 149] width 201 height 5
click at [82, 53] on input "Parts should be stored as a stocked line until the customer contacts the dealer…" at bounding box center [82, 53] width 0 height 0
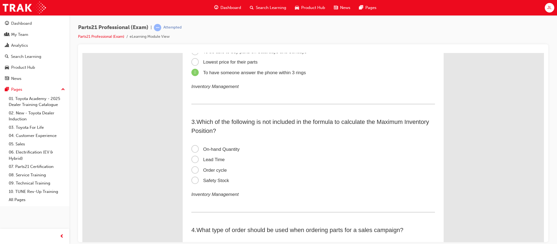
scroll to position [163, 0]
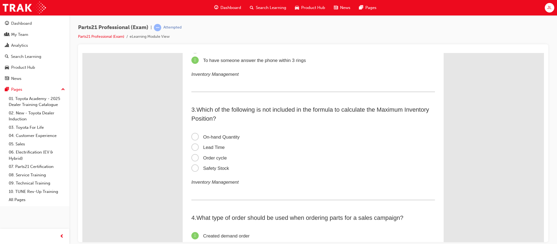
click at [222, 137] on span "On-hand Quantity" at bounding box center [215, 136] width 48 height 5
click at [82, 53] on input "On-hand Quantity" at bounding box center [82, 53] width 0 height 0
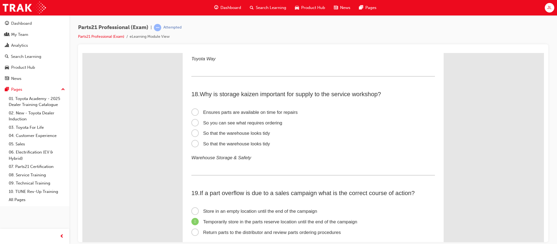
scroll to position [1794, 0]
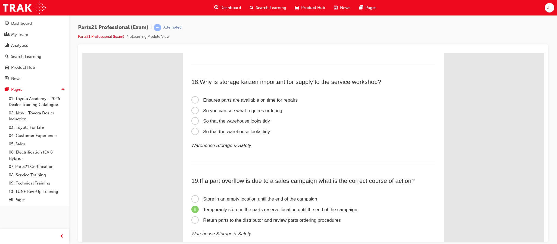
click at [267, 108] on span "So you can see what requires ordering" at bounding box center [236, 110] width 91 height 5
click at [82, 53] on input "So you can see what requires ordering" at bounding box center [82, 53] width 0 height 0
click at [267, 97] on span "Ensures parts are available on time for repairs" at bounding box center [244, 99] width 106 height 5
click at [82, 53] on input "Ensures parts are available on time for repairs" at bounding box center [82, 53] width 0 height 0
click at [262, 108] on span "So you can see what requires ordering" at bounding box center [236, 110] width 91 height 5
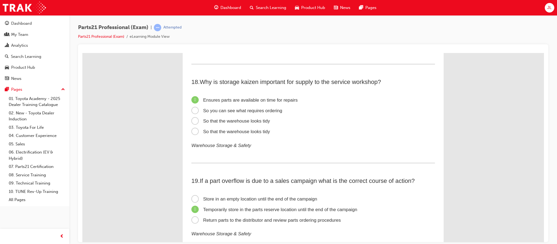
click at [82, 53] on input "So you can see what requires ordering" at bounding box center [82, 53] width 0 height 0
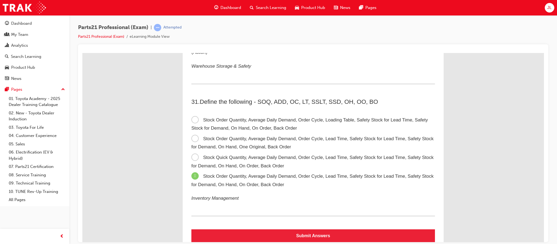
scroll to position [3157, 0]
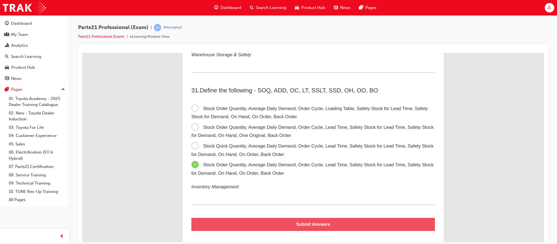
click at [333, 218] on button "Submit Answers" at bounding box center [313, 224] width 244 height 13
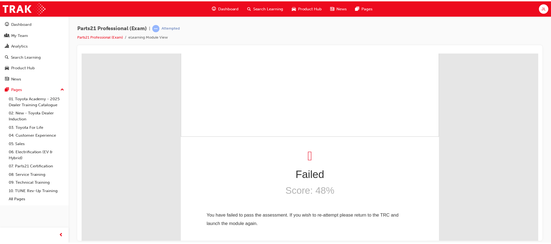
scroll to position [0, 0]
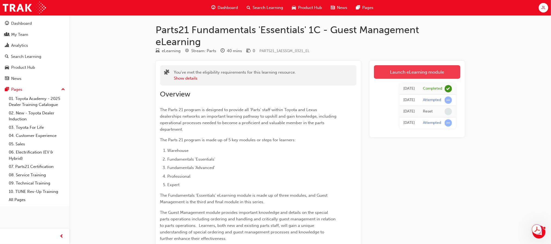
click at [421, 73] on link "Launch eLearning module" at bounding box center [417, 72] width 86 height 14
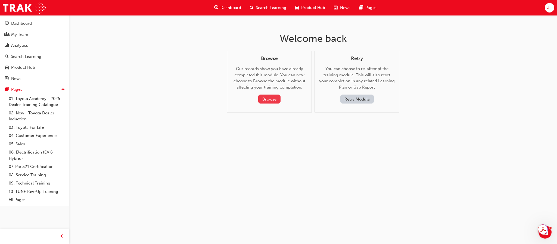
click at [272, 99] on button "Browse" at bounding box center [269, 99] width 22 height 9
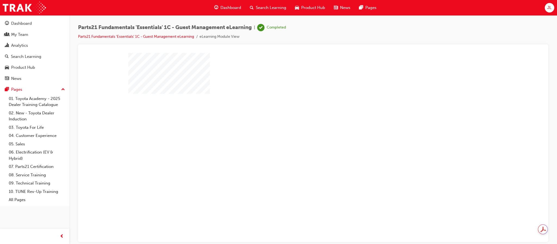
scroll to position [15, 0]
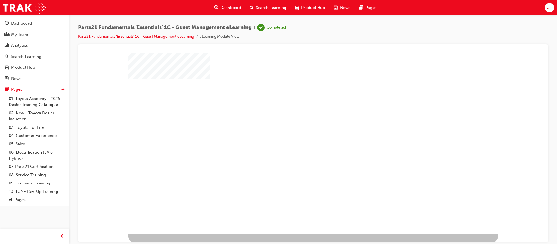
click at [297, 117] on div "play" at bounding box center [297, 117] width 0 height 0
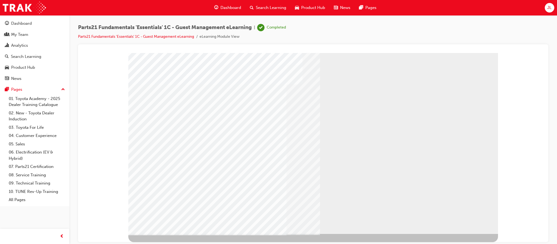
scroll to position [0, 0]
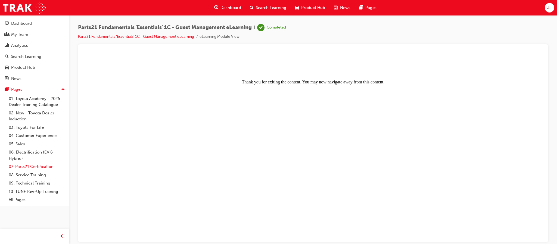
click at [42, 167] on link "07. Parts21 Certification" at bounding box center [37, 167] width 61 height 8
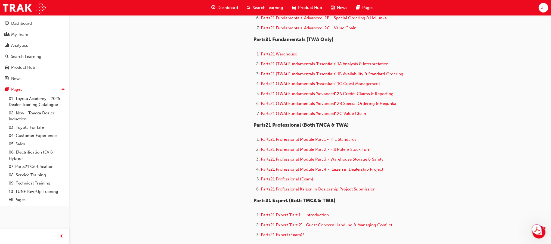
scroll to position [285, 0]
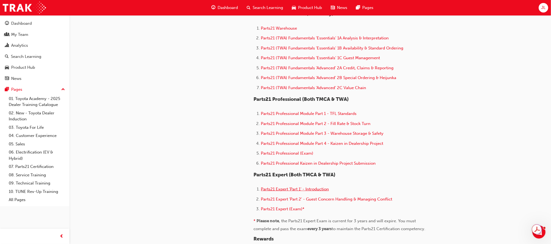
click at [309, 187] on span "Parts21 Expert 'Part 1' - Introduction" at bounding box center [295, 189] width 68 height 5
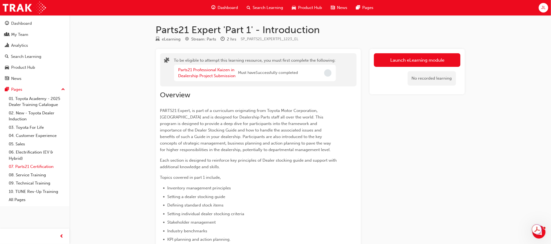
click at [38, 167] on link "07. Parts21 Certification" at bounding box center [37, 167] width 61 height 8
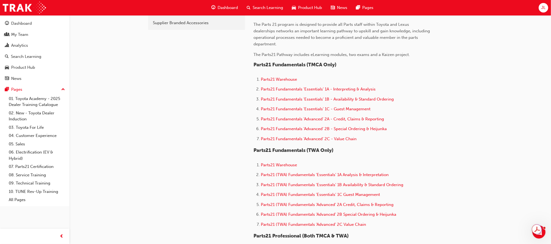
scroll to position [163, 0]
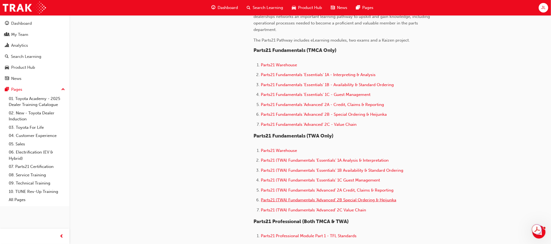
click at [345, 198] on span "Parts21 (TWA) Fundamentals 'Advanced' 2B Special Ordering & Heijunka" at bounding box center [328, 200] width 135 height 5
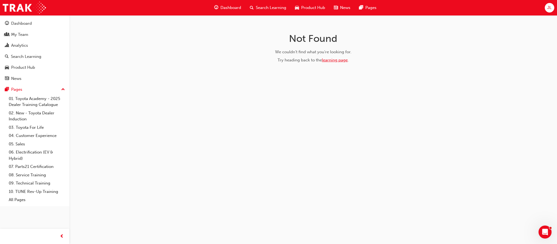
click at [331, 61] on link "learning page" at bounding box center [335, 60] width 26 height 5
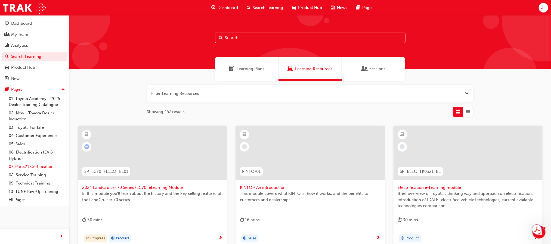
click at [34, 167] on link "07. Parts21 Certification" at bounding box center [37, 167] width 61 height 8
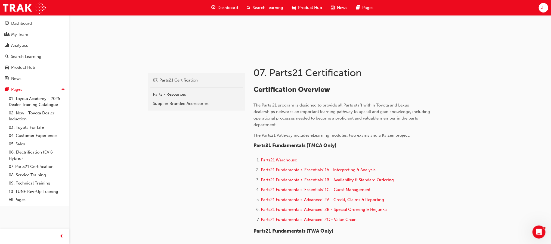
scroll to position [82, 0]
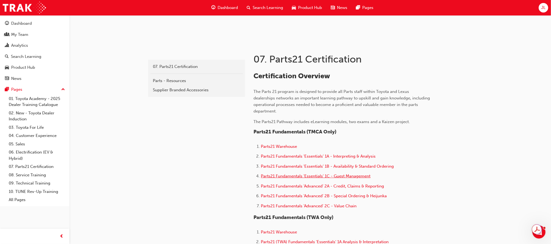
click at [358, 176] on span "Parts21 Fundamentals 'Essentials' 1C - Guest Management" at bounding box center [316, 176] width 110 height 5
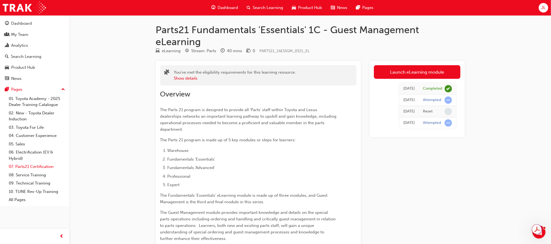
click at [29, 169] on link "07. Parts21 Certification" at bounding box center [37, 167] width 61 height 8
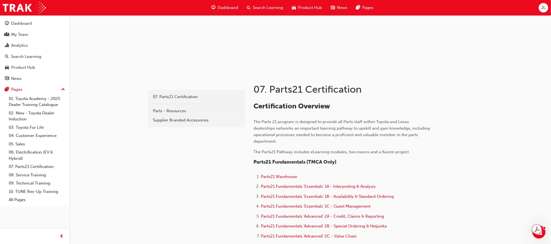
scroll to position [41, 0]
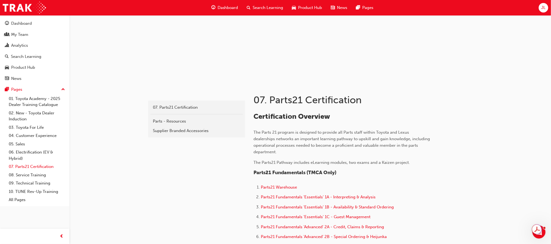
drag, startPoint x: 33, startPoint y: 169, endPoint x: 45, endPoint y: 164, distance: 12.8
click at [33, 169] on link "07. Parts21 Certification" at bounding box center [37, 167] width 61 height 8
click at [287, 187] on span "Parts21 Warehouse" at bounding box center [279, 187] width 36 height 5
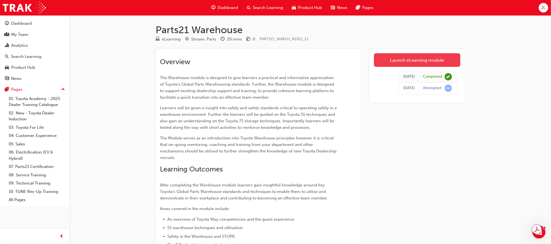
click at [401, 58] on link "Launch eLearning module" at bounding box center [417, 60] width 86 height 14
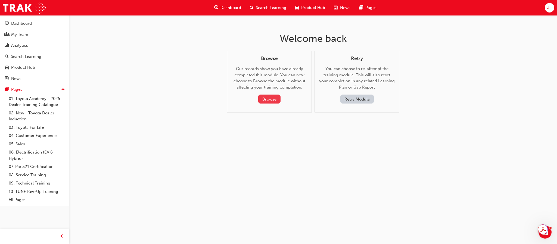
click at [267, 95] on button "Browse" at bounding box center [269, 99] width 22 height 9
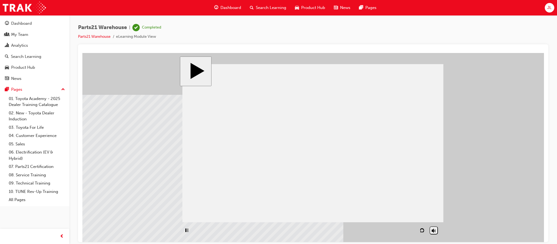
click at [426, 230] on div "NEXT" at bounding box center [431, 230] width 15 height 4
click at [432, 231] on div "NEXT" at bounding box center [431, 230] width 15 height 4
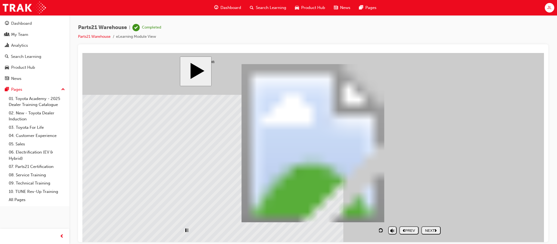
click at [548, 57] on div "Parts21 Warehouse | Completed Parts21 Warehouse eLearning Module View" at bounding box center [313, 122] width 488 height 215
click at [434, 229] on div "NEXT" at bounding box center [431, 230] width 15 height 4
click at [424, 230] on div "NEXT" at bounding box center [431, 230] width 15 height 4
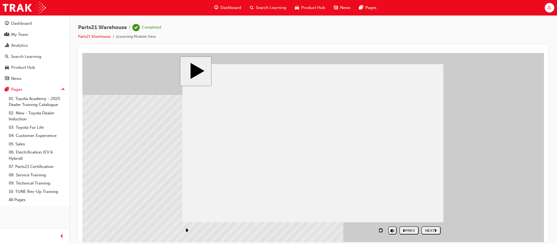
click at [434, 228] on div "NEXT" at bounding box center [431, 230] width 15 height 4
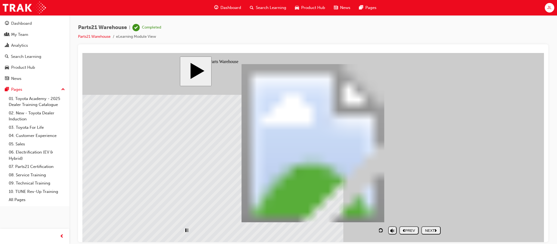
click at [434, 228] on nav "PREV NEXT SUBMIT" at bounding box center [419, 230] width 41 height 13
click at [434, 228] on div "NEXT" at bounding box center [431, 230] width 15 height 4
click at [436, 229] on icon "next" at bounding box center [436, 230] width 2 height 3
click at [427, 229] on div "NEXT" at bounding box center [431, 230] width 15 height 4
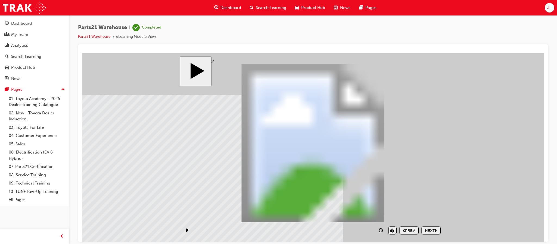
click at [432, 229] on div "NEXT" at bounding box center [431, 230] width 15 height 4
click at [430, 228] on div "NEXT" at bounding box center [431, 230] width 15 height 4
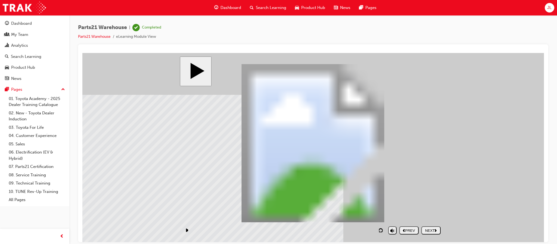
click at [430, 227] on button "NEXT" at bounding box center [430, 230] width 19 height 8
click at [436, 229] on icon "next" at bounding box center [436, 230] width 2 height 3
click at [432, 231] on div "NEXT" at bounding box center [431, 230] width 15 height 4
click at [38, 166] on link "07. Parts21 Certification" at bounding box center [37, 167] width 61 height 8
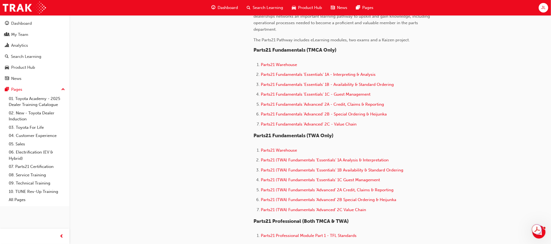
scroll to position [163, 0]
click at [338, 74] on span "Parts21 Fundamentals 'Essentials' 1A - Interpreting & Analysis" at bounding box center [318, 74] width 115 height 5
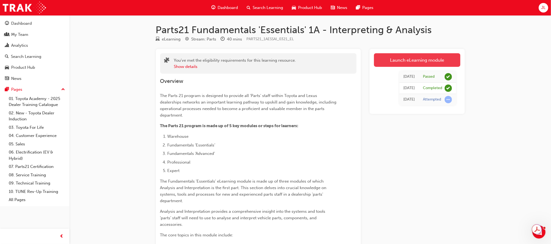
click at [425, 61] on link "Launch eLearning module" at bounding box center [417, 60] width 86 height 14
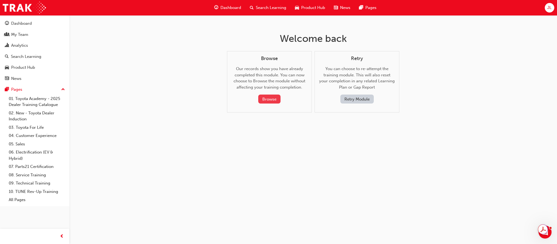
click at [272, 100] on button "Browse" at bounding box center [269, 99] width 22 height 9
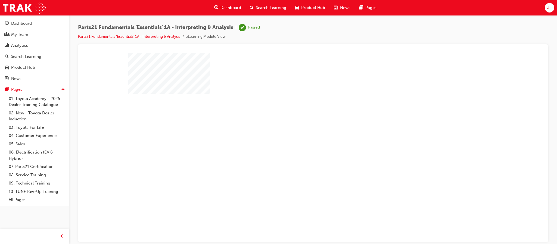
click at [297, 132] on div "play" at bounding box center [297, 132] width 0 height 0
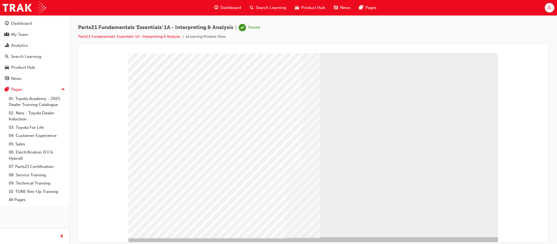
scroll to position [15, 0]
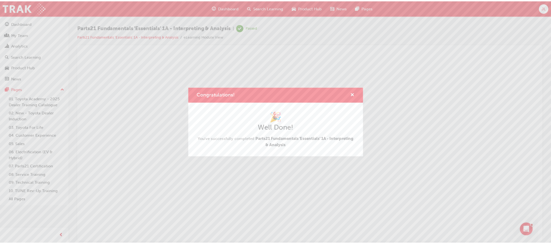
scroll to position [0, 0]
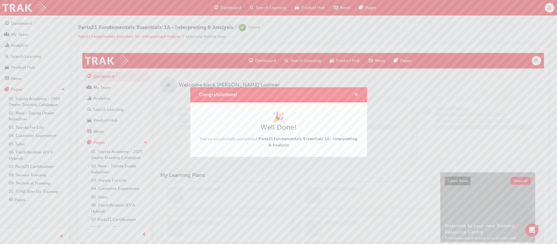
click at [355, 94] on span "cross-icon" at bounding box center [356, 95] width 4 height 5
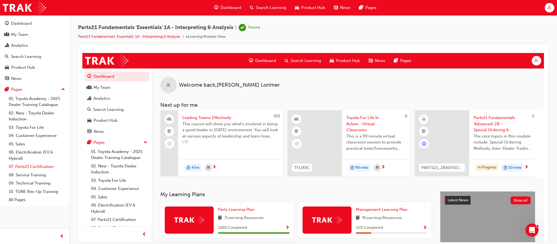
click at [34, 169] on link "07. Parts21 Certification" at bounding box center [37, 167] width 61 height 8
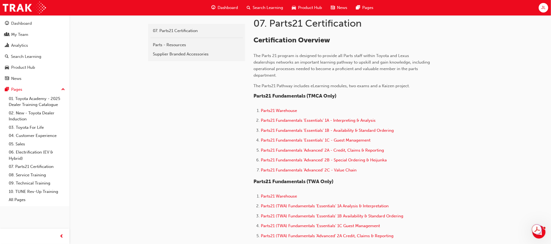
scroll to position [122, 0]
